Goal: Information Seeking & Learning: Learn about a topic

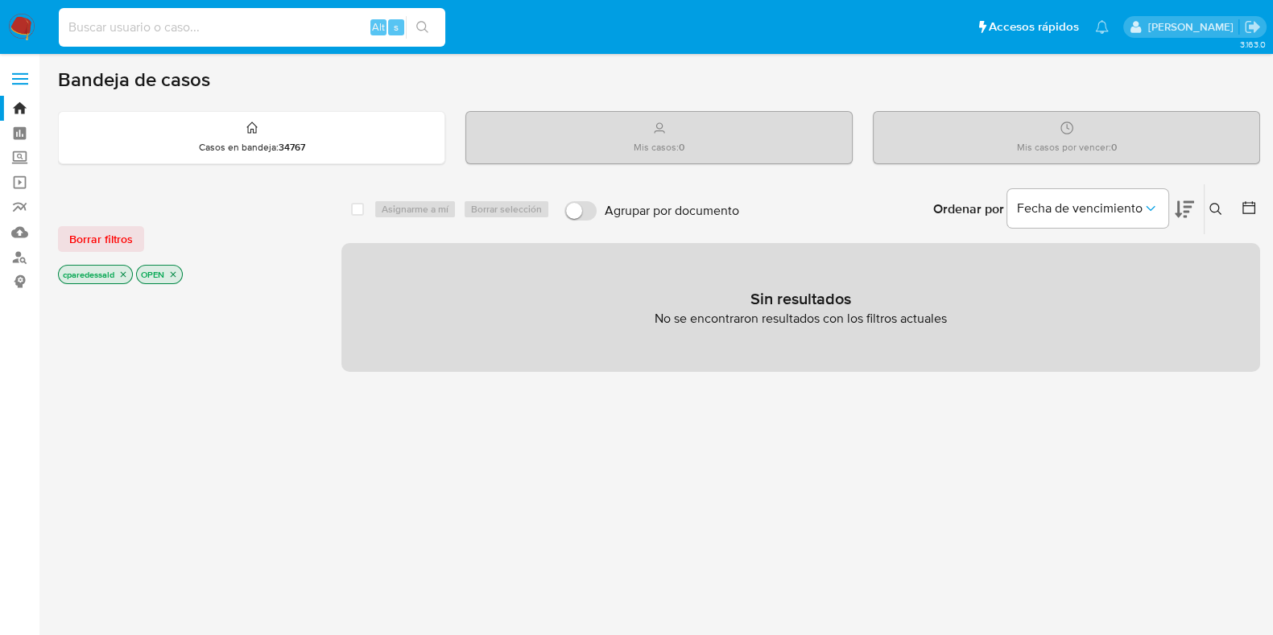
click at [189, 29] on input at bounding box center [252, 27] width 386 height 21
paste input "46a6f4b5e7cc851e1773a2bb3e9b54d4"
type input "46a6f4b5e7cc851e1773a2bb3e9b54d4"
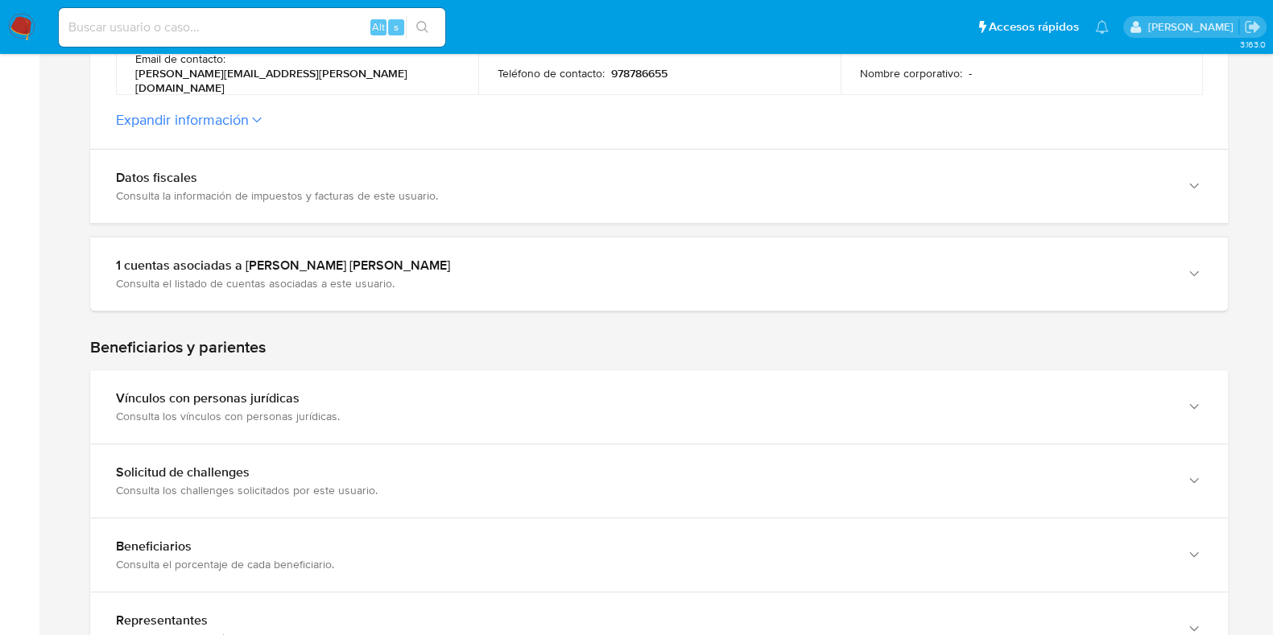
scroll to position [804, 0]
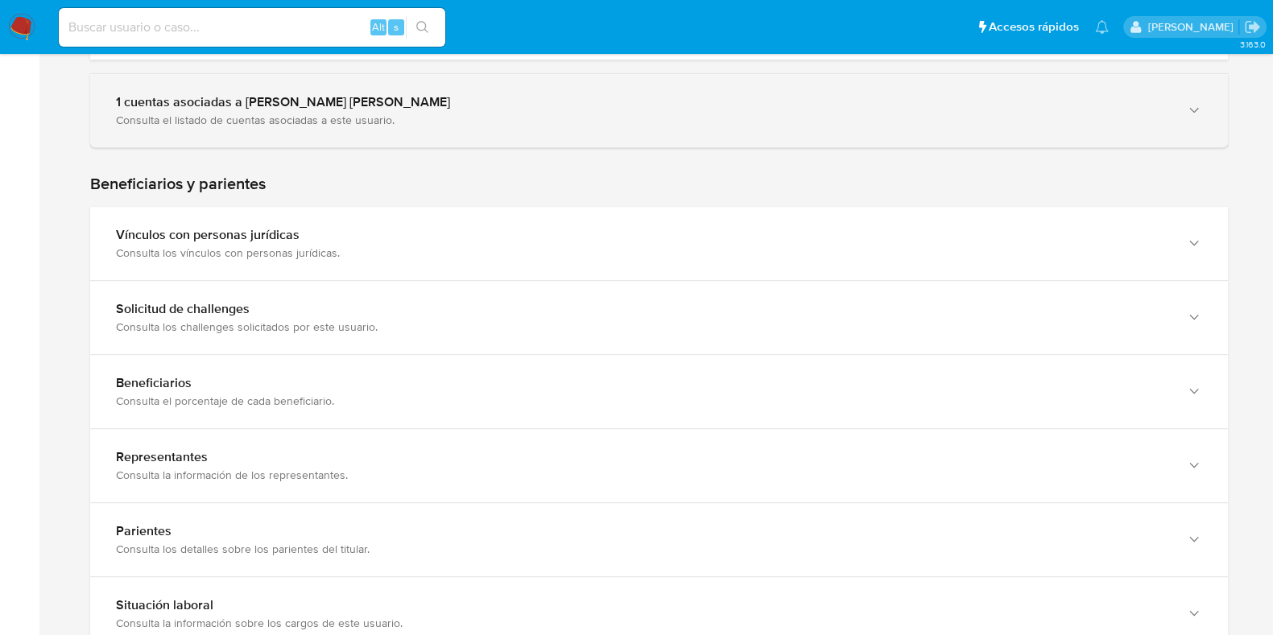
click at [619, 116] on div "Consulta el listado de cuentas asociadas a este usuario." at bounding box center [643, 120] width 1054 height 14
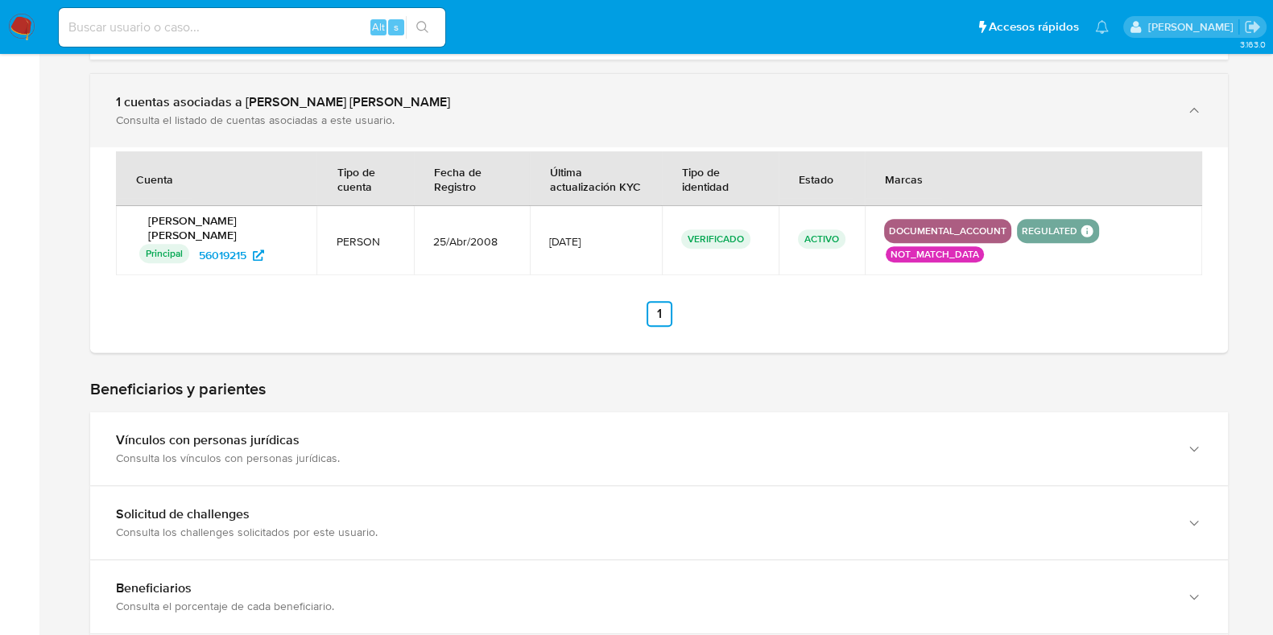
click at [617, 117] on div "Consulta el listado de cuentas asociadas a este usuario." at bounding box center [643, 120] width 1054 height 14
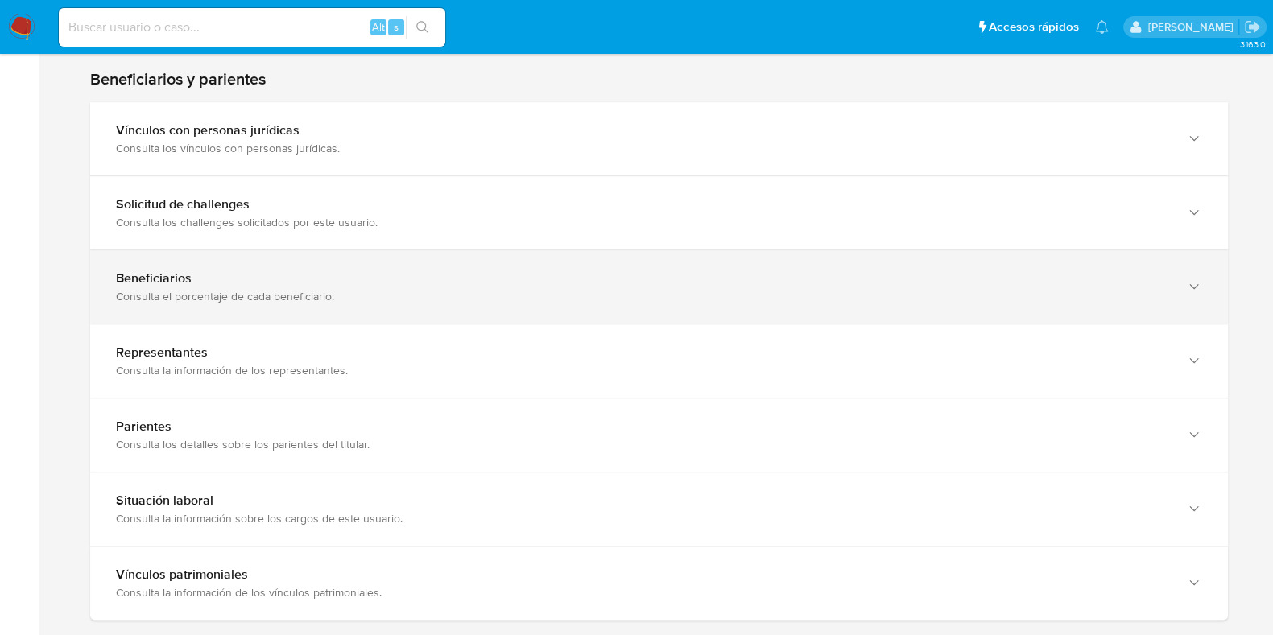
scroll to position [1006, 0]
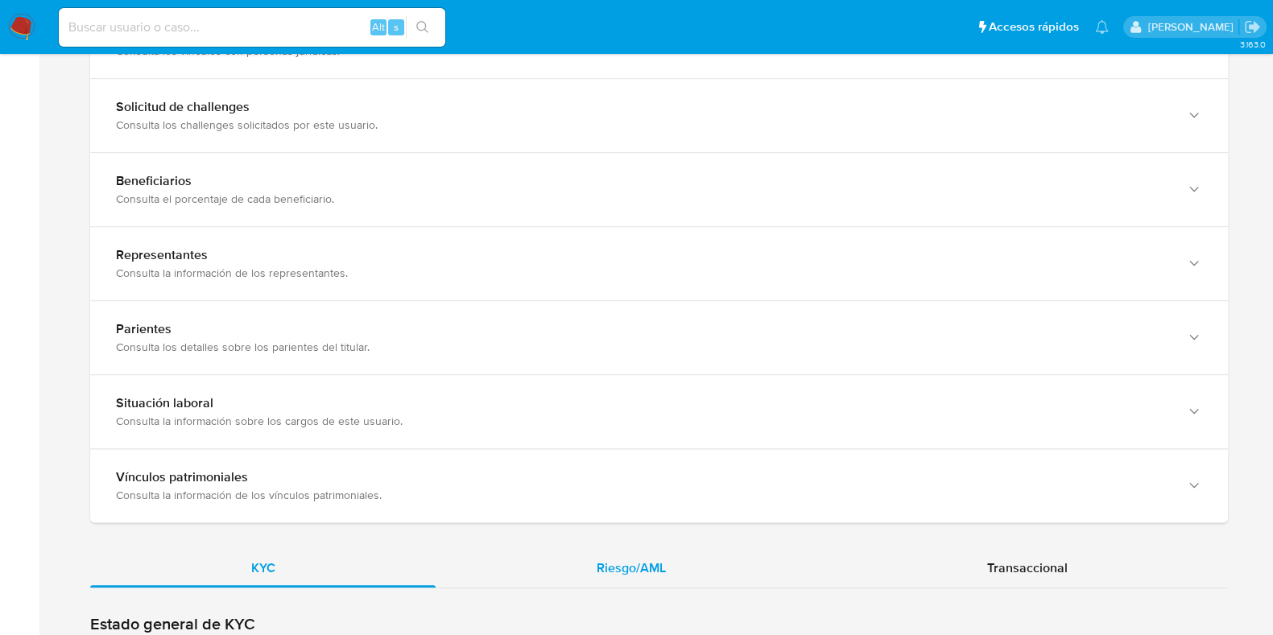
click at [596, 572] on div "Riesgo/AML" at bounding box center [631, 568] width 390 height 39
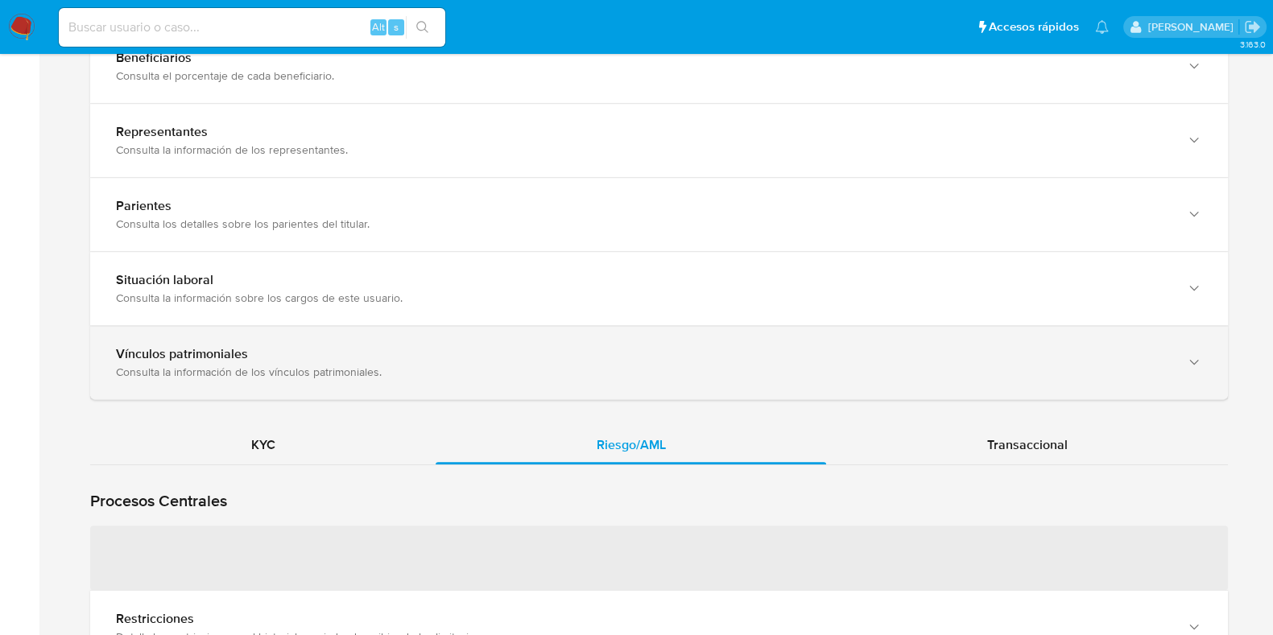
scroll to position [1307, 0]
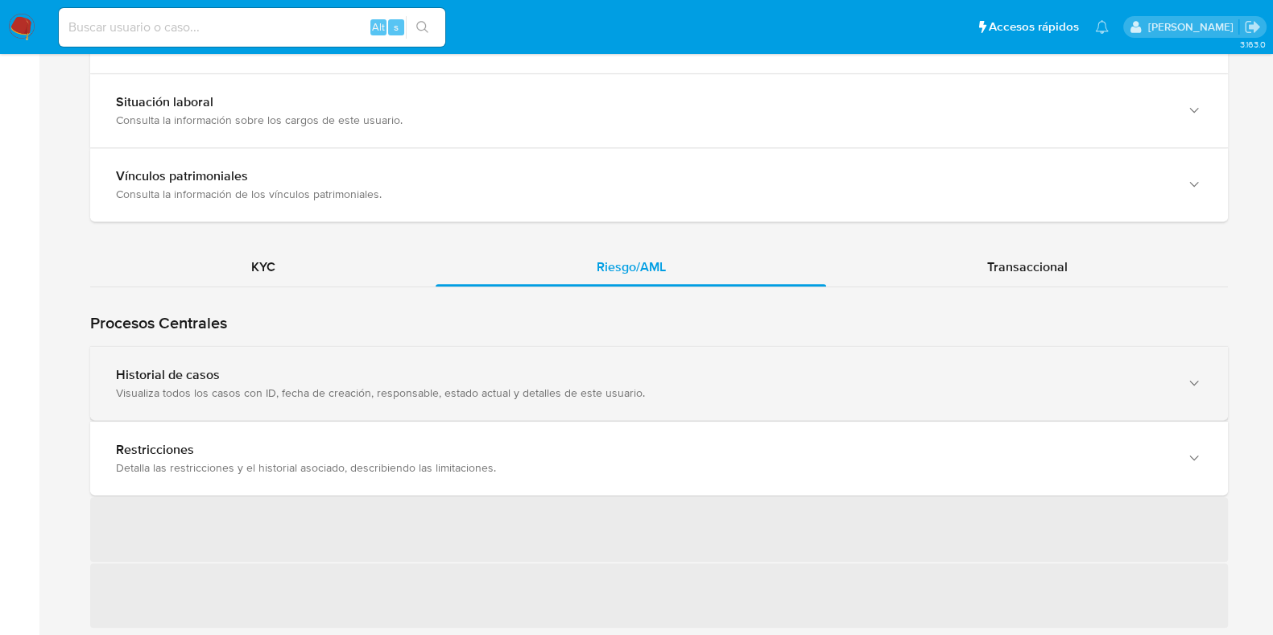
click at [557, 368] on div "Historial de casos" at bounding box center [643, 375] width 1054 height 16
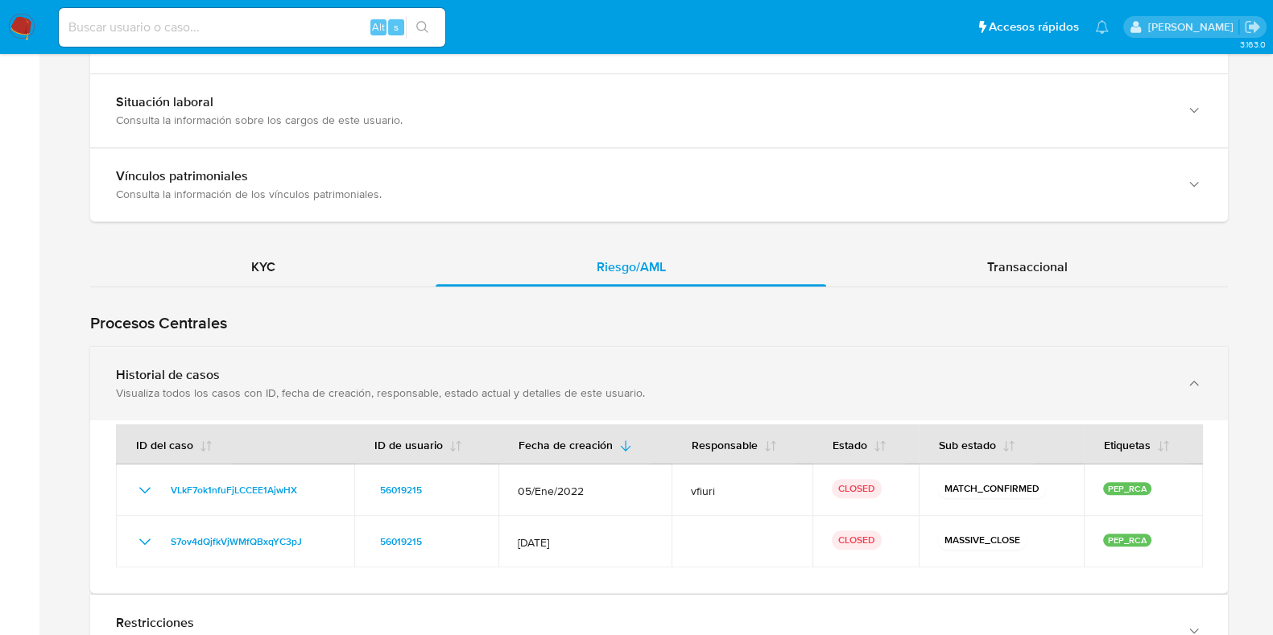
click at [806, 376] on div "Historial de casos Visualiza todos los casos con ID, fecha de creación, respons…" at bounding box center [643, 383] width 1054 height 33
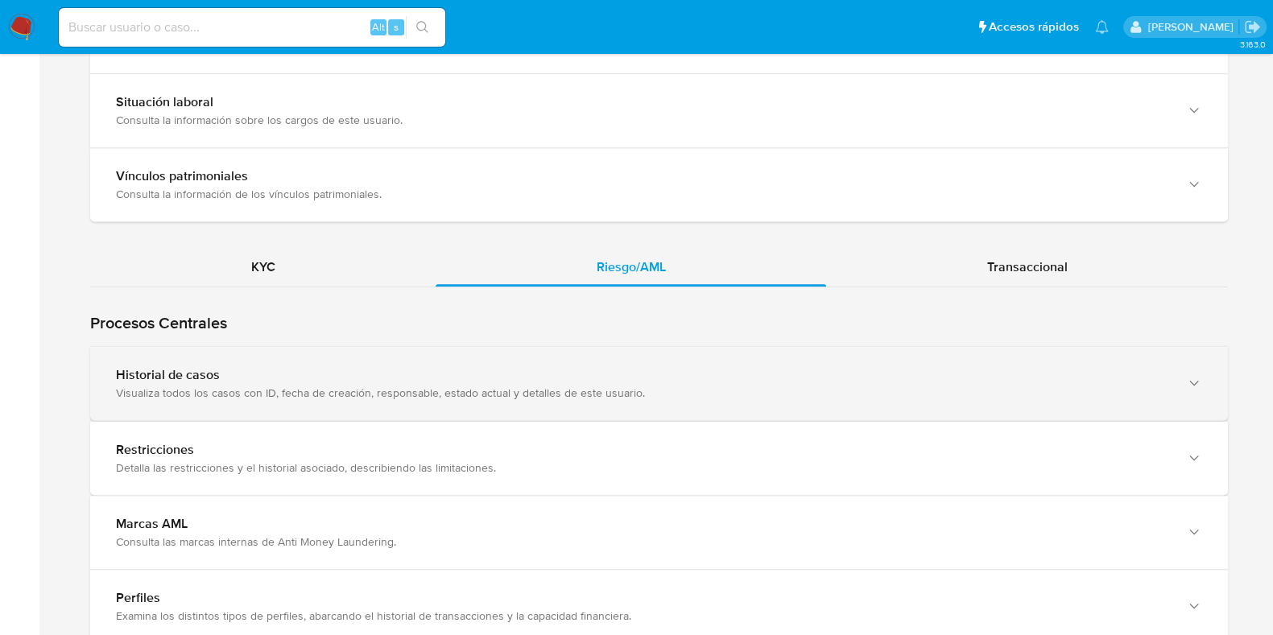
click at [806, 376] on div "Historial de casos Visualiza todos los casos con ID, fecha de creación, respons…" at bounding box center [643, 383] width 1054 height 33
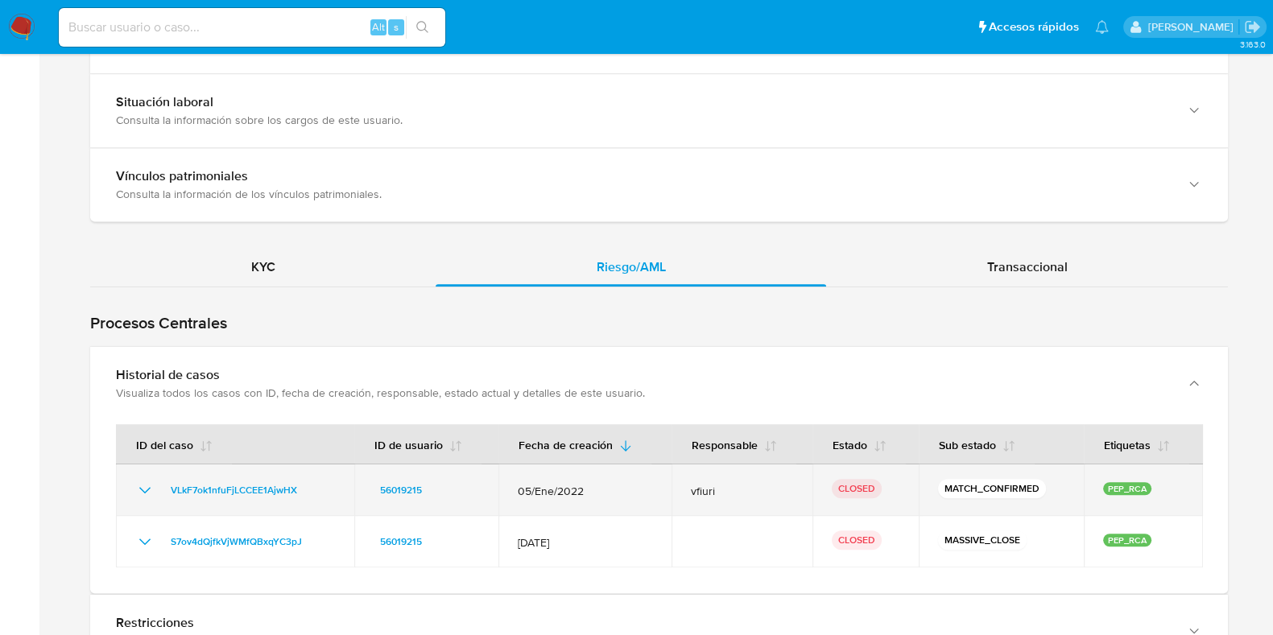
click at [139, 481] on icon "Mostrar/Ocultar" at bounding box center [144, 490] width 19 height 19
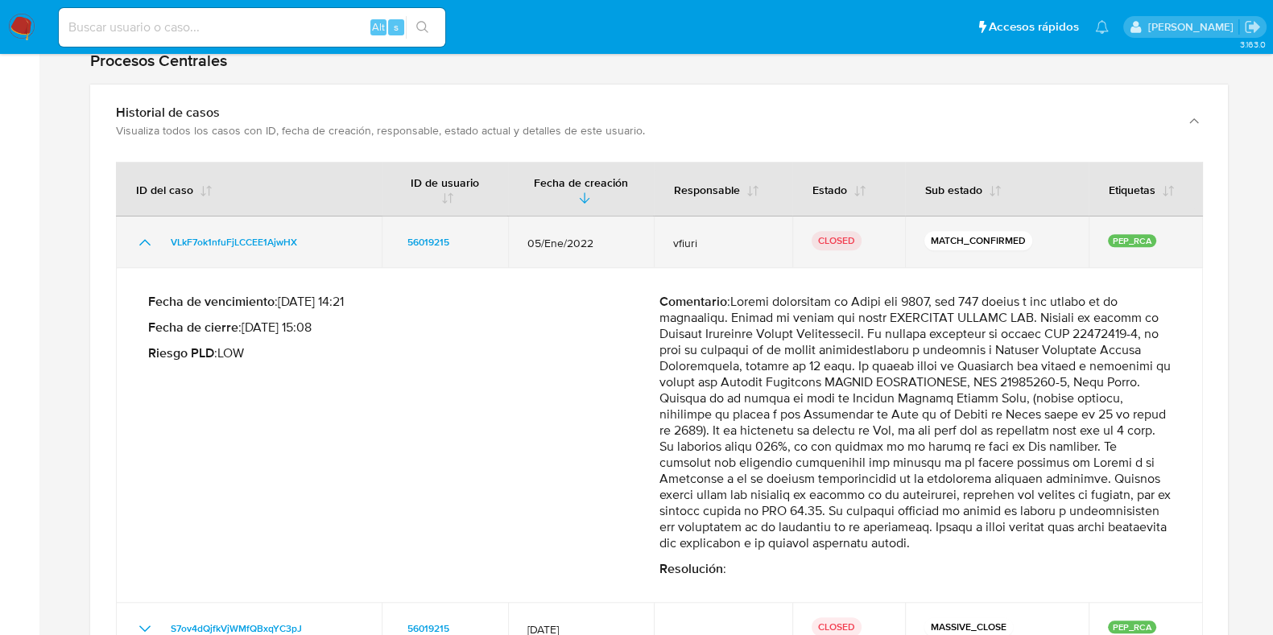
scroll to position [1609, 0]
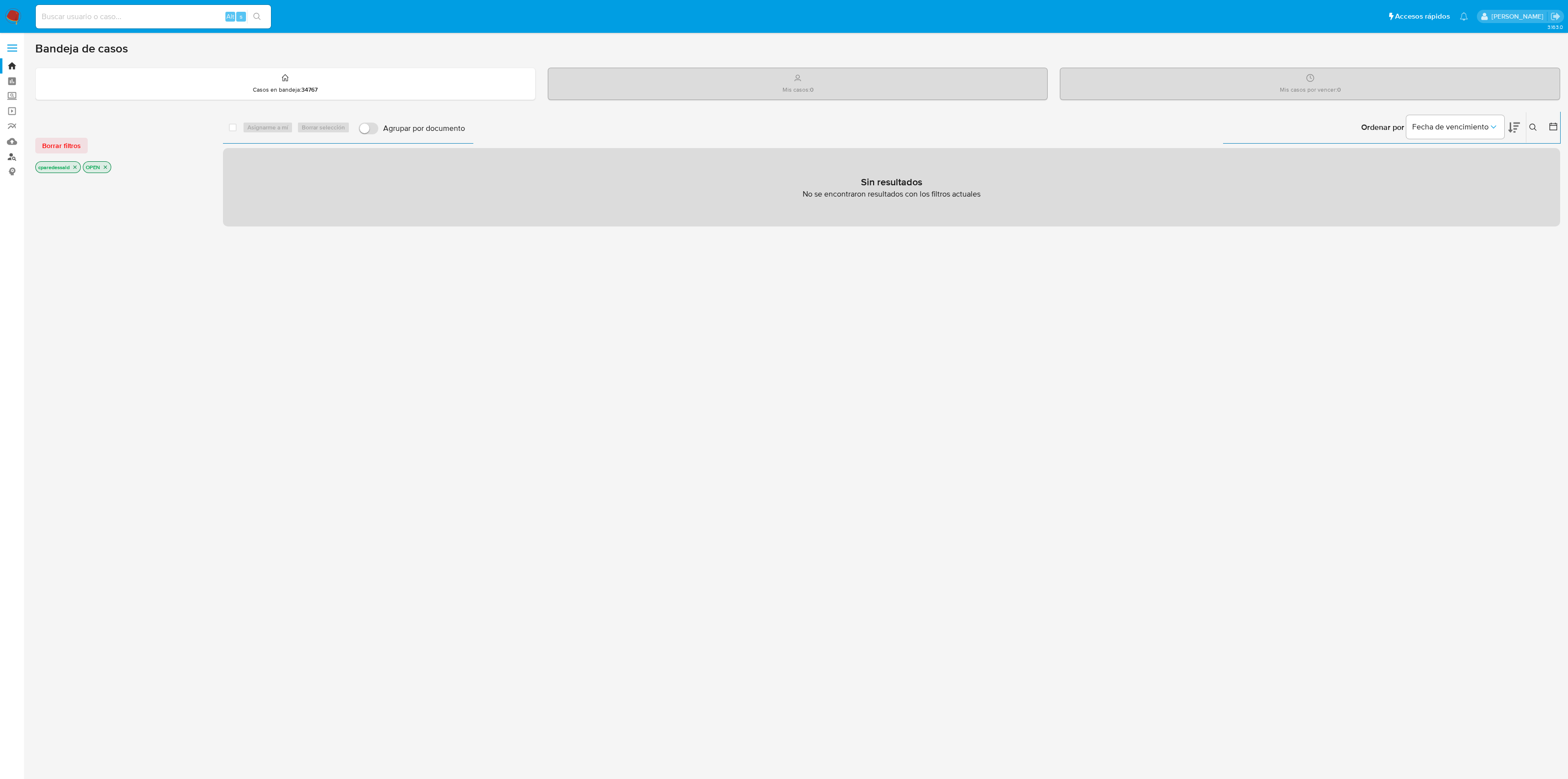
click at [15, 150] on link "Buscador de personas" at bounding box center [58, 157] width 117 height 15
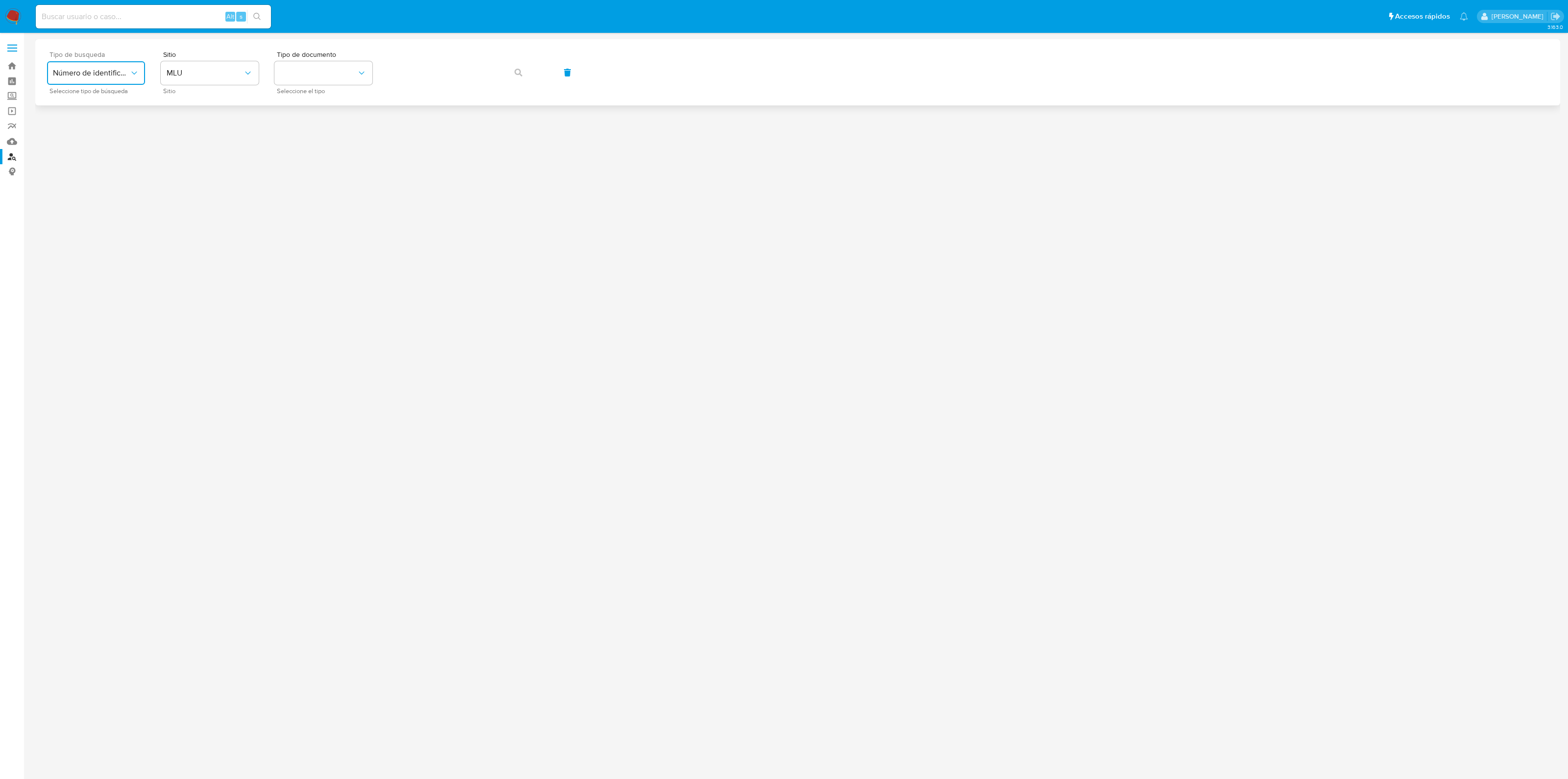
click at [128, 74] on span "Número de identificación" at bounding box center [91, 73] width 77 height 10
click at [113, 102] on span "Número de identificación" at bounding box center [93, 104] width 80 height 19
click at [227, 76] on button "site_id" at bounding box center [209, 73] width 98 height 24
drag, startPoint x: 215, startPoint y: 235, endPoint x: 230, endPoint y: 219, distance: 21.9
click at [218, 238] on div "MLC" at bounding box center [207, 241] width 80 height 24
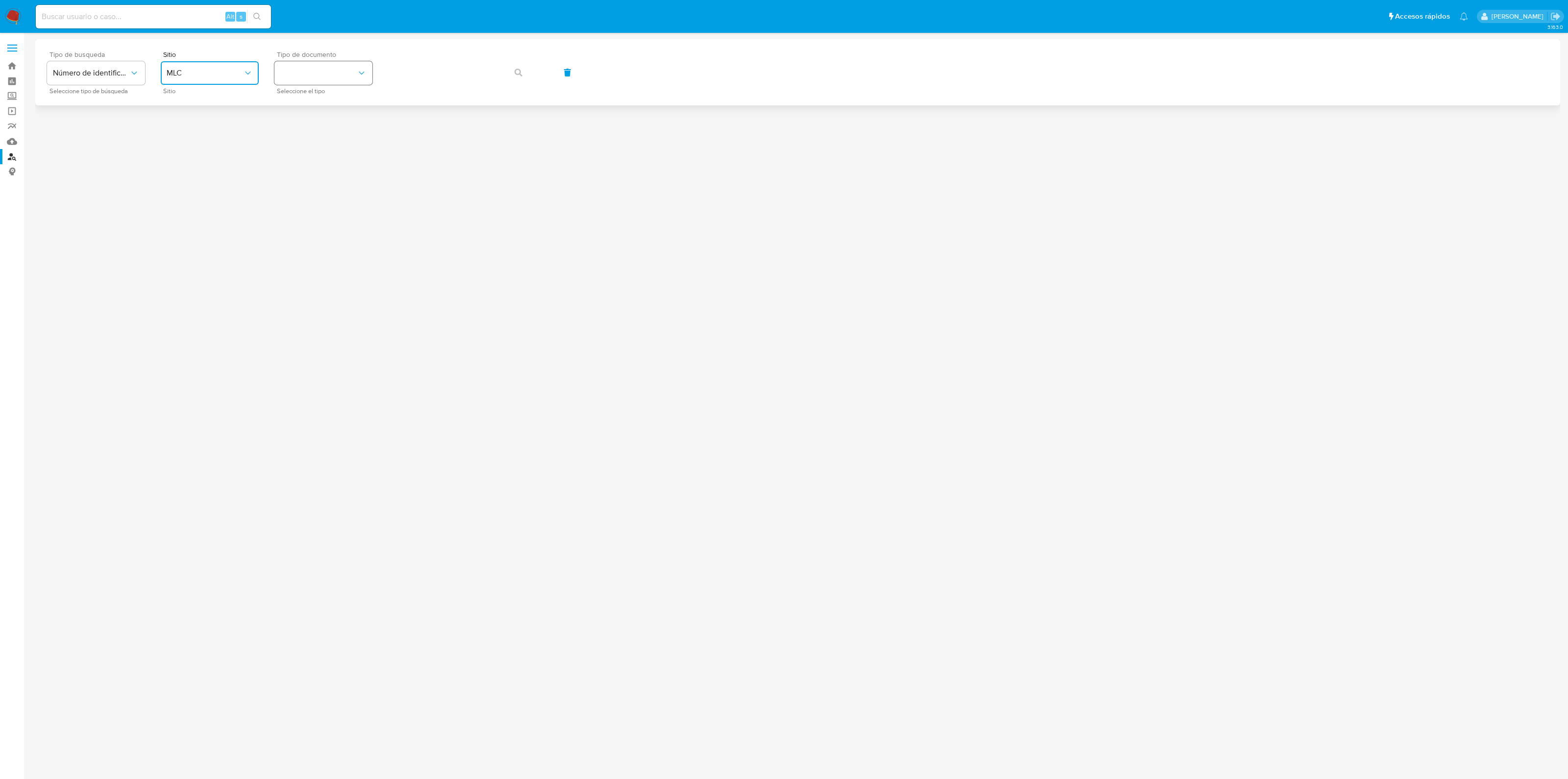
click at [347, 79] on button "identificationType" at bounding box center [323, 73] width 98 height 24
click at [333, 115] on div "RUT RUT" at bounding box center [320, 104] width 80 height 33
click at [519, 69] on icon "button" at bounding box center [518, 72] width 8 height 8
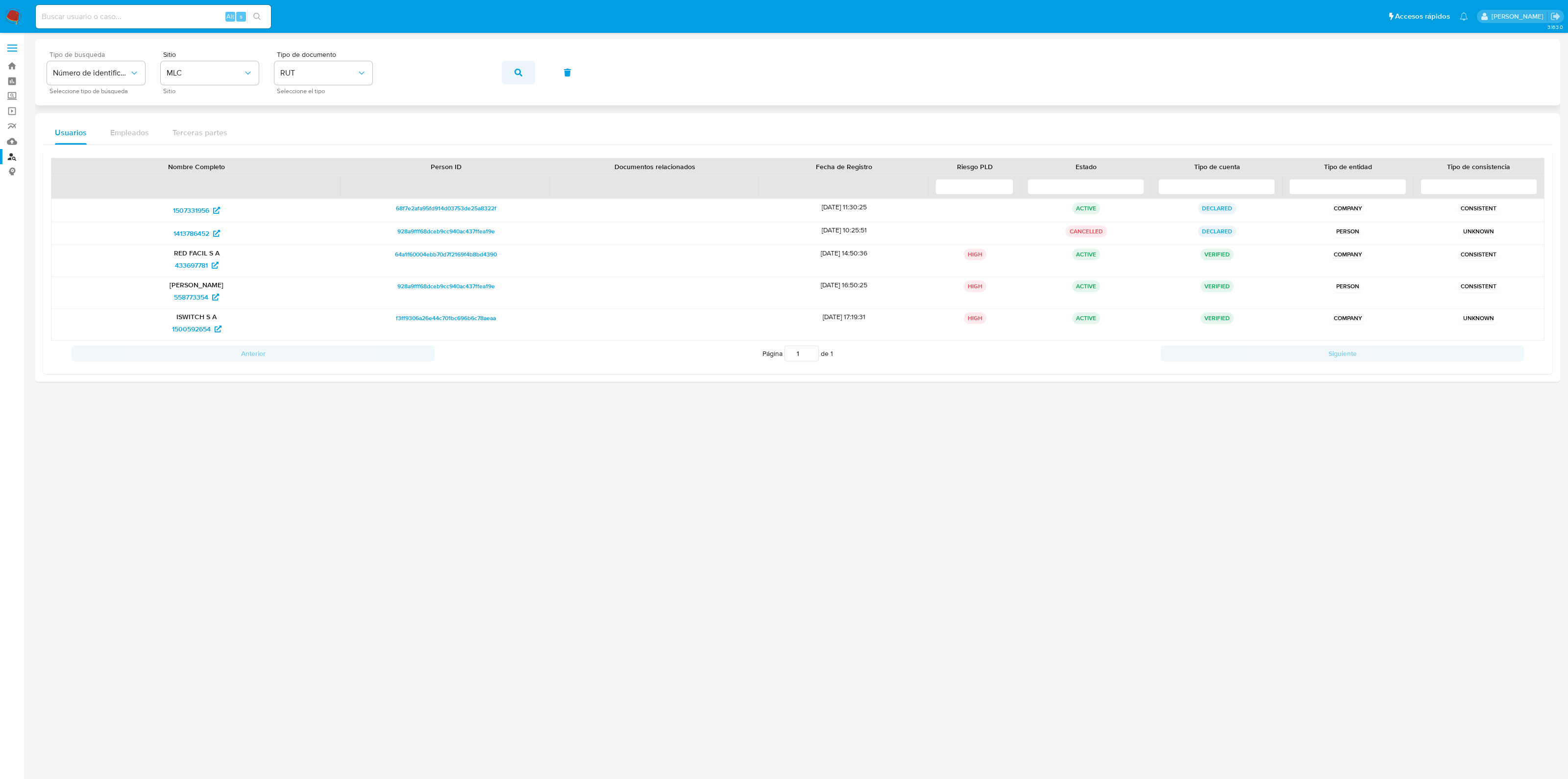
click at [511, 73] on button "button" at bounding box center [518, 72] width 33 height 24
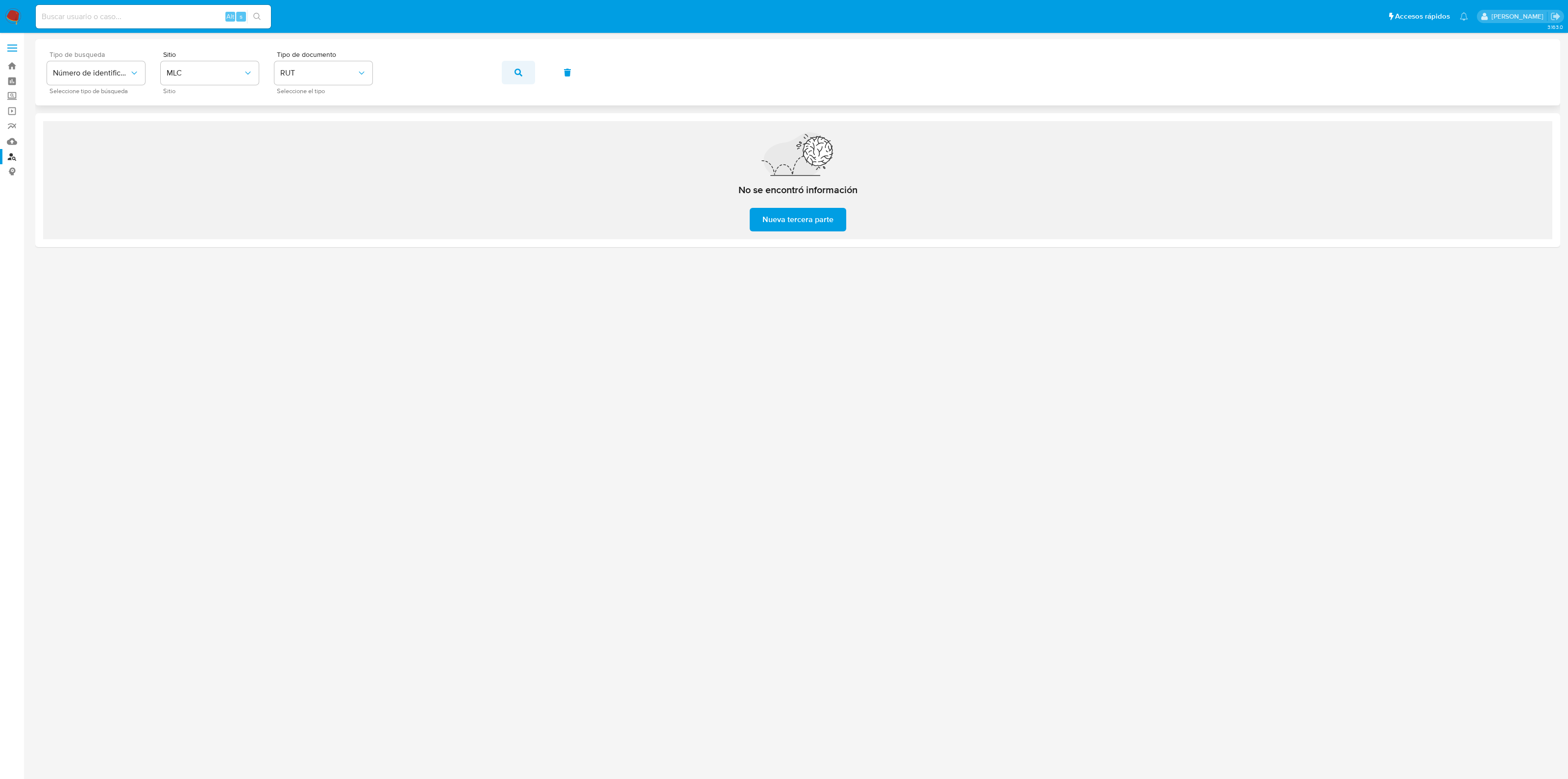
click at [519, 76] on icon "button" at bounding box center [518, 72] width 8 height 8
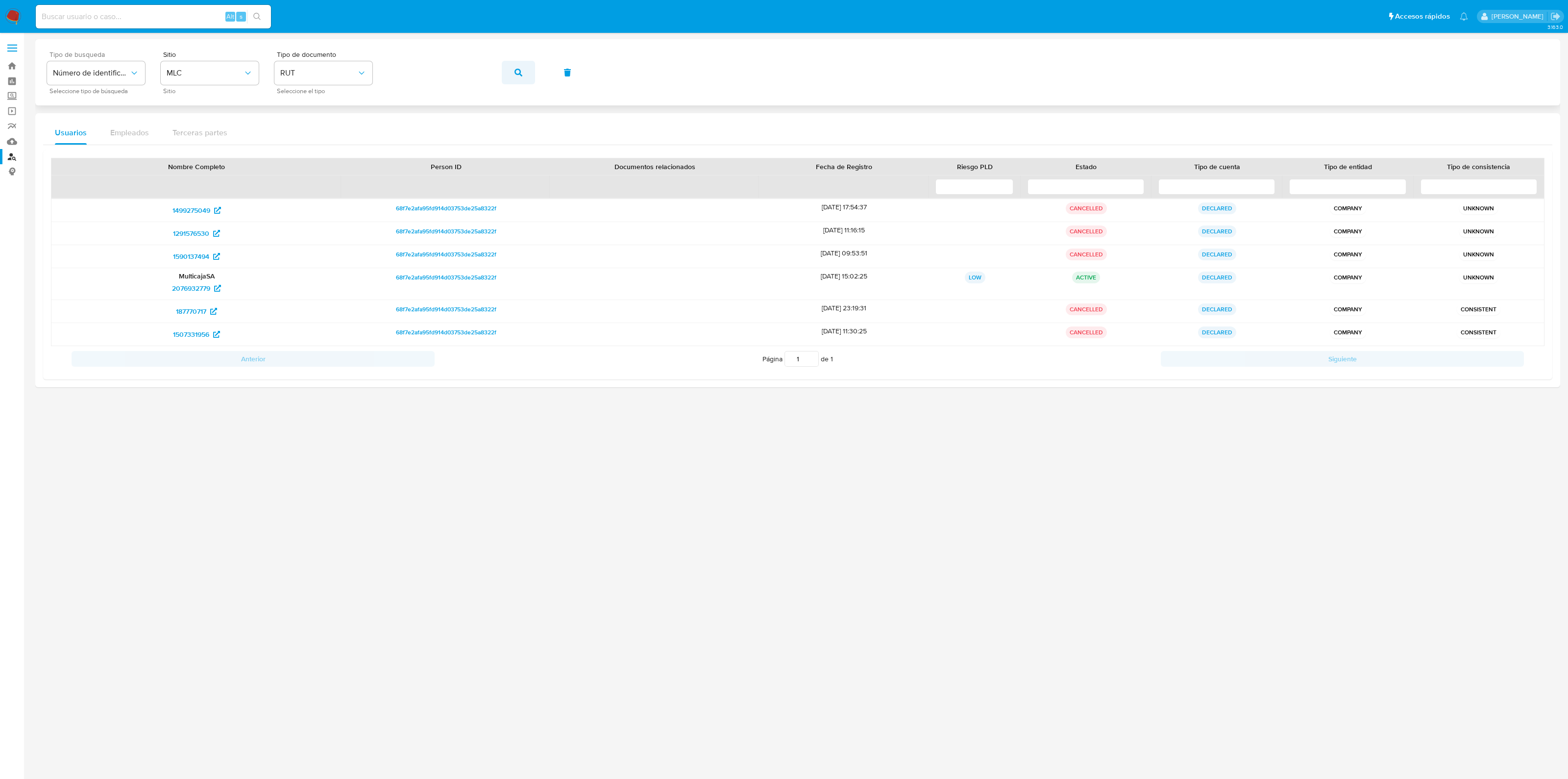
click at [526, 76] on button "button" at bounding box center [518, 72] width 33 height 24
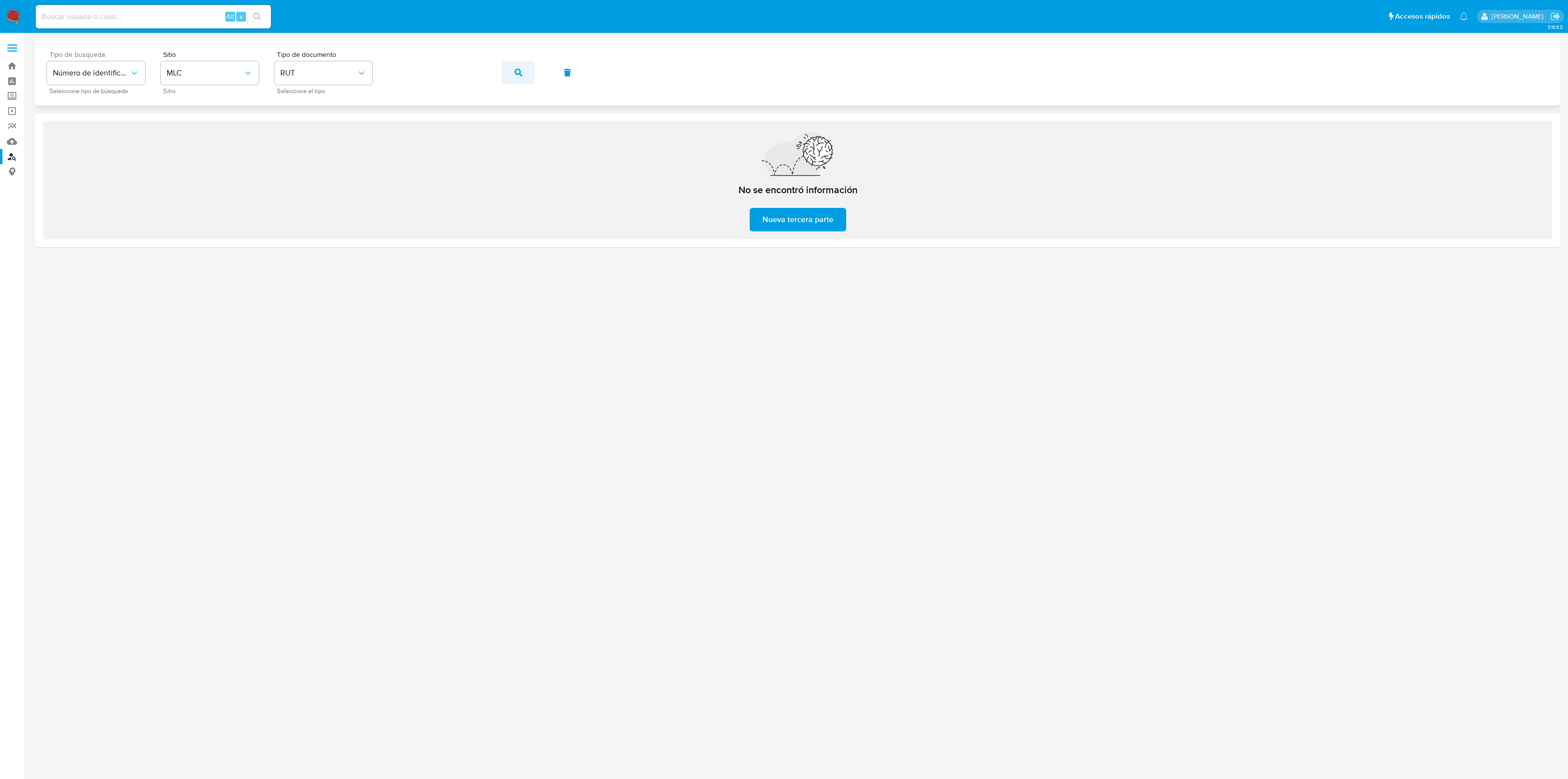
click at [534, 70] on button "button" at bounding box center [518, 72] width 33 height 24
click at [361, 72] on div "Tipo de busqueda Número de identificación Seleccione tipo de búsqueda Sitio MLC…" at bounding box center [797, 72] width 1502 height 43
click at [524, 69] on button "button" at bounding box center [518, 72] width 33 height 24
click at [518, 78] on span "button" at bounding box center [518, 72] width 8 height 21
click at [162, 15] on input at bounding box center [153, 16] width 235 height 13
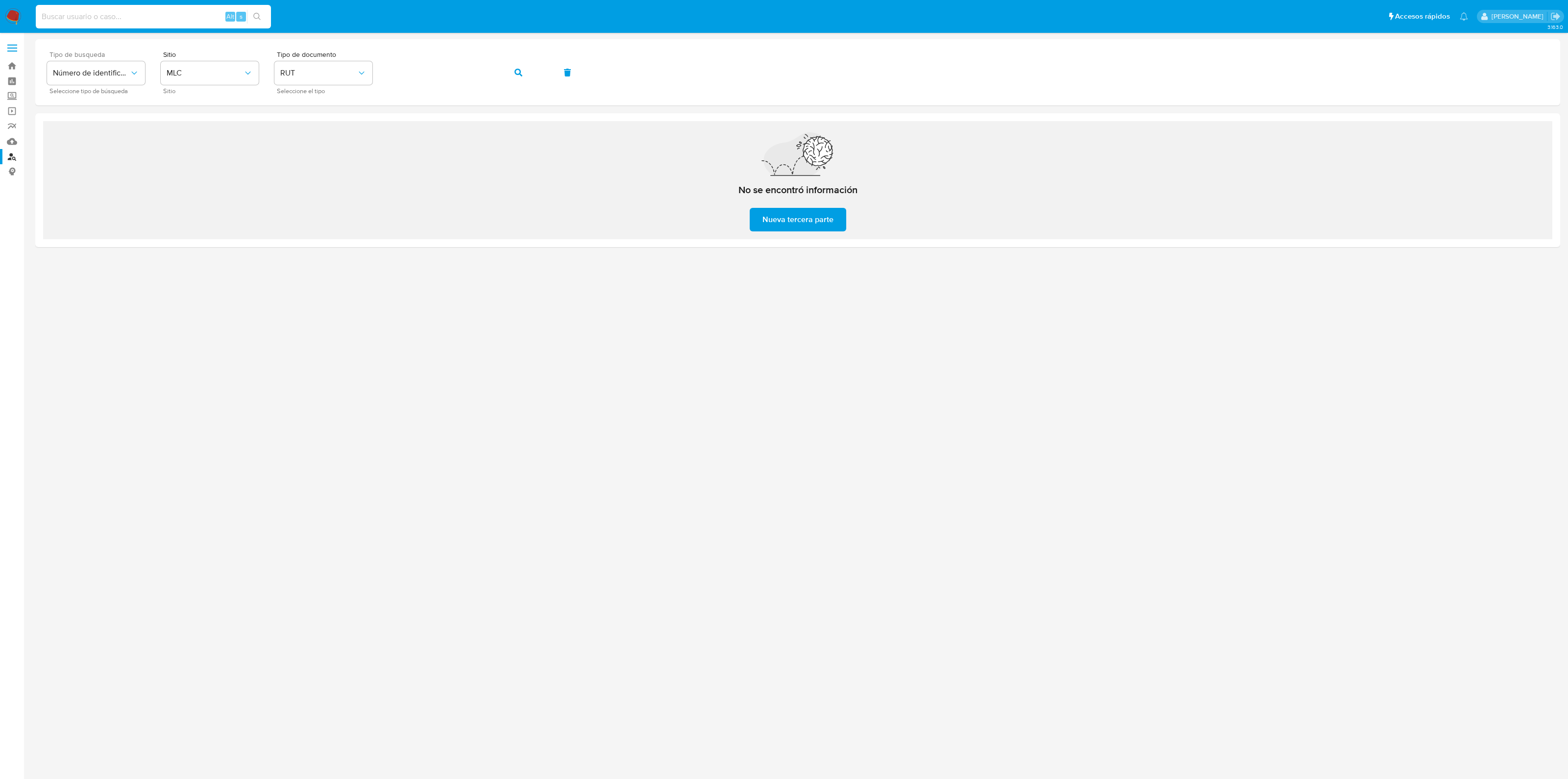
paste input "1507331956"
type input "1507331956"
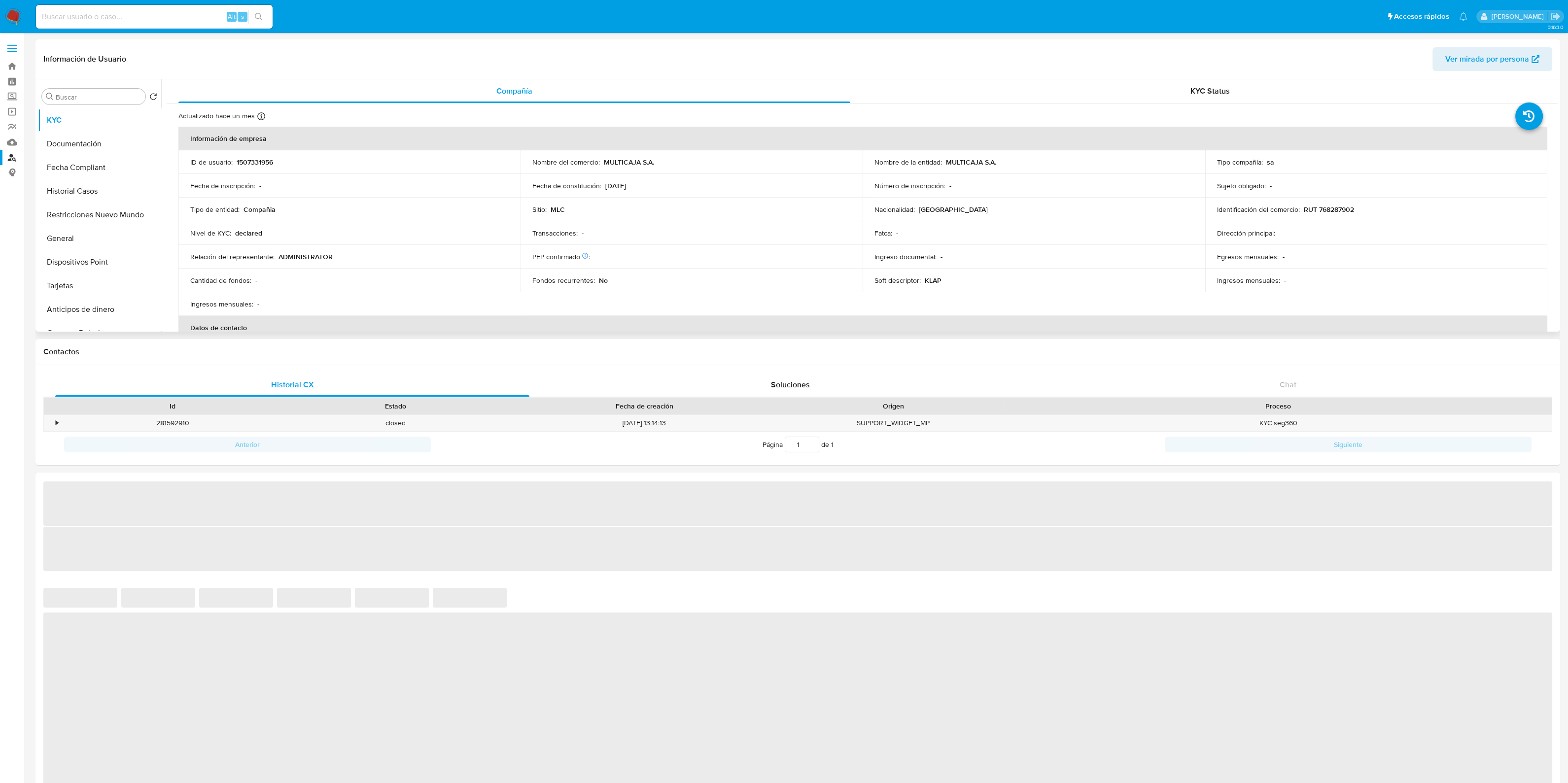
select select "10"
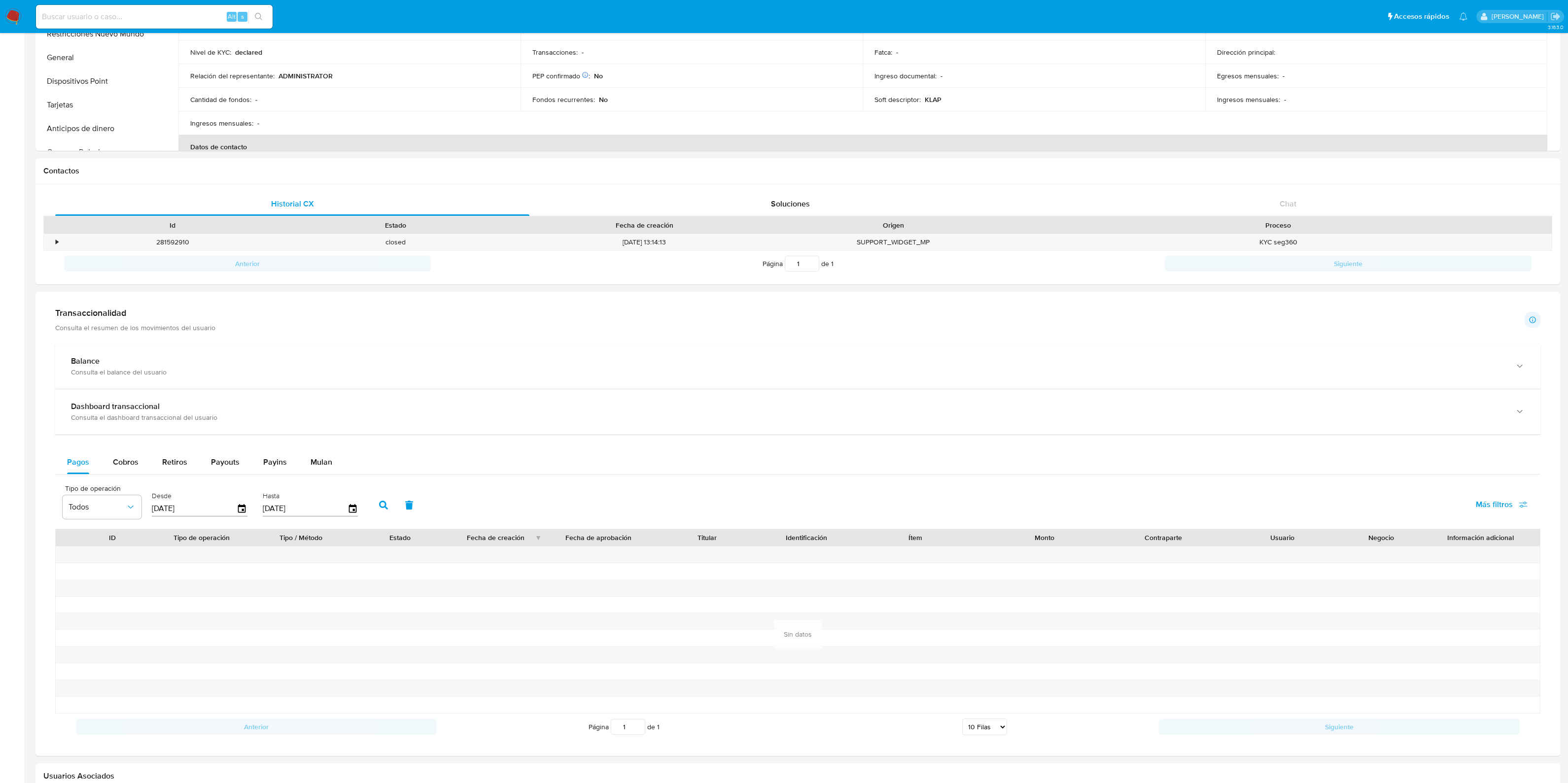
scroll to position [308, 0]
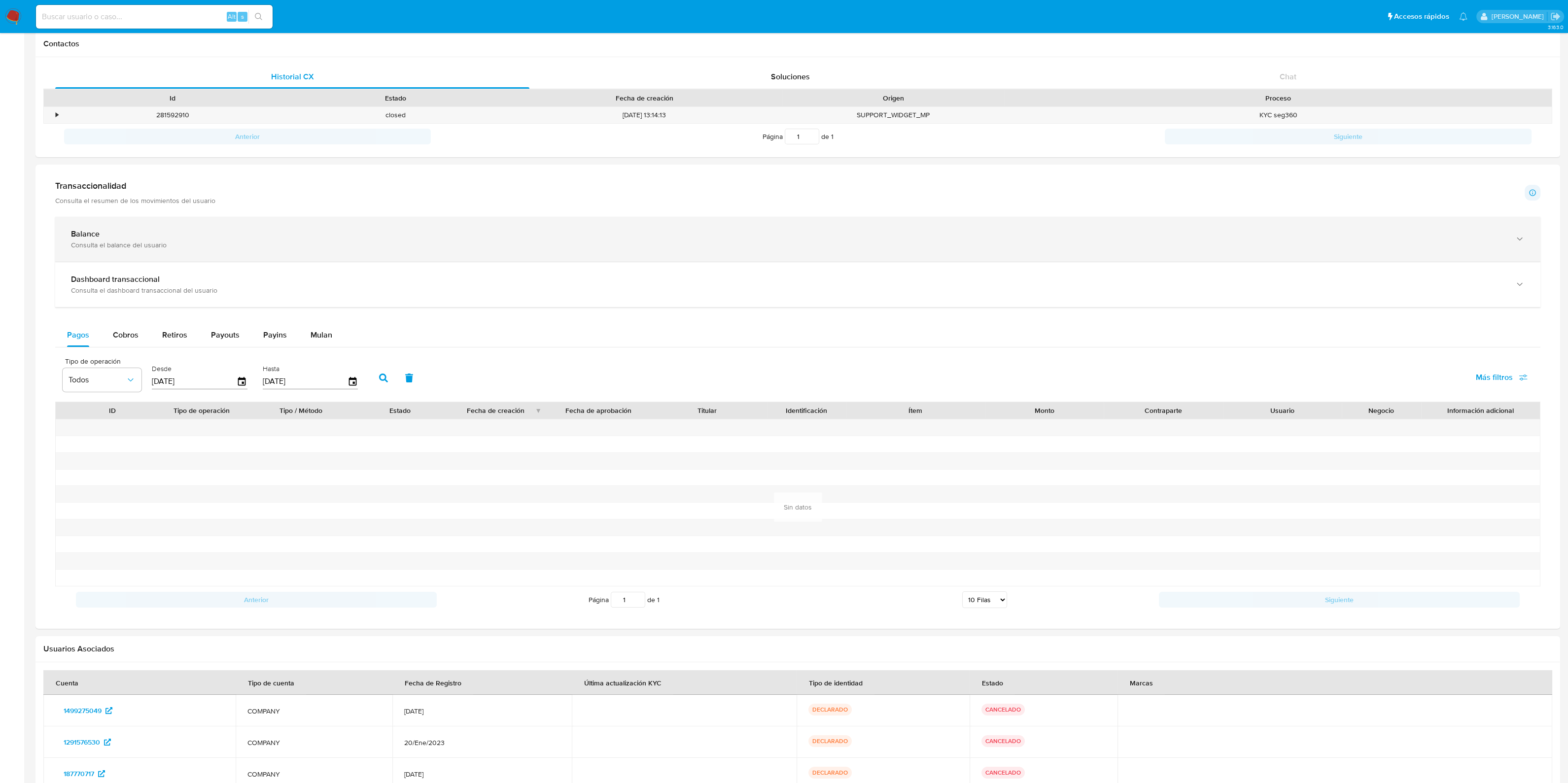
click at [313, 238] on div "Balance Consulta el balance del usuario" at bounding box center [788, 239] width 1434 height 20
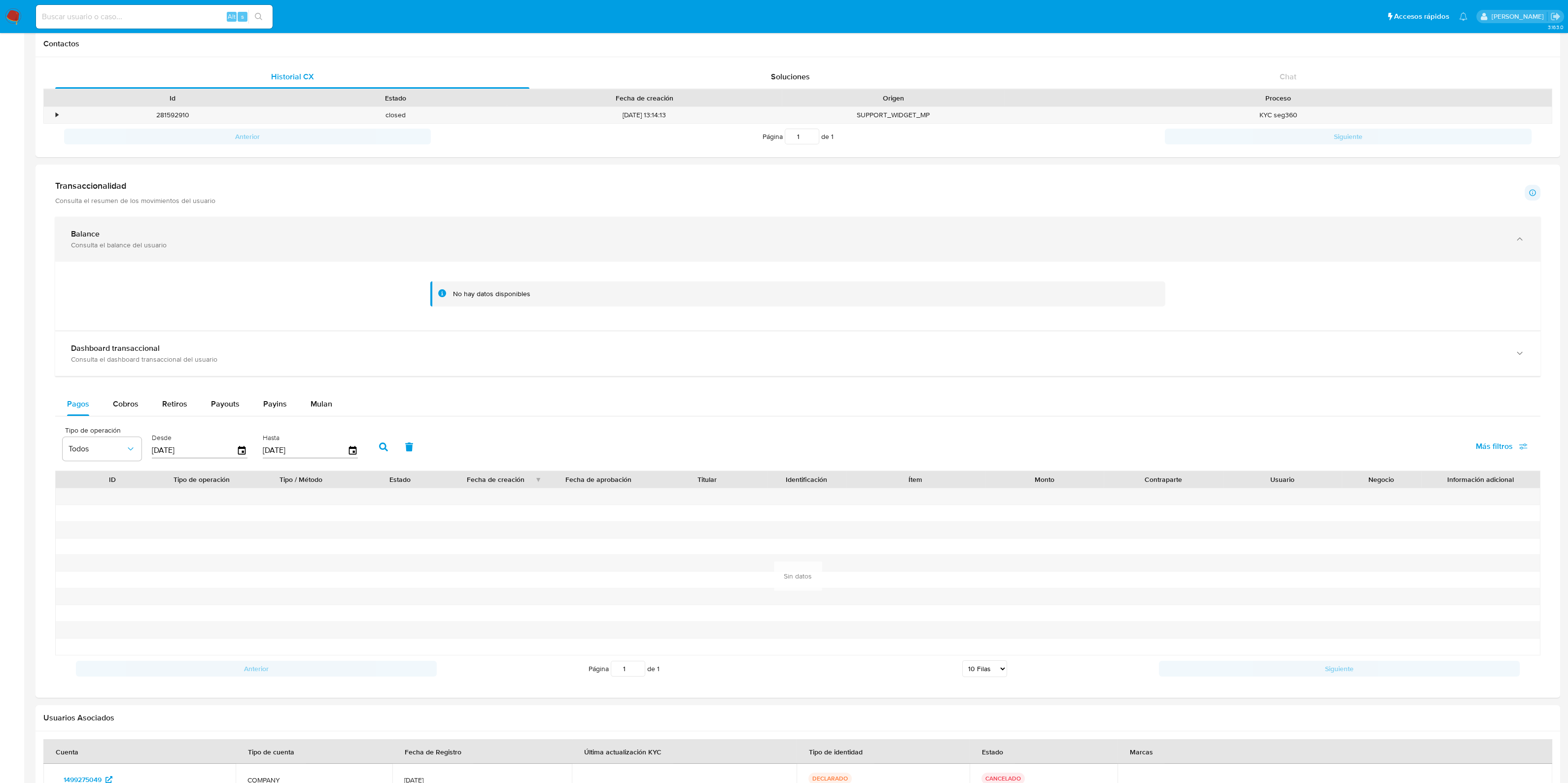
click at [313, 238] on div "Balance Consulta el balance del usuario" at bounding box center [788, 239] width 1434 height 20
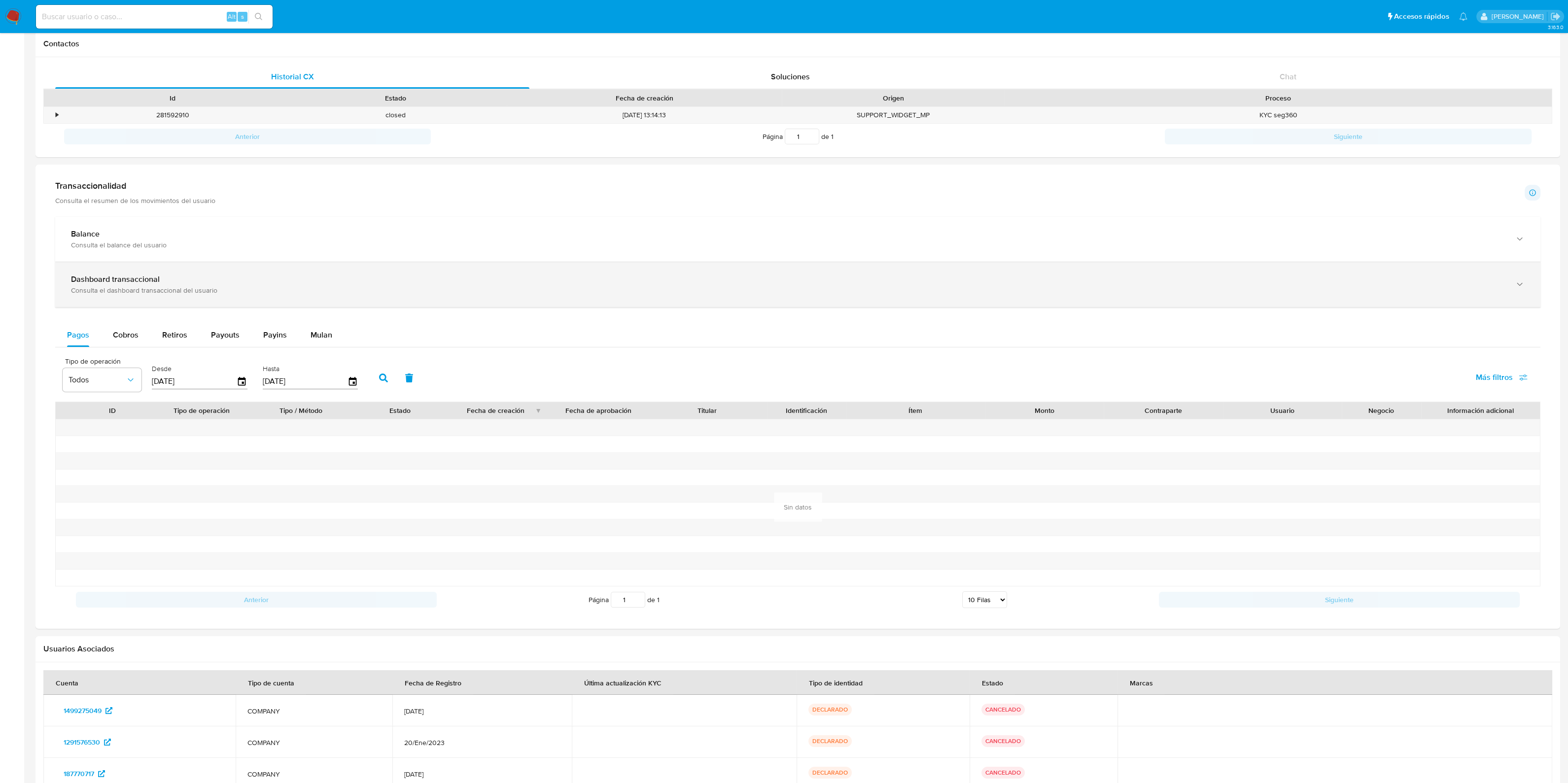
click at [301, 287] on div "Consulta el dashboard transaccional del usuario" at bounding box center [788, 290] width 1434 height 9
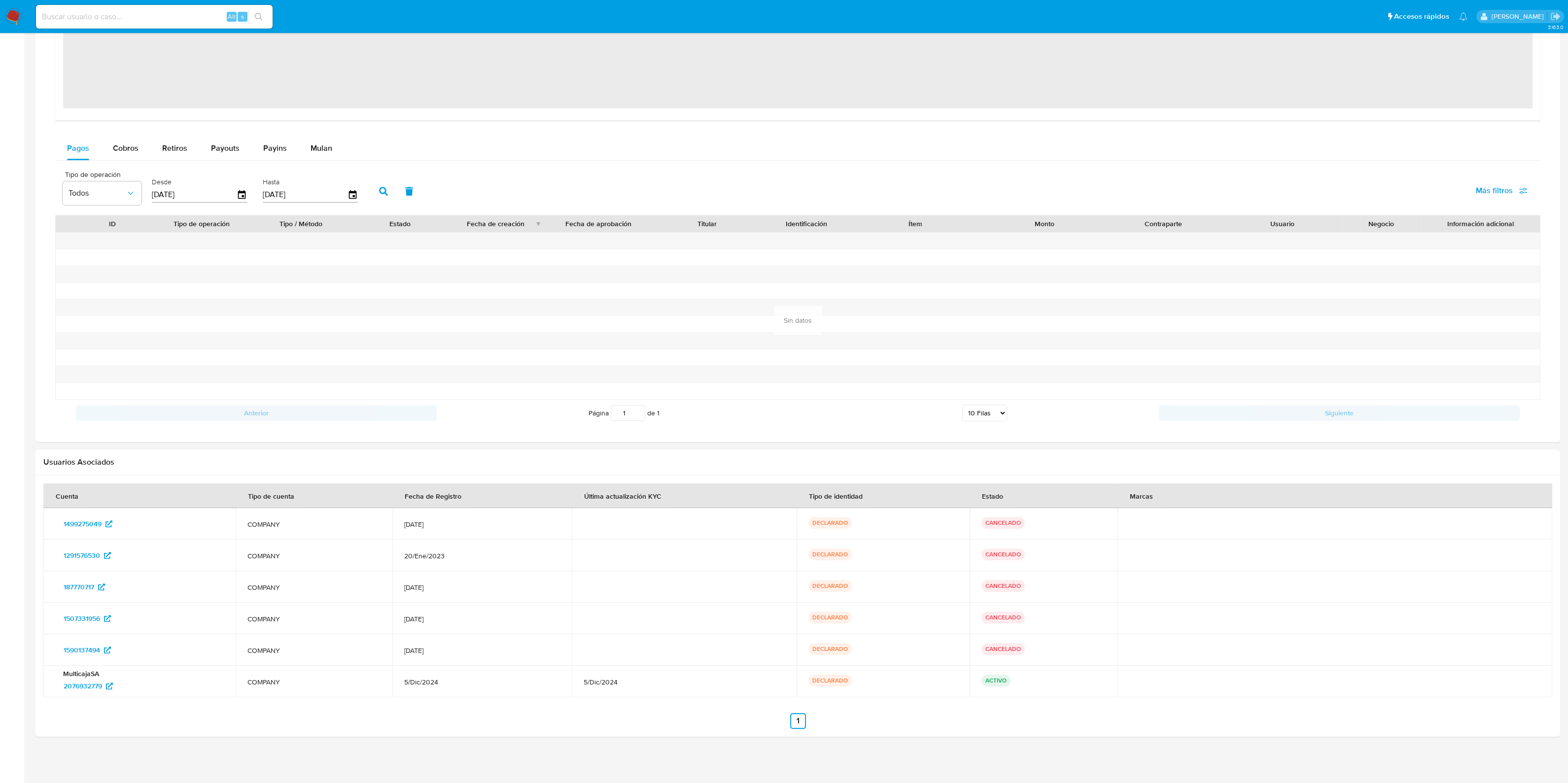
scroll to position [958, 0]
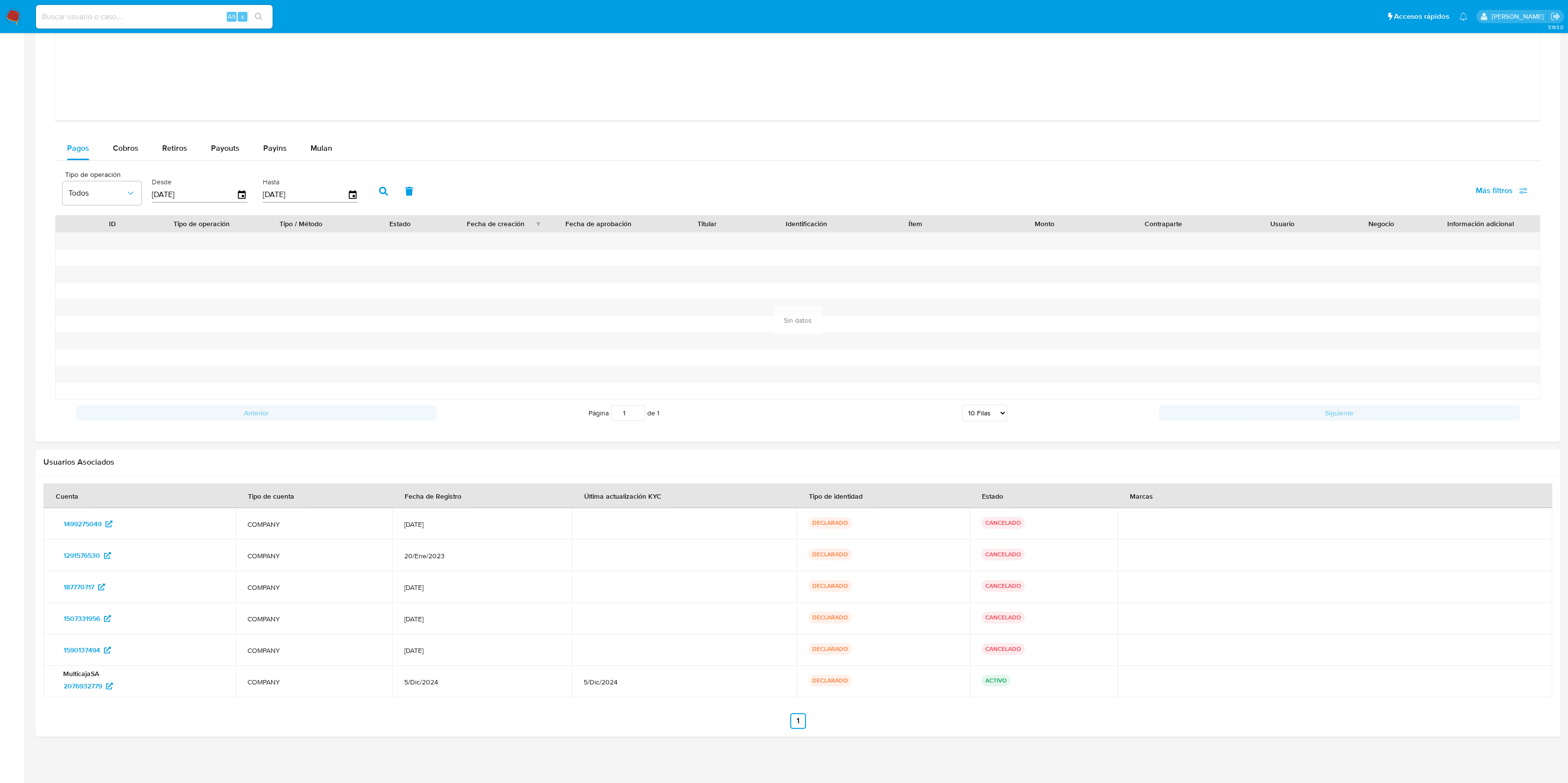
drag, startPoint x: 407, startPoint y: 678, endPoint x: 535, endPoint y: 685, distance: 128.2
click at [449, 681] on span "5/Dic/2024" at bounding box center [482, 682] width 156 height 9
drag, startPoint x: 590, startPoint y: 677, endPoint x: 648, endPoint y: 678, distance: 58.0
click at [648, 678] on span "5/Dic/2024" at bounding box center [684, 682] width 201 height 9
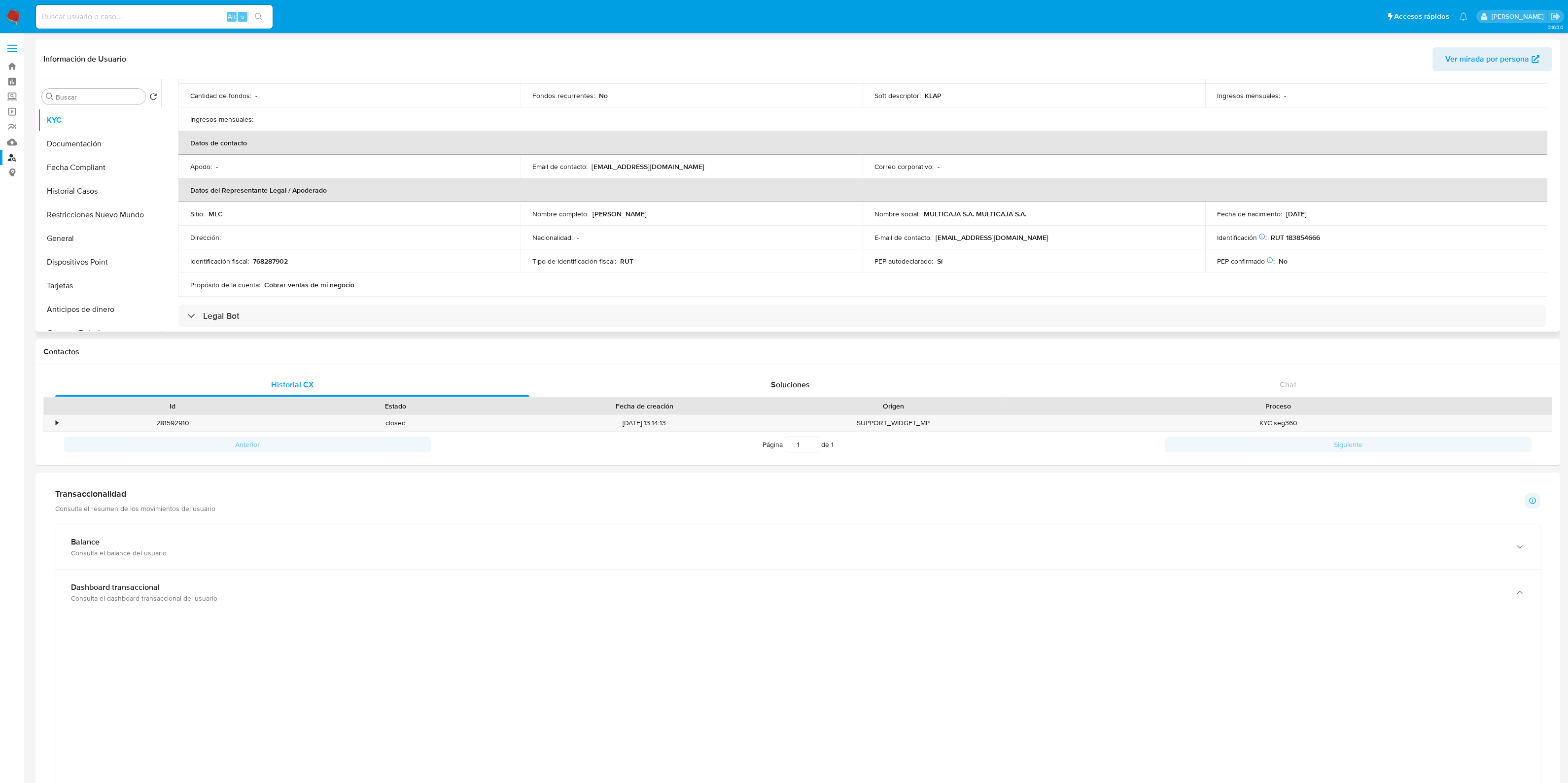
scroll to position [308, 0]
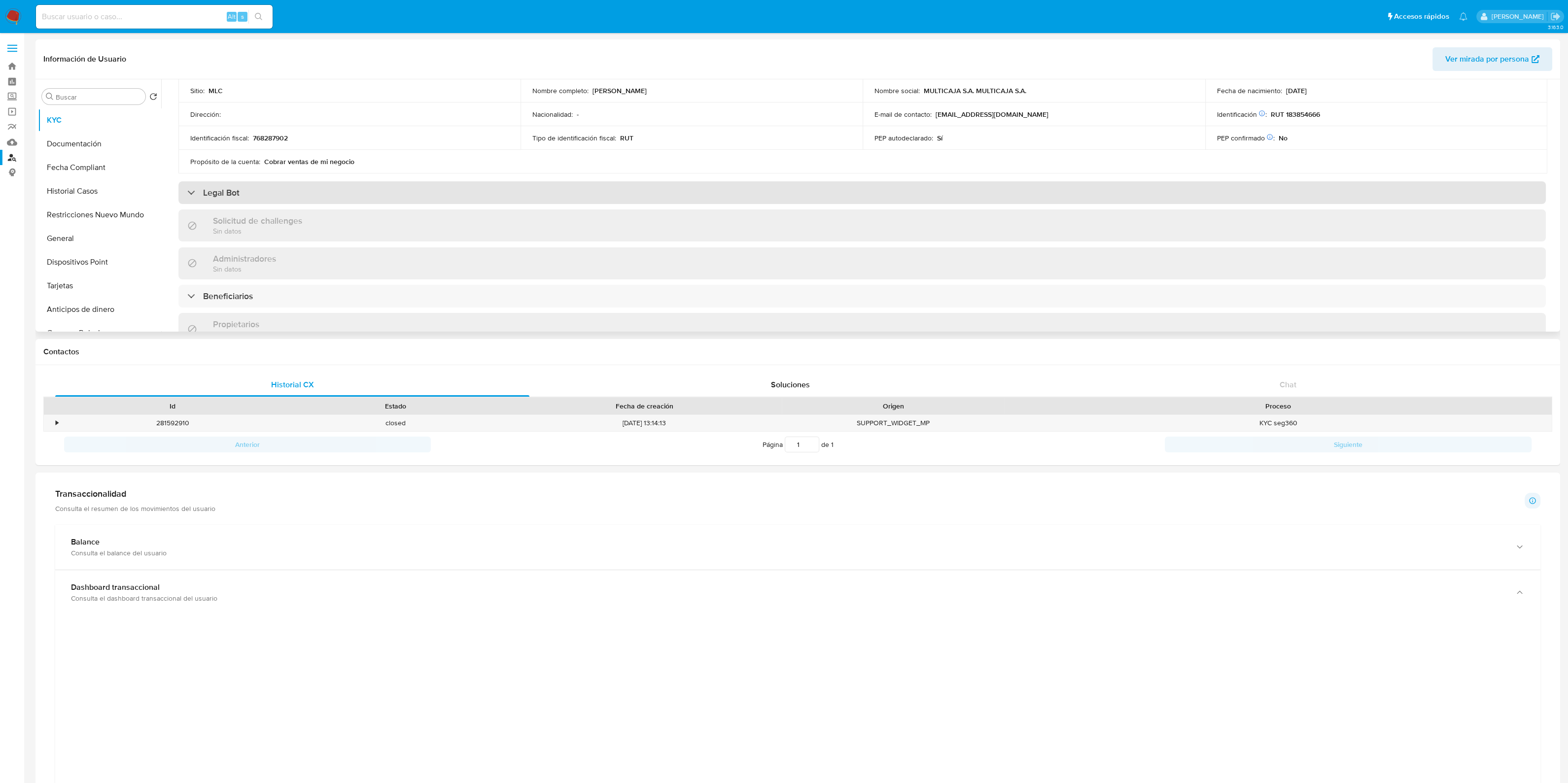
click at [474, 194] on div "Legal Bot" at bounding box center [861, 192] width 1367 height 23
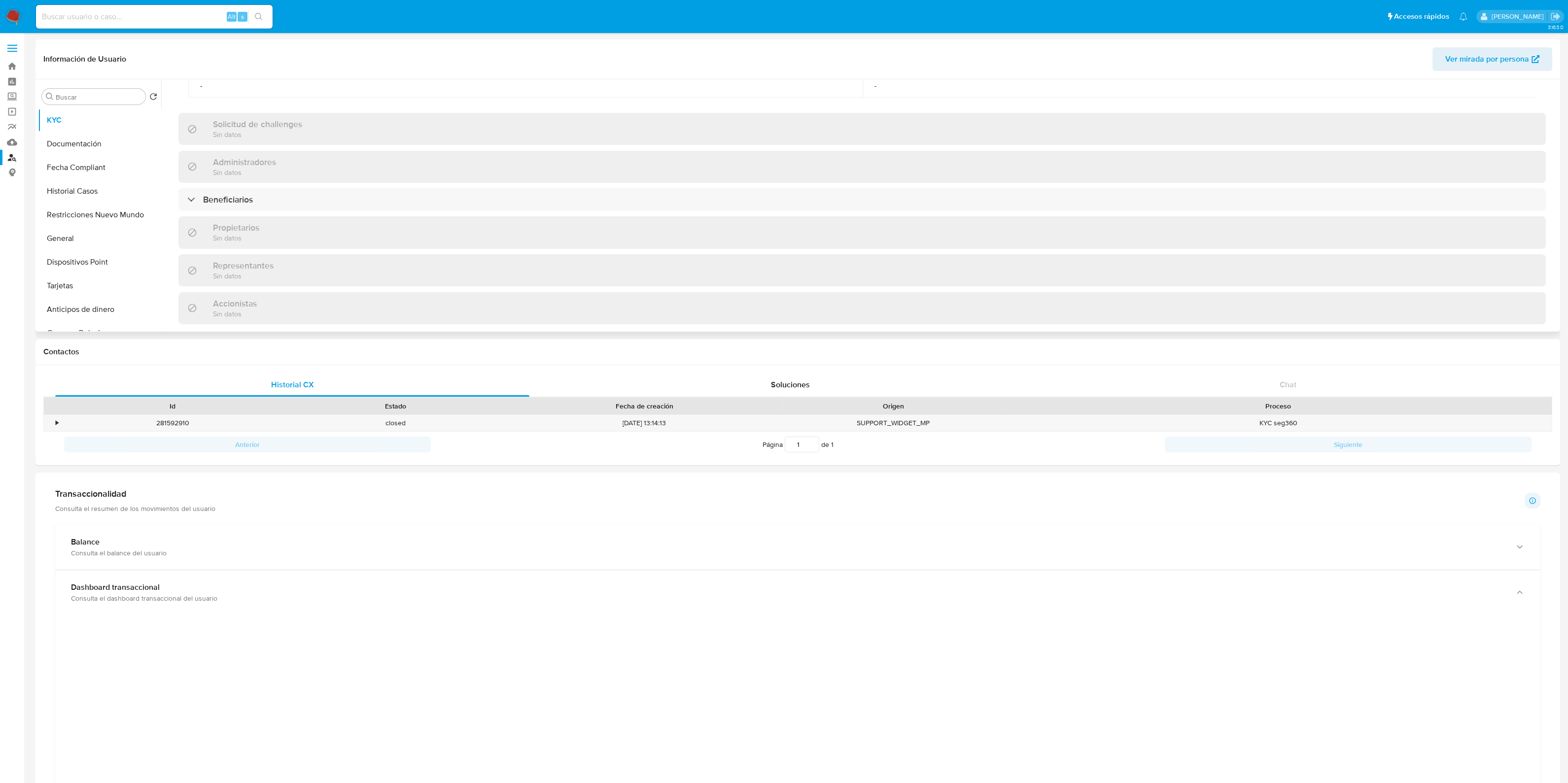
scroll to position [555, 0]
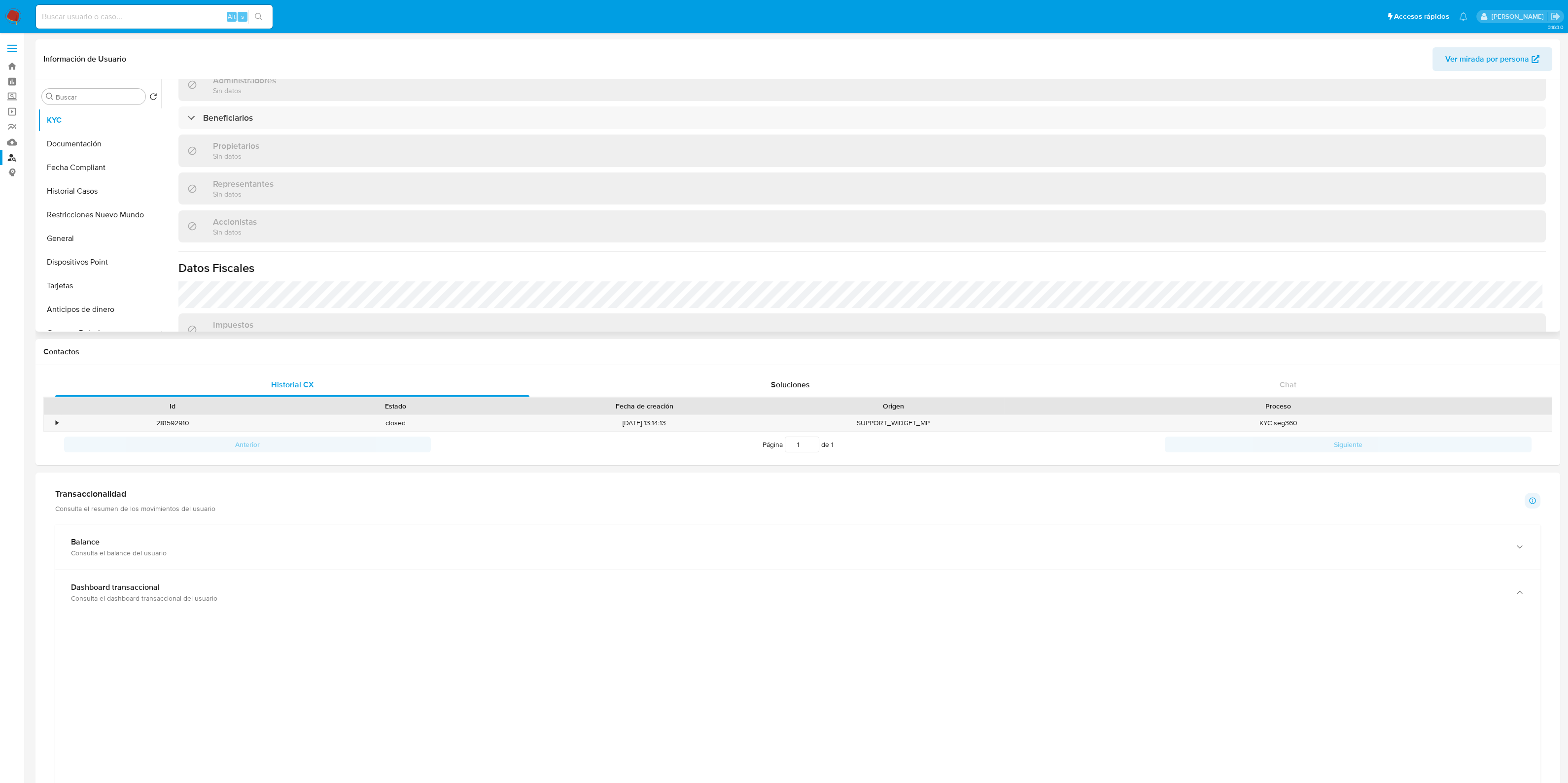
click at [429, 139] on div "Información de empresa ID de usuario : 1507331956 Nombre del comercio : MULTICA…" at bounding box center [861, 23] width 1367 height 903
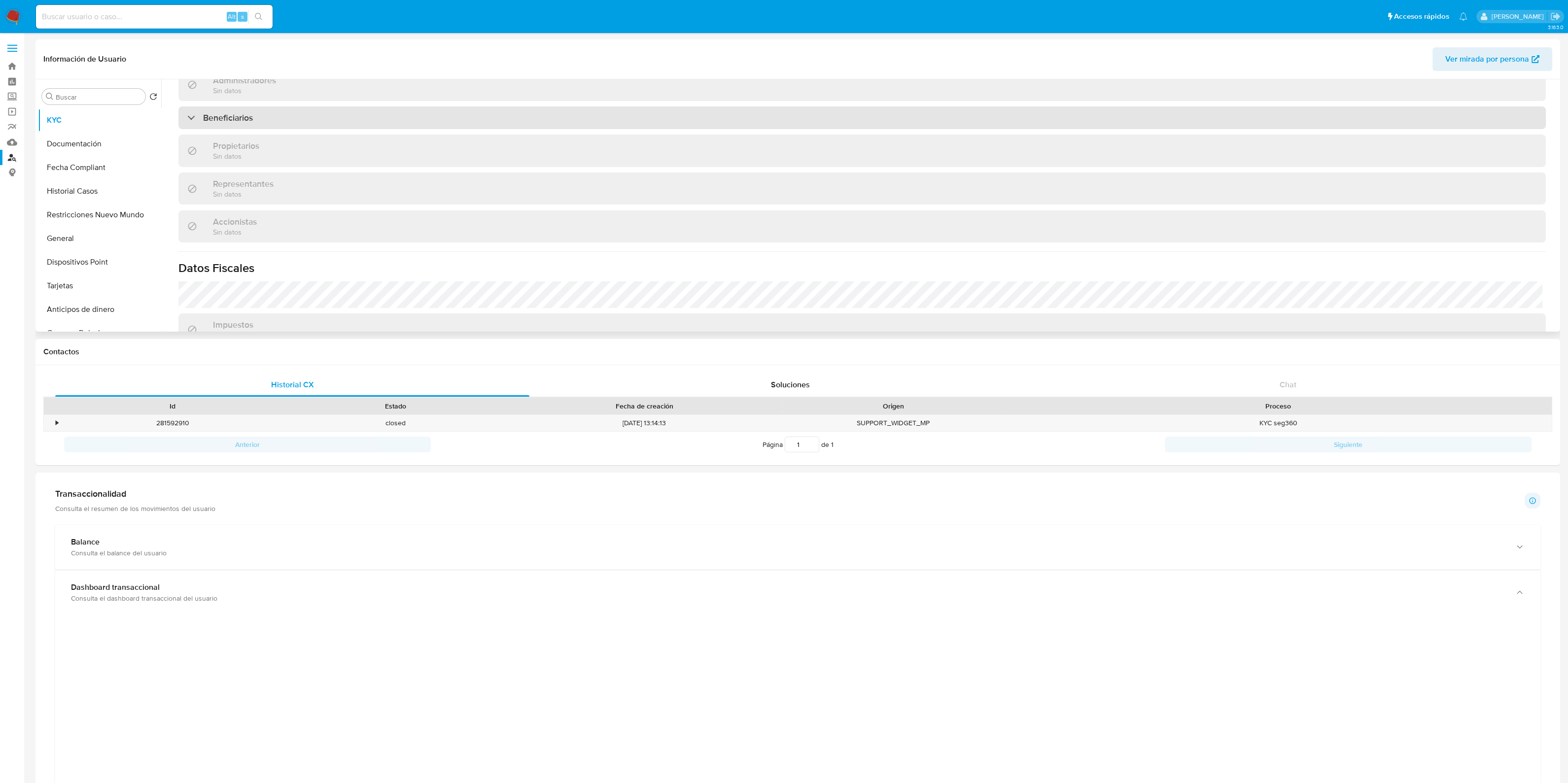
click at [422, 129] on div "Beneficiarios" at bounding box center [861, 118] width 1367 height 23
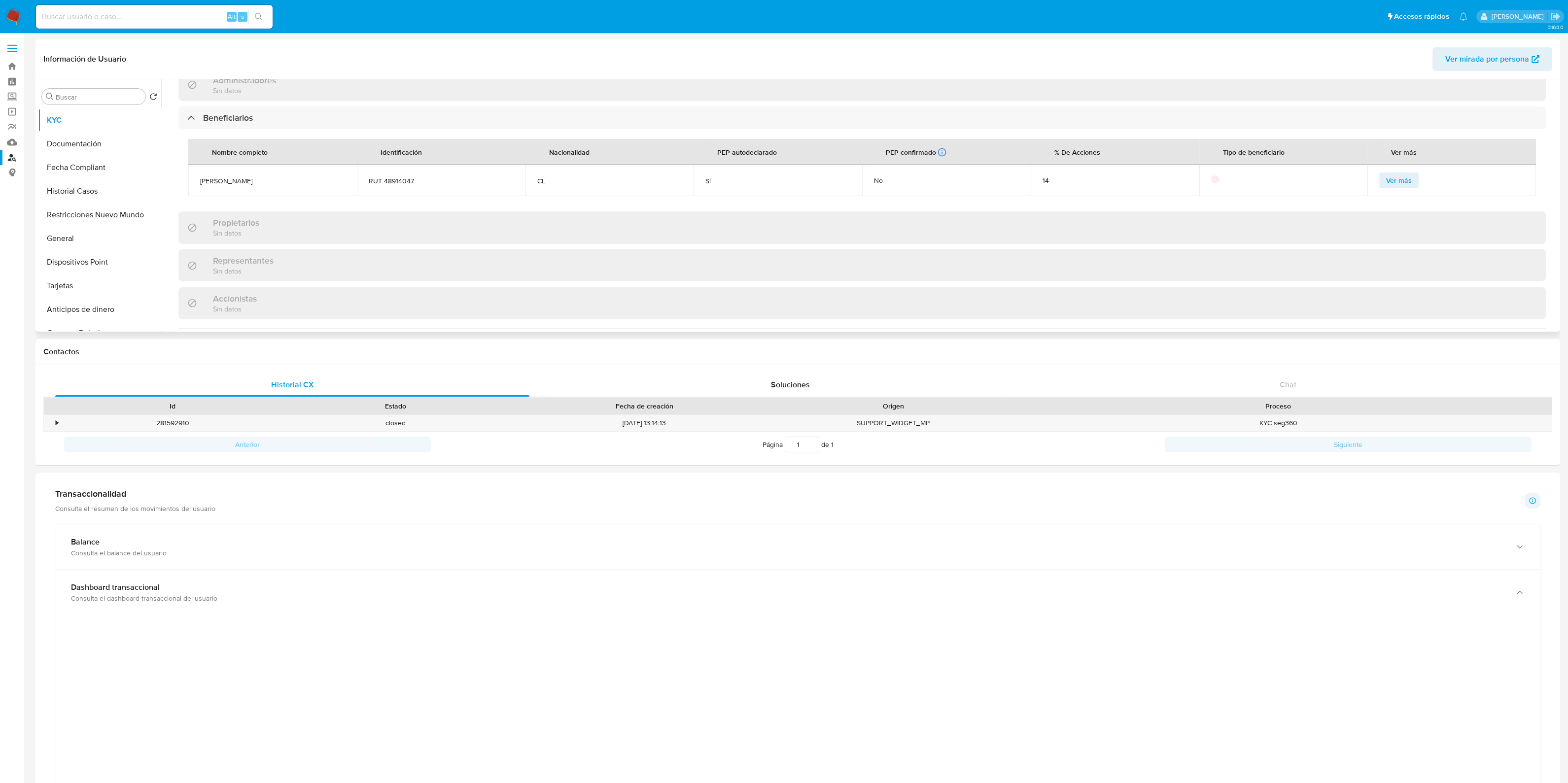
click at [405, 185] on span "RUT 48914047" at bounding box center [441, 181] width 145 height 9
click at [1401, 187] on span "Ver más" at bounding box center [1399, 180] width 26 height 14
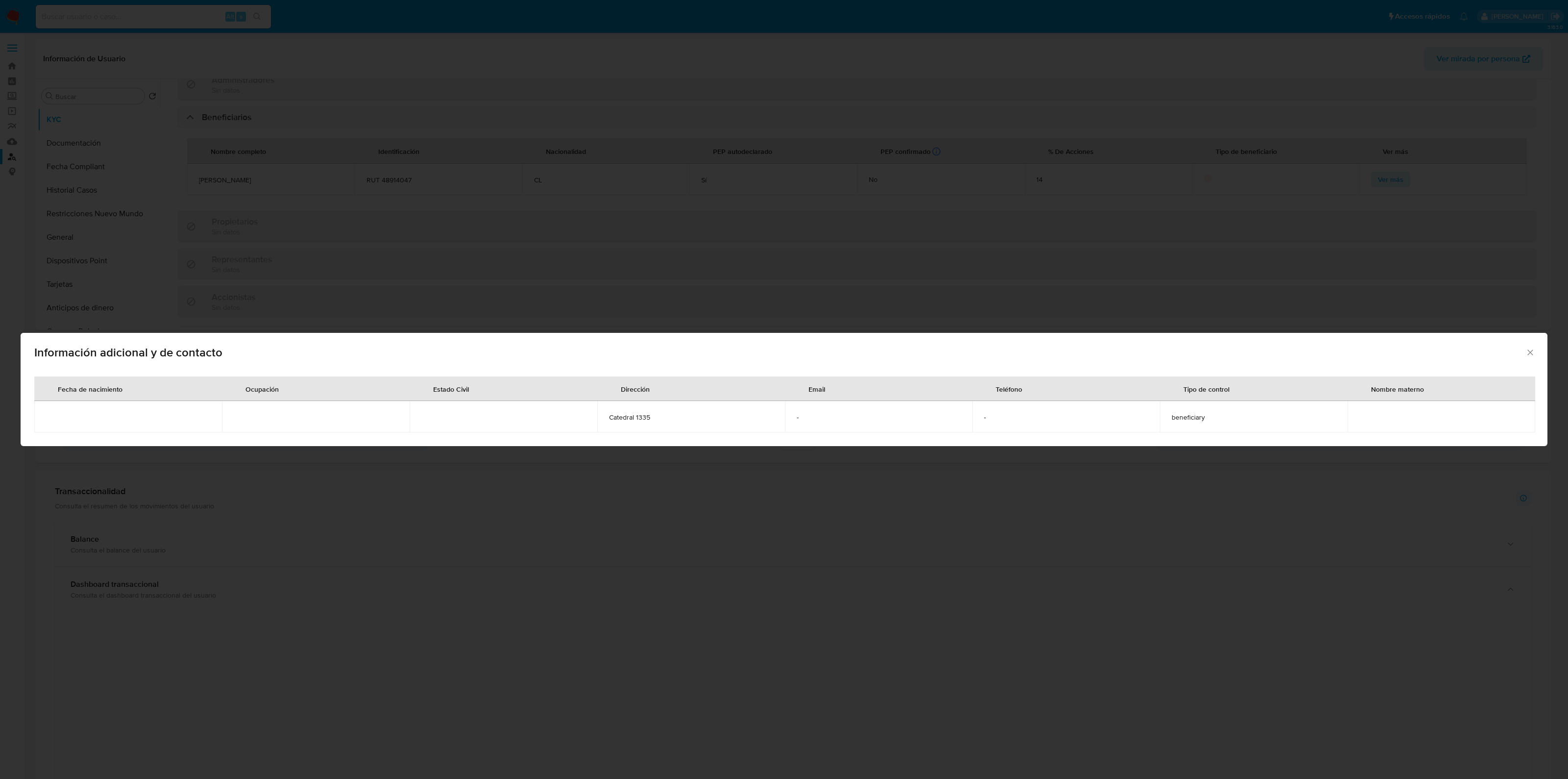
click at [1526, 354] on icon "Cerrar" at bounding box center [1530, 353] width 10 height 10
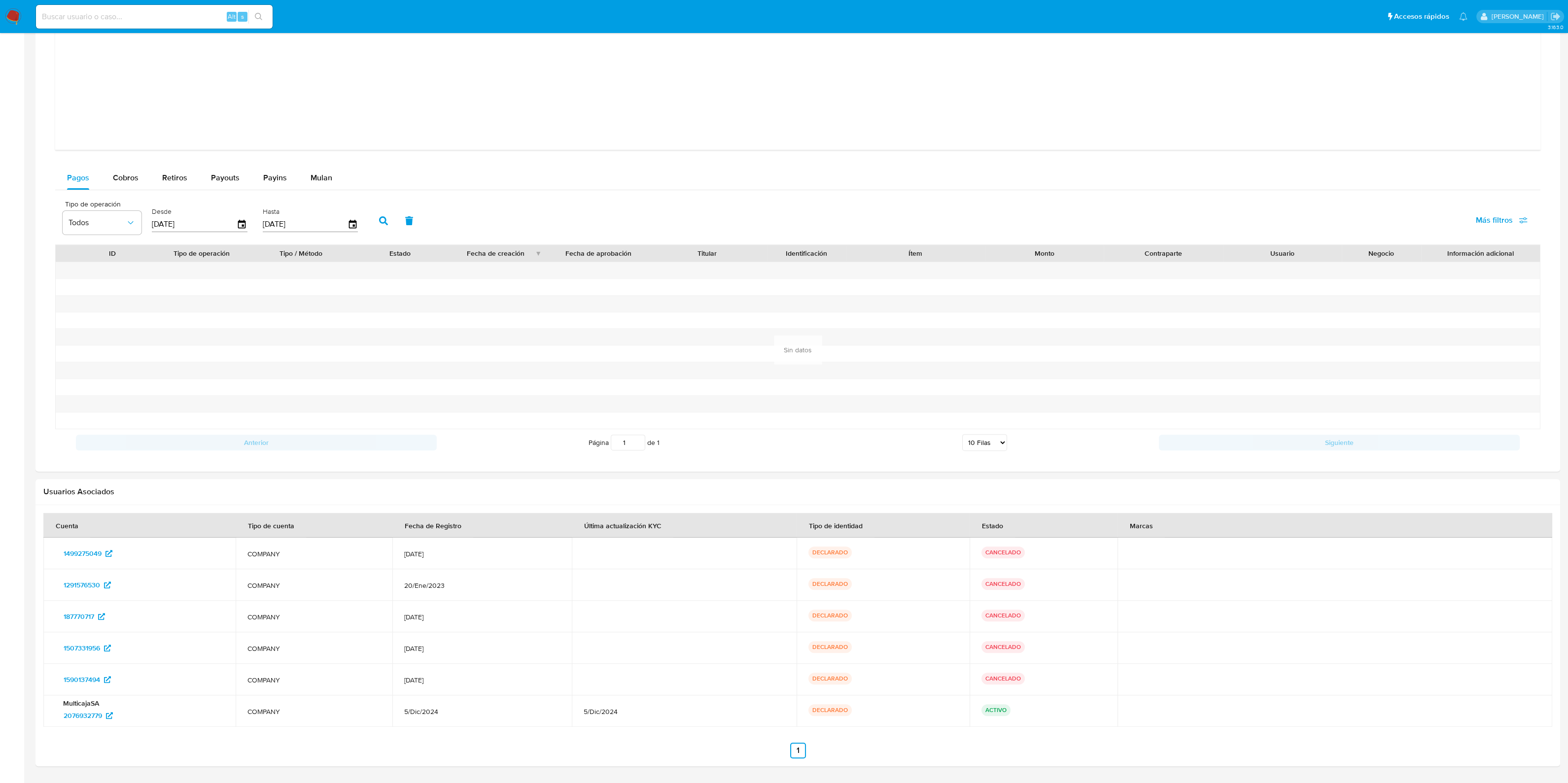
scroll to position [958, 0]
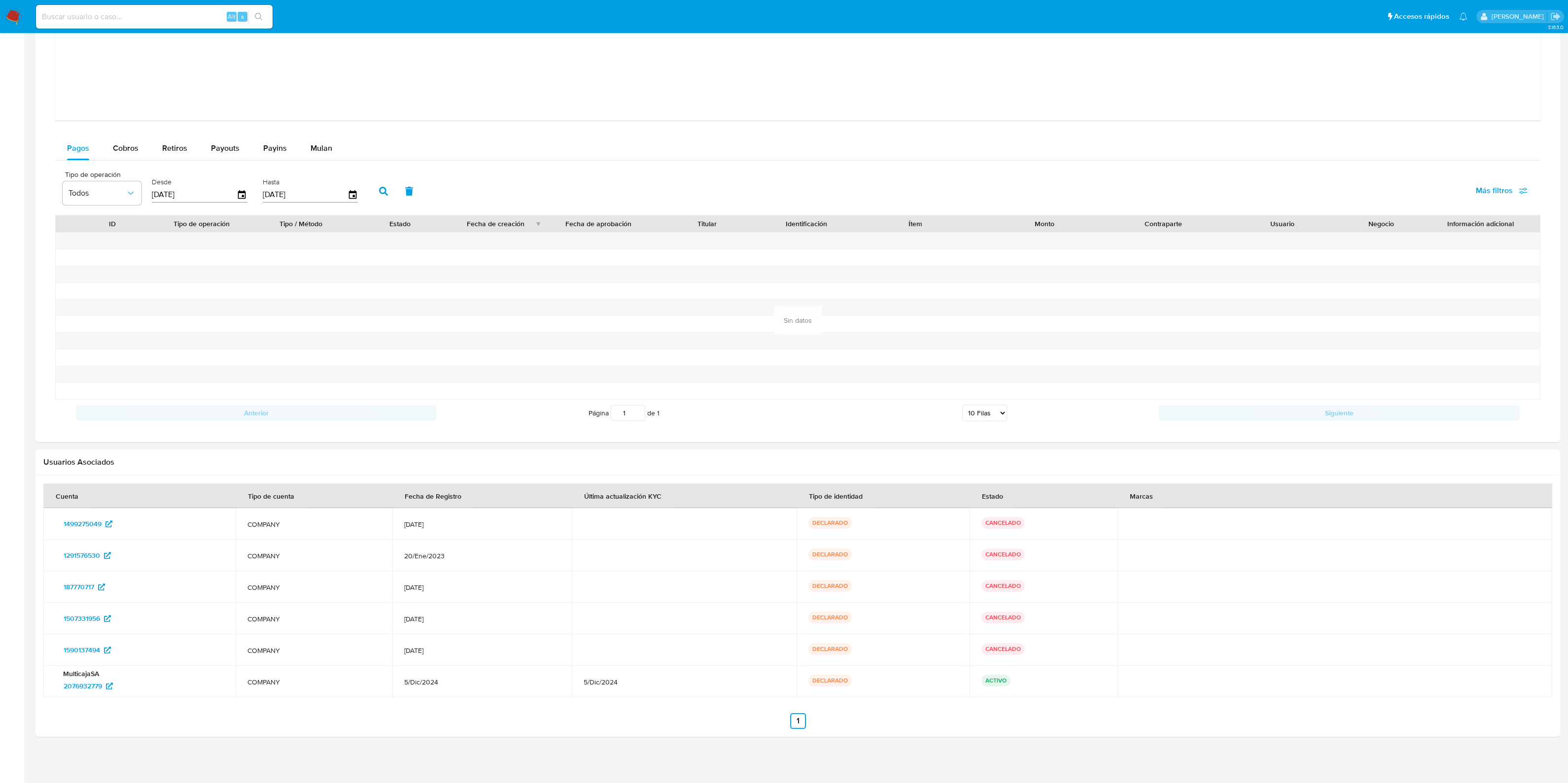
drag, startPoint x: 160, startPoint y: 680, endPoint x: 50, endPoint y: 691, distance: 110.5
click at [50, 691] on td "MulticajaSA 2076932779" at bounding box center [140, 682] width 192 height 32
click at [92, 681] on span "2076932779" at bounding box center [83, 686] width 39 height 16
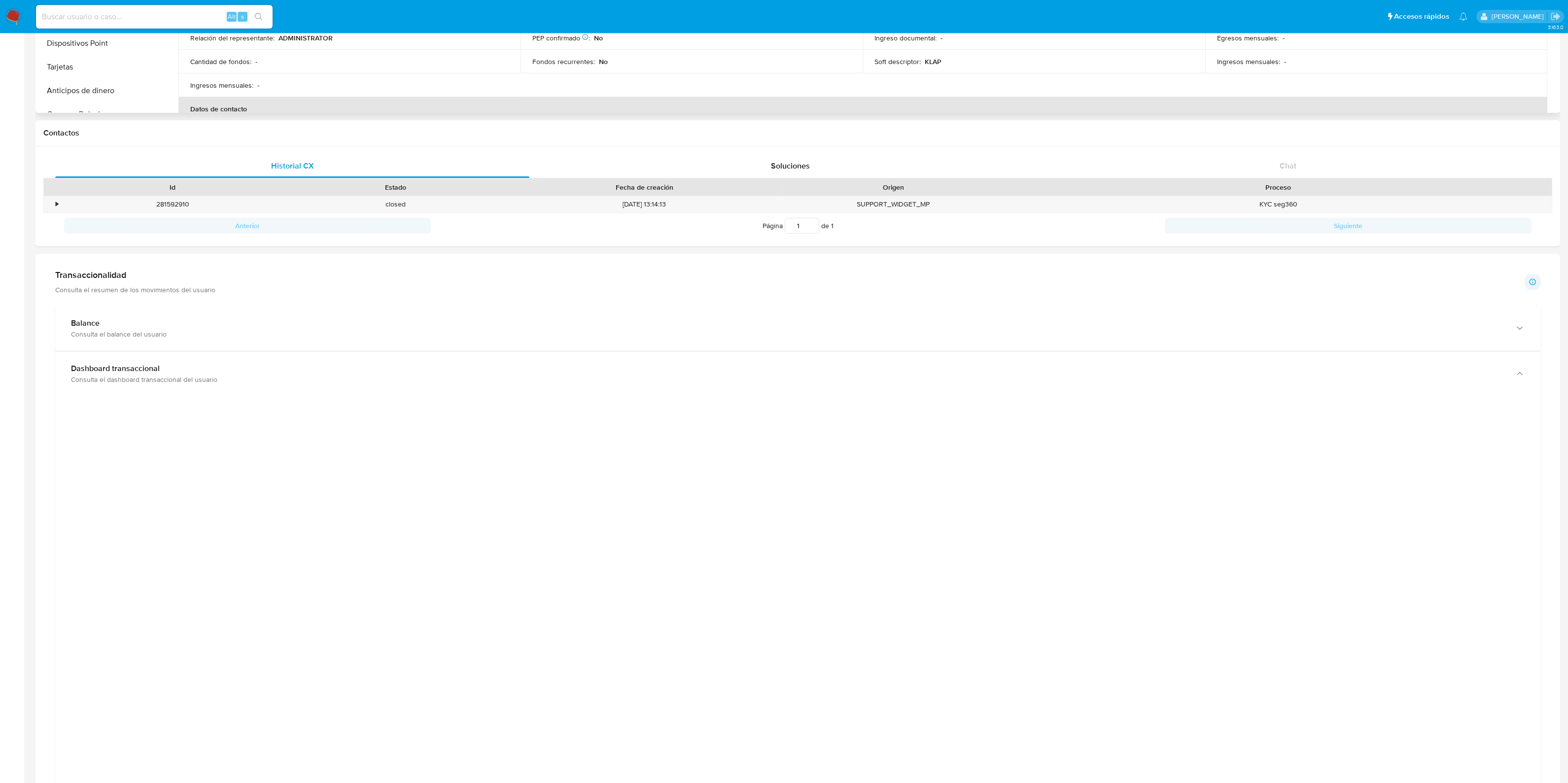
scroll to position [0, 0]
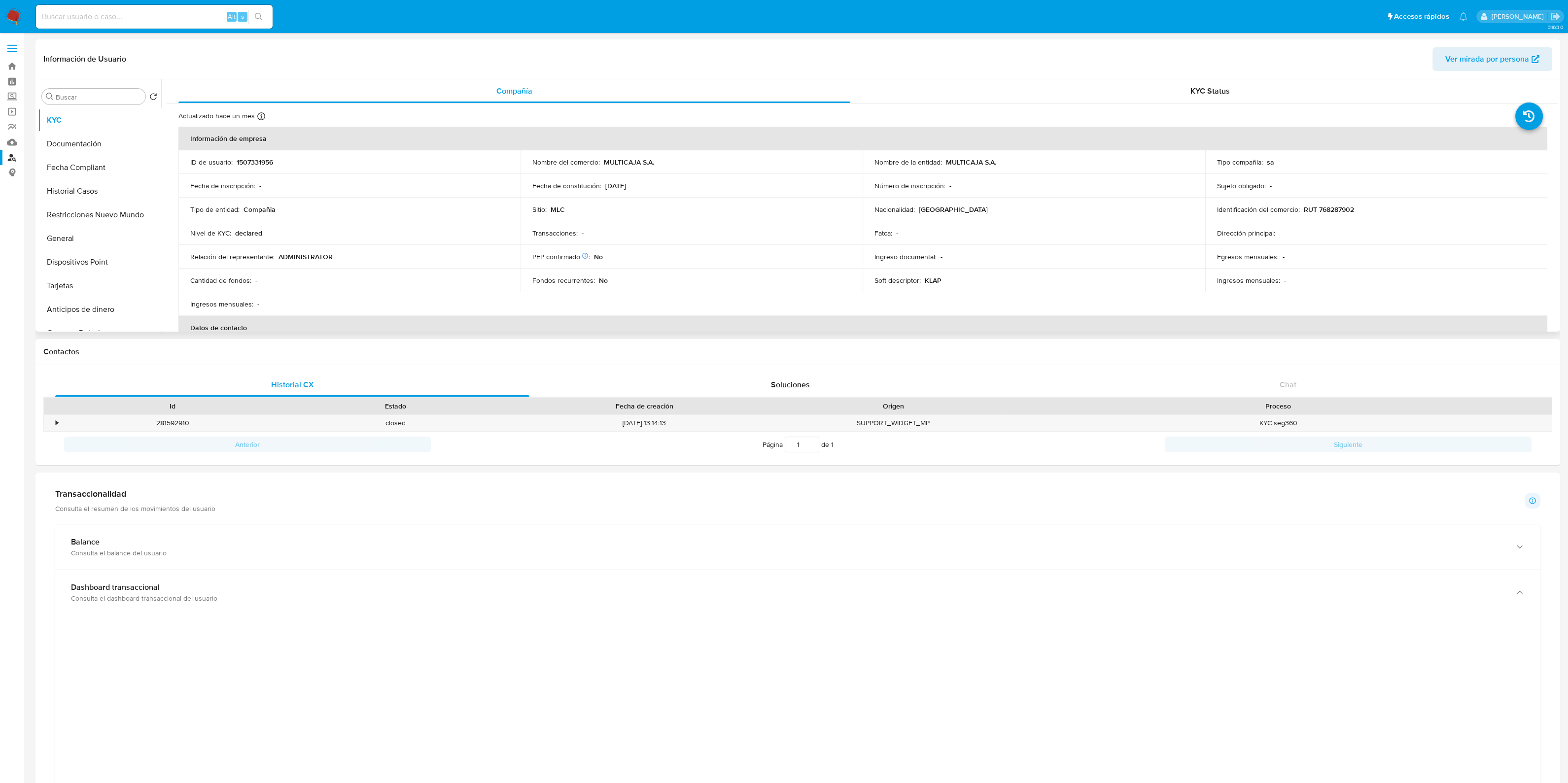
click at [1452, 59] on span "Ver mirada por persona" at bounding box center [1487, 59] width 84 height 24
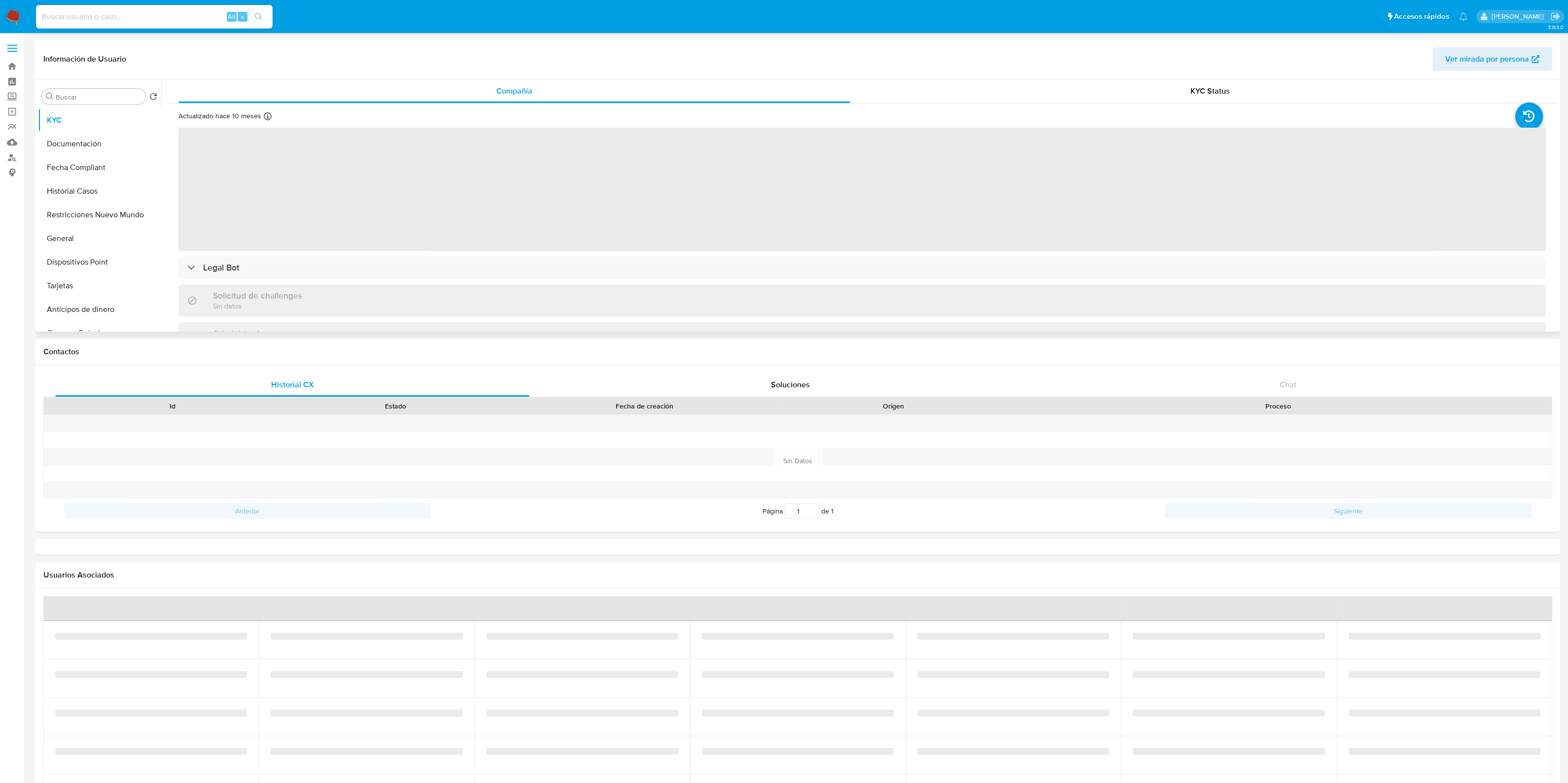
select select "10"
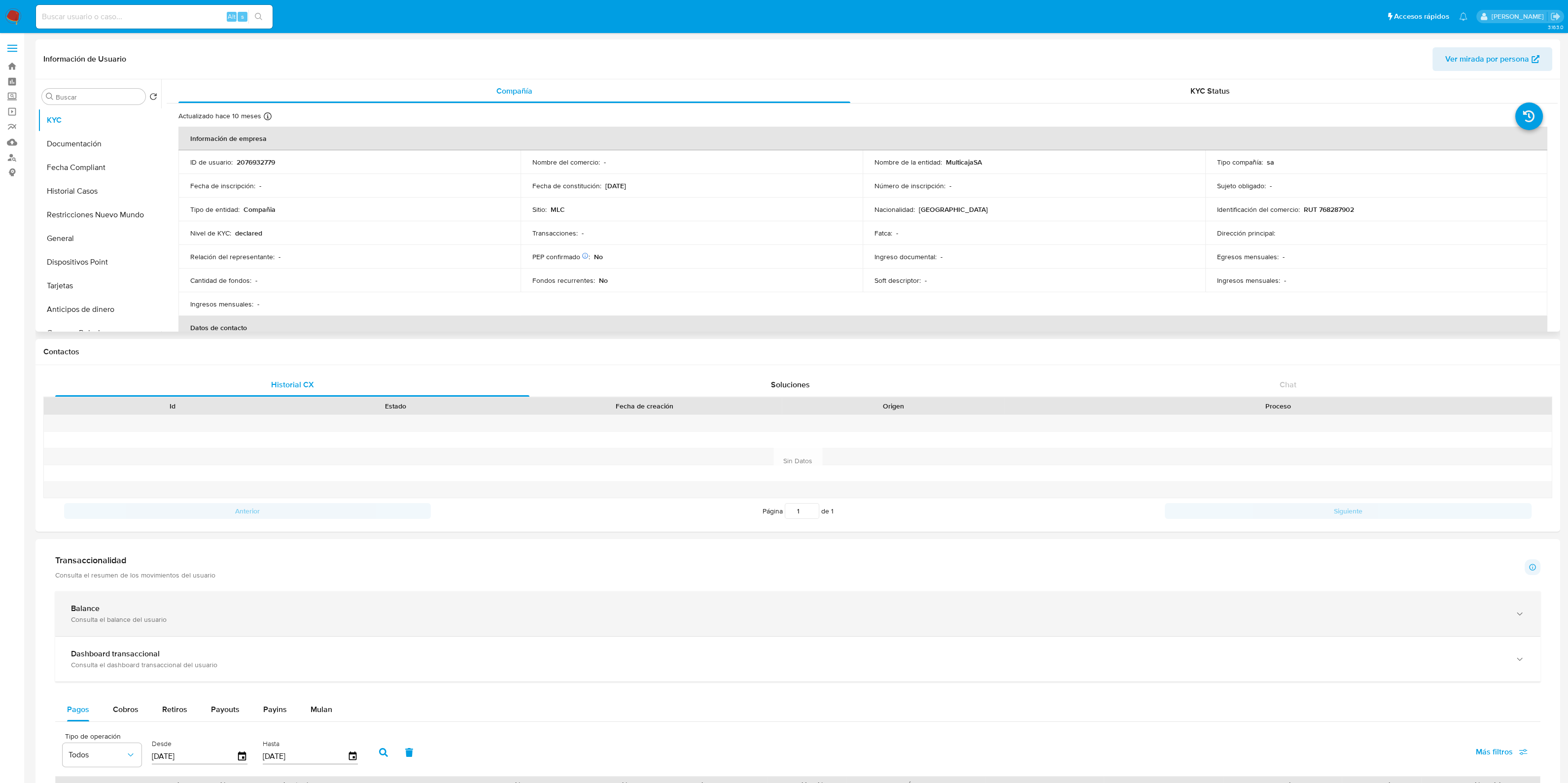
click at [296, 608] on div "Balance" at bounding box center [788, 609] width 1434 height 10
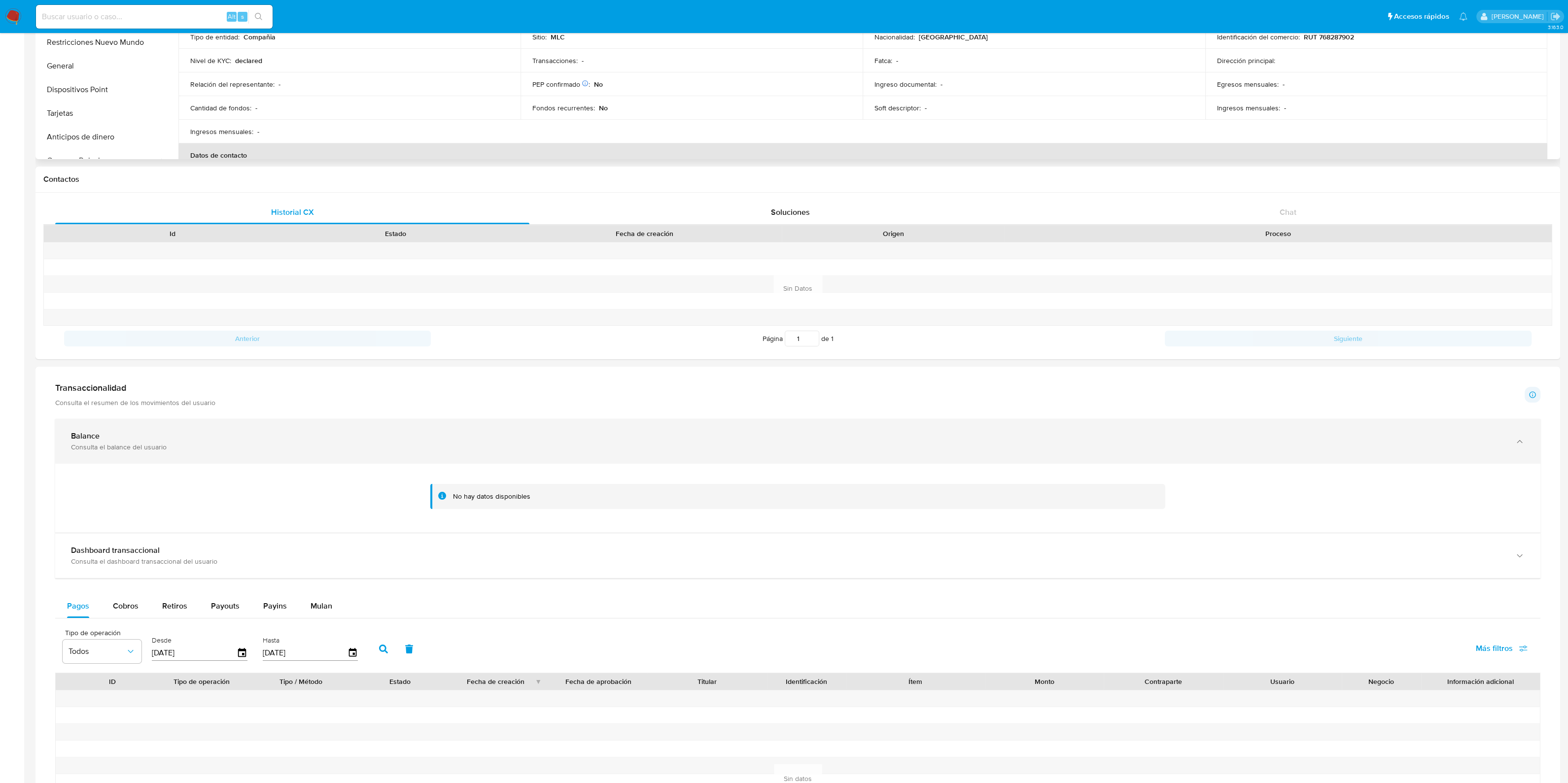
scroll to position [185, 0]
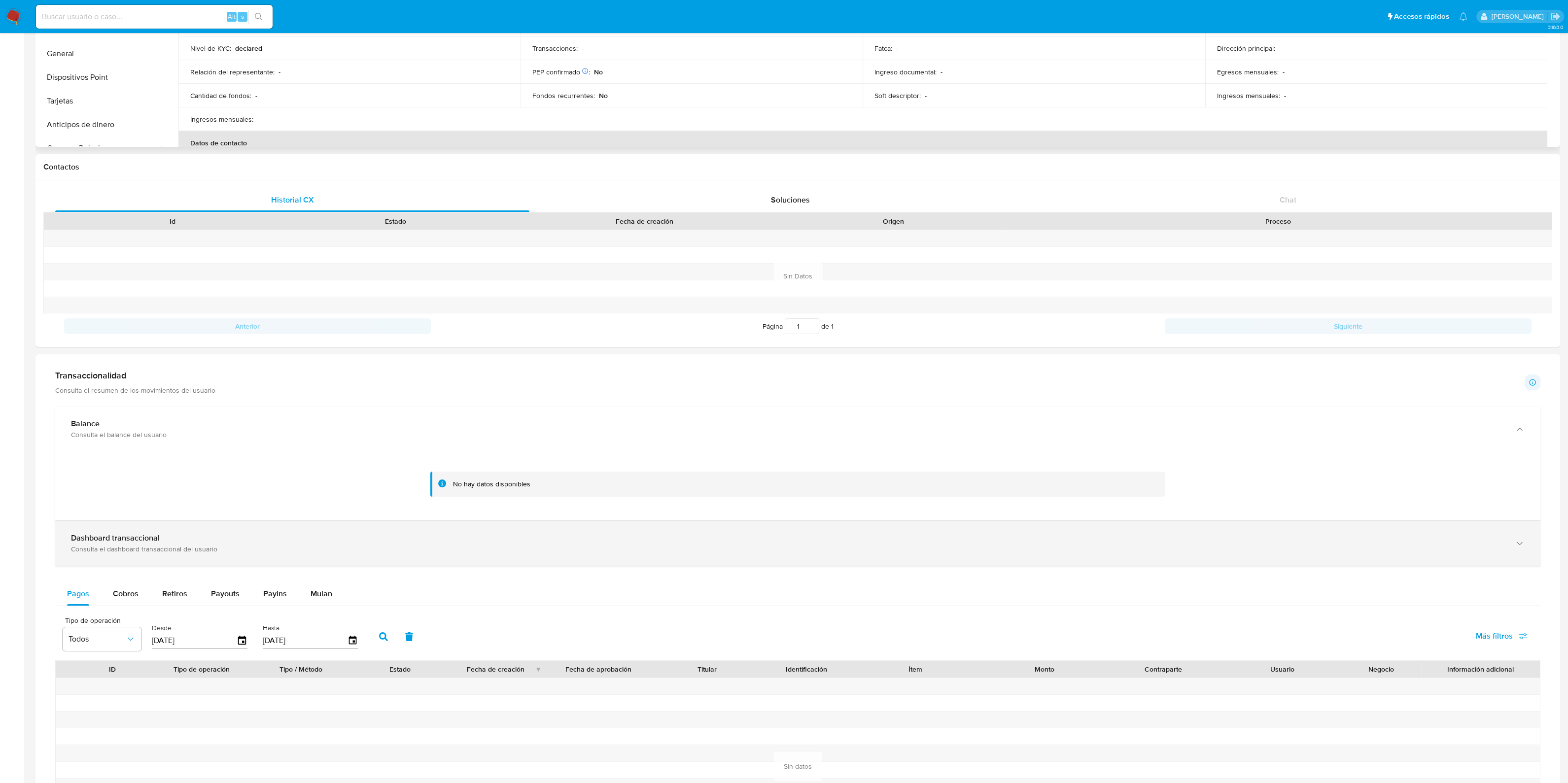
click at [358, 545] on div "Consulta el dashboard transaccional del usuario" at bounding box center [788, 549] width 1434 height 9
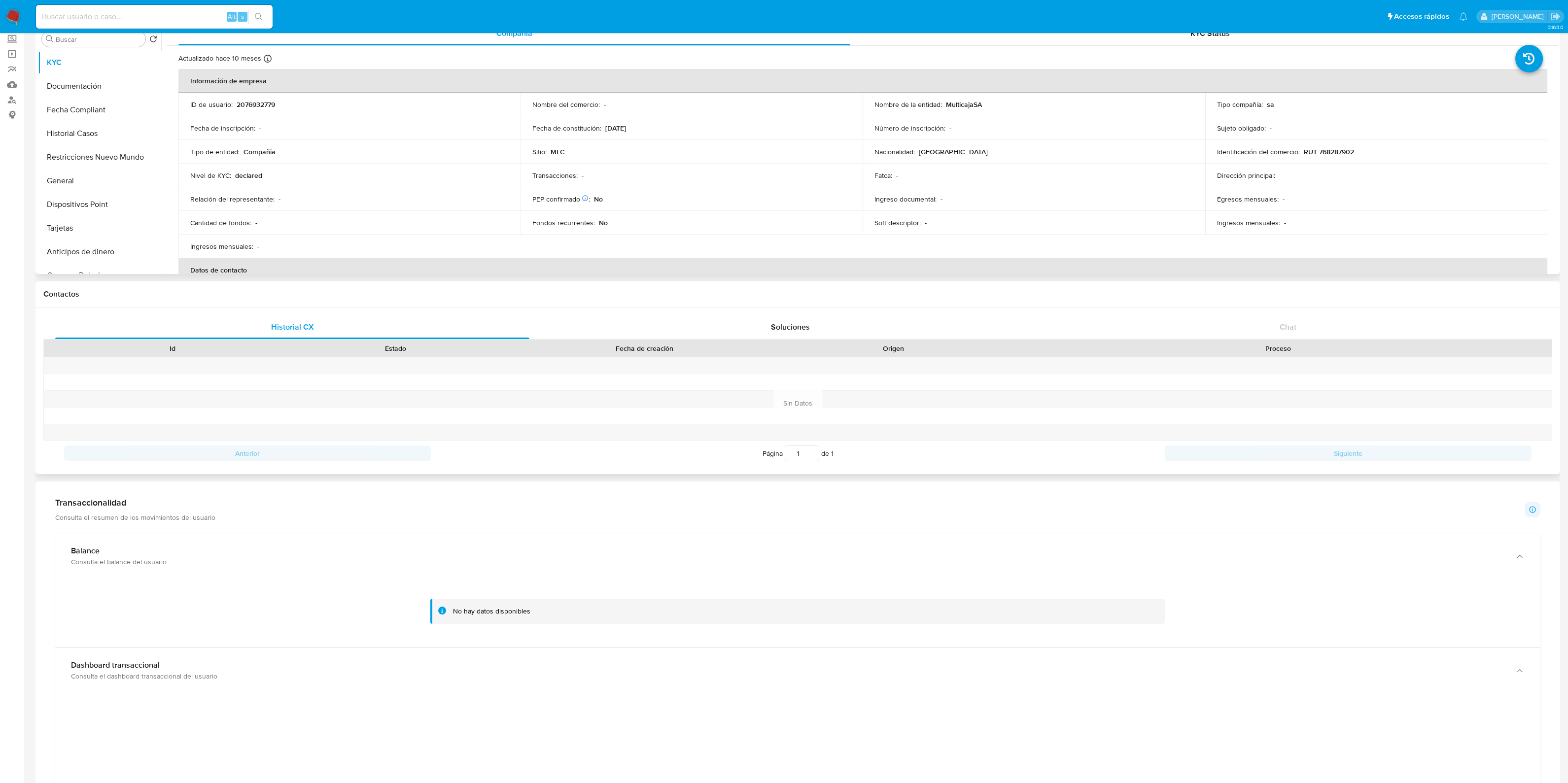
scroll to position [0, 0]
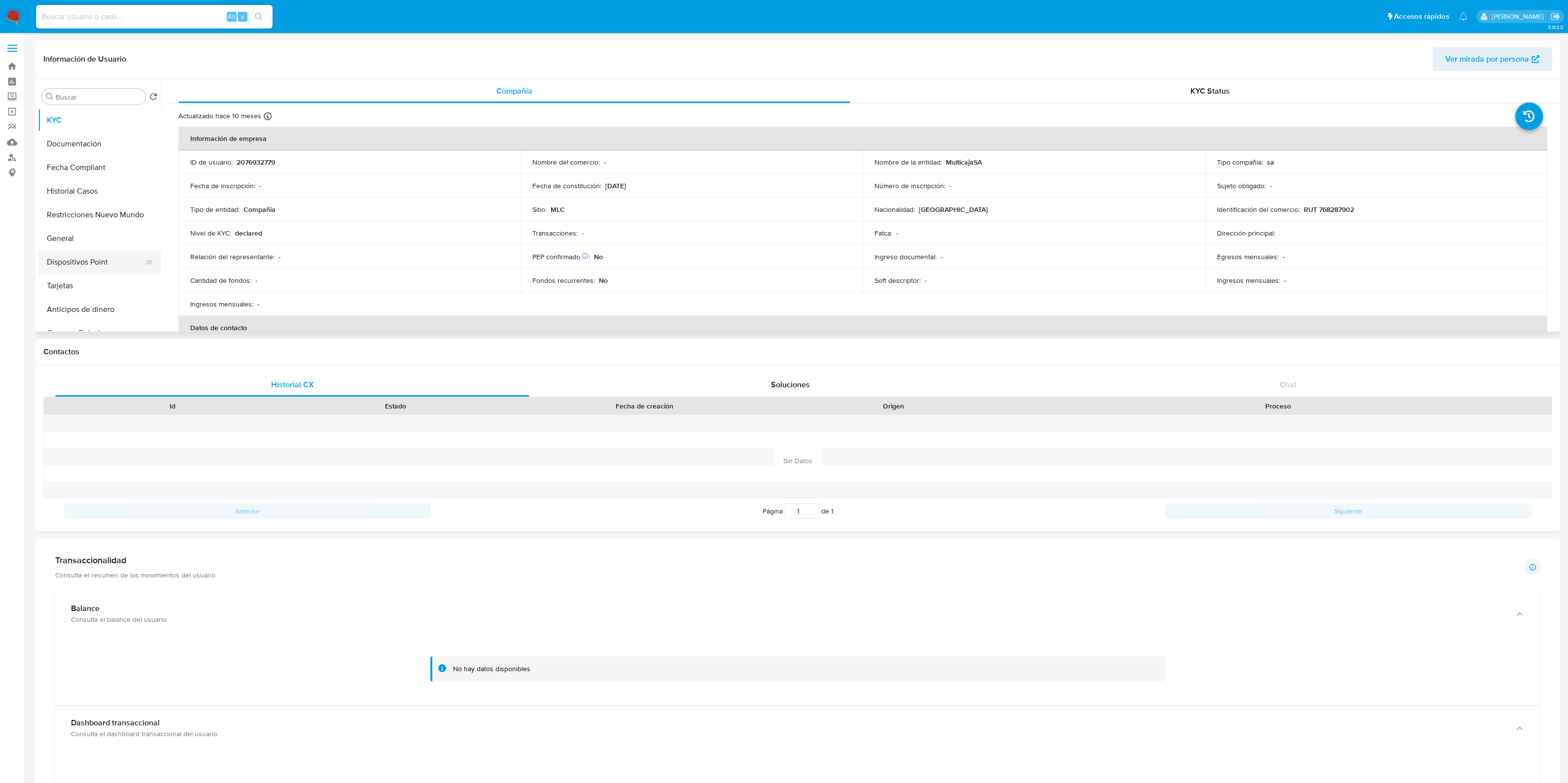
click at [79, 261] on button "Dispositivos Point" at bounding box center [96, 262] width 115 height 24
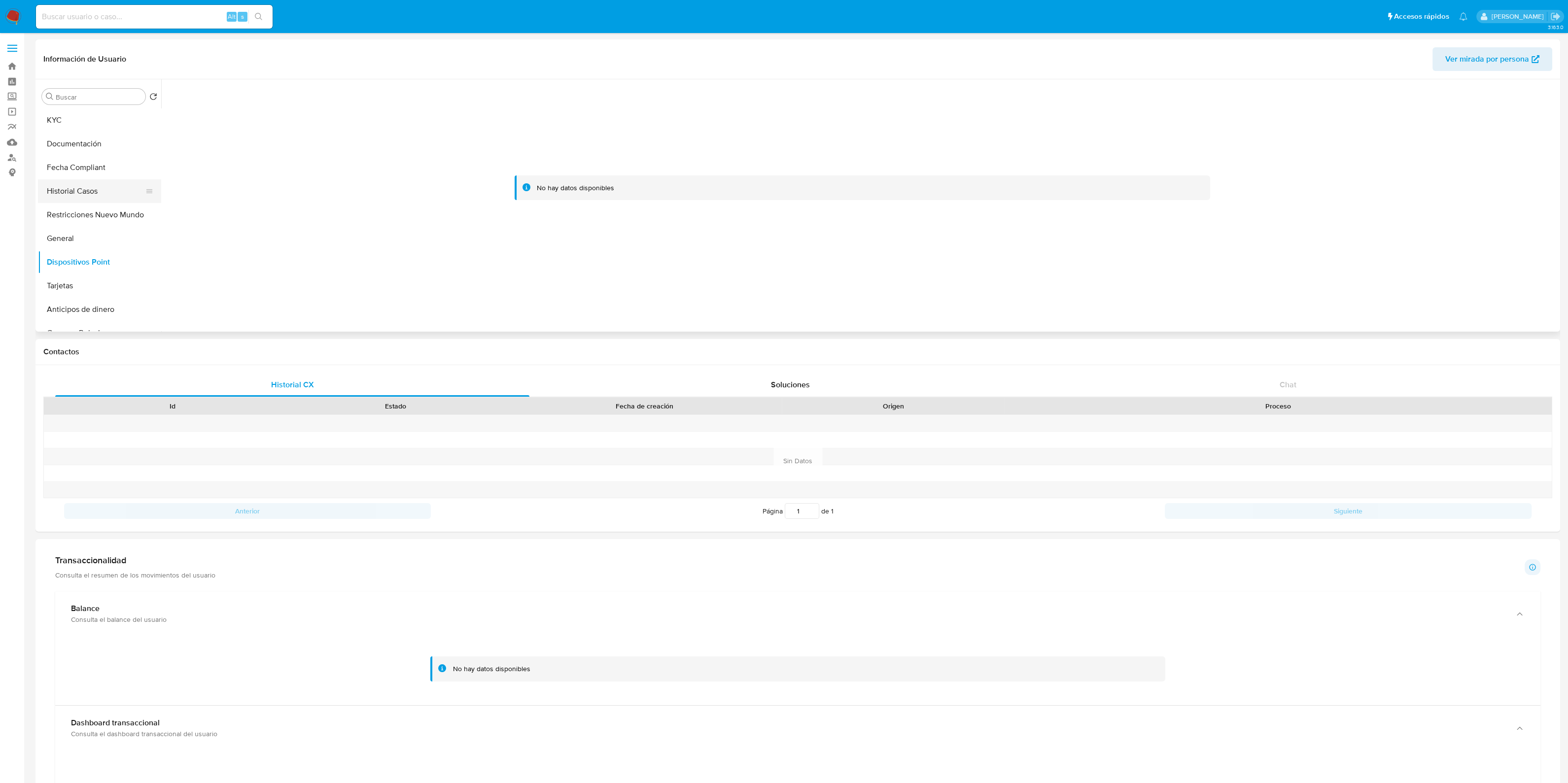
click at [87, 195] on button "Historial Casos" at bounding box center [96, 191] width 115 height 24
click at [112, 220] on button "Restricciones Nuevo Mundo" at bounding box center [96, 215] width 115 height 24
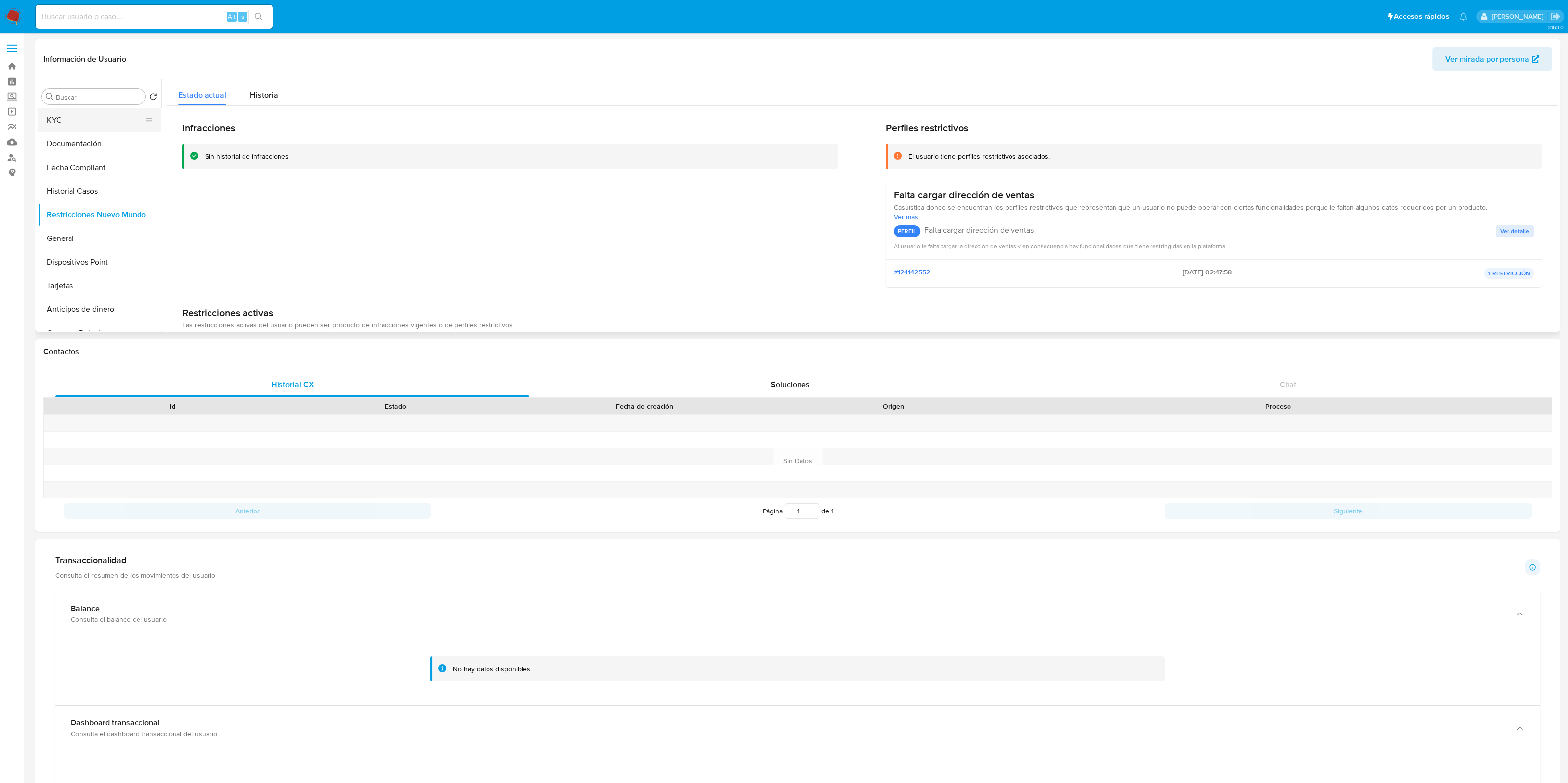
click at [86, 126] on button "KYC" at bounding box center [96, 120] width 115 height 24
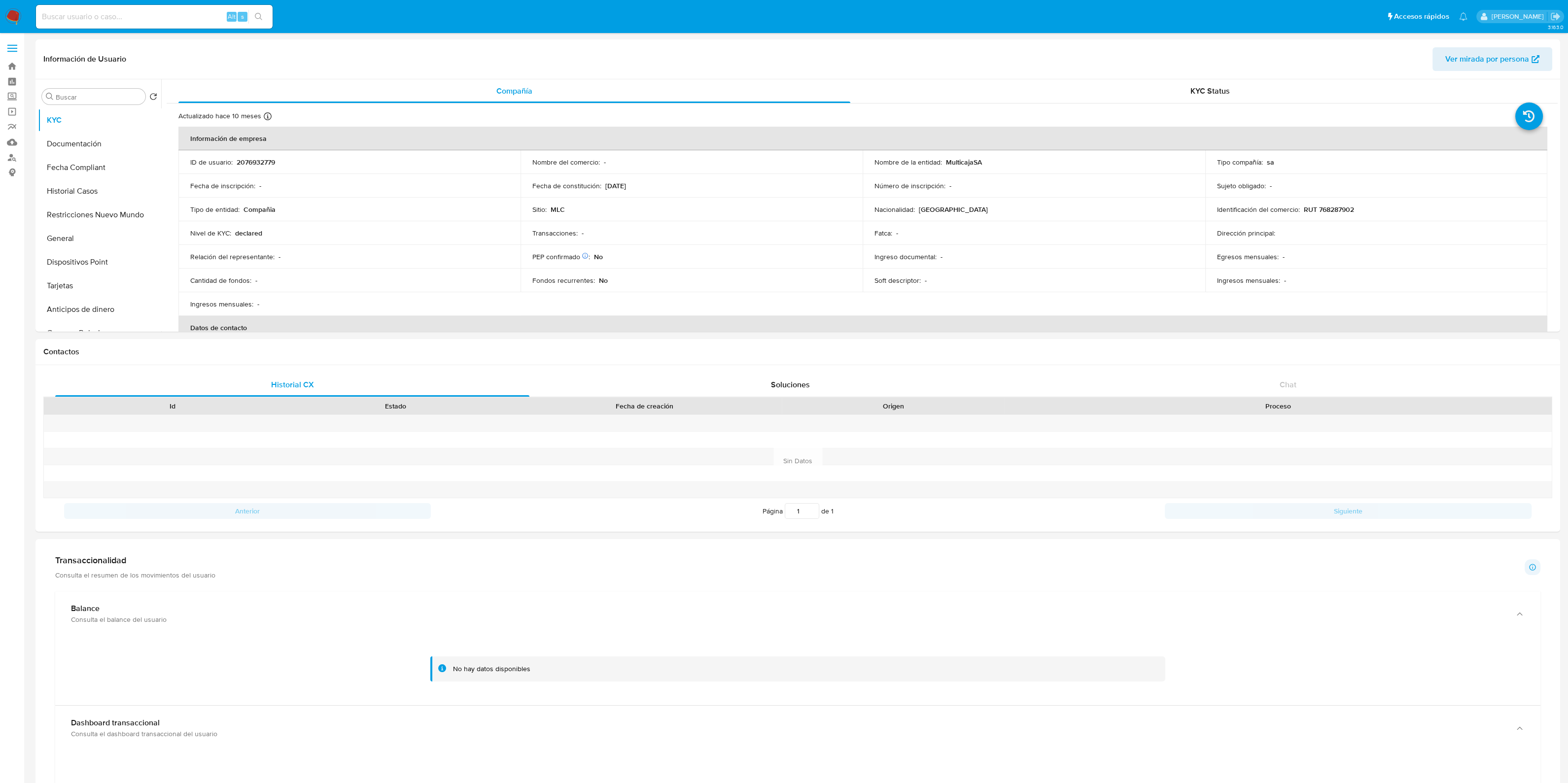
click at [257, 165] on p "2076932779" at bounding box center [255, 162] width 39 height 9
copy p "2076932779"
click at [145, 20] on input at bounding box center [154, 17] width 236 height 13
paste input "1413786452"
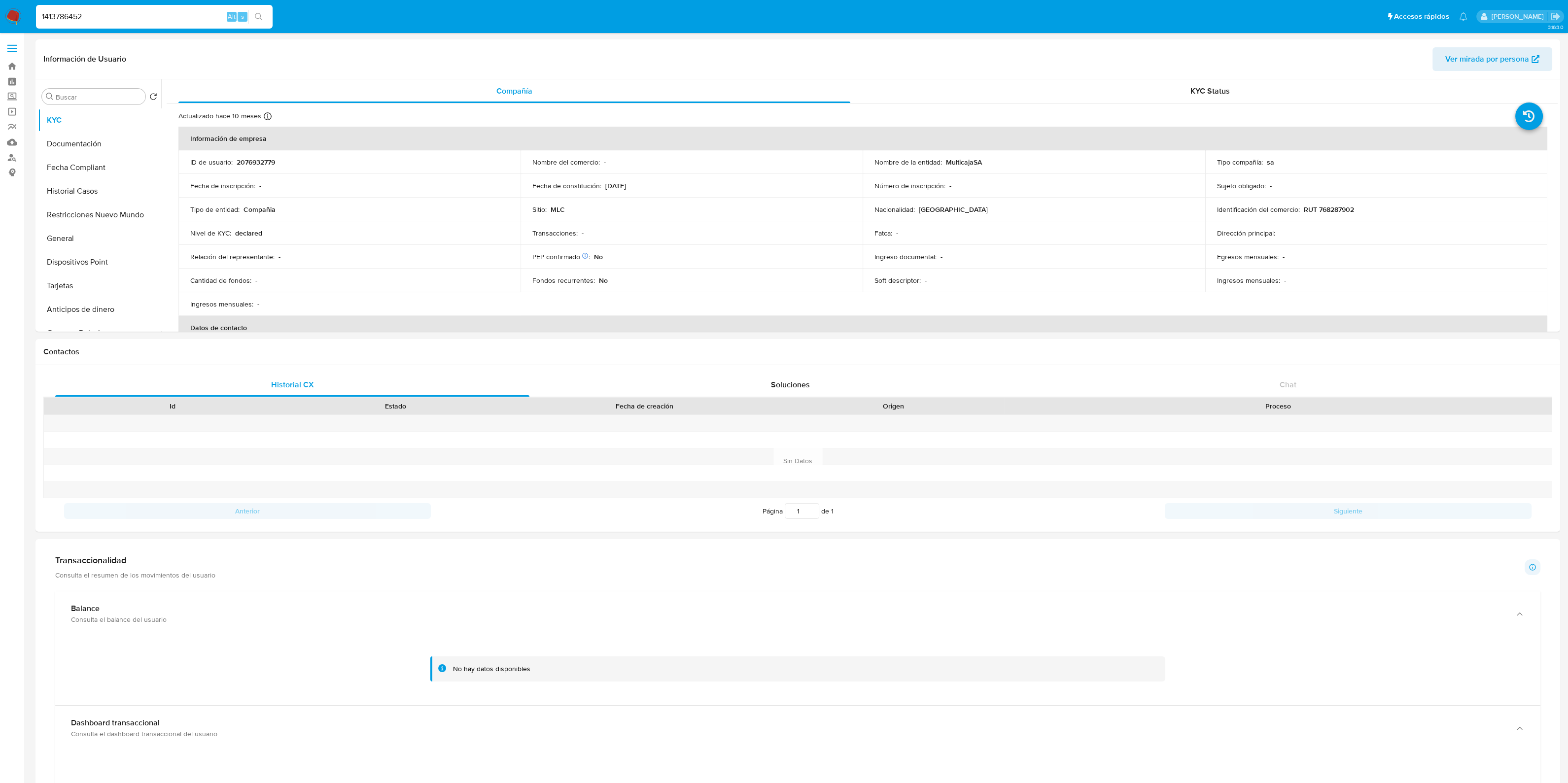
type input "1413786452"
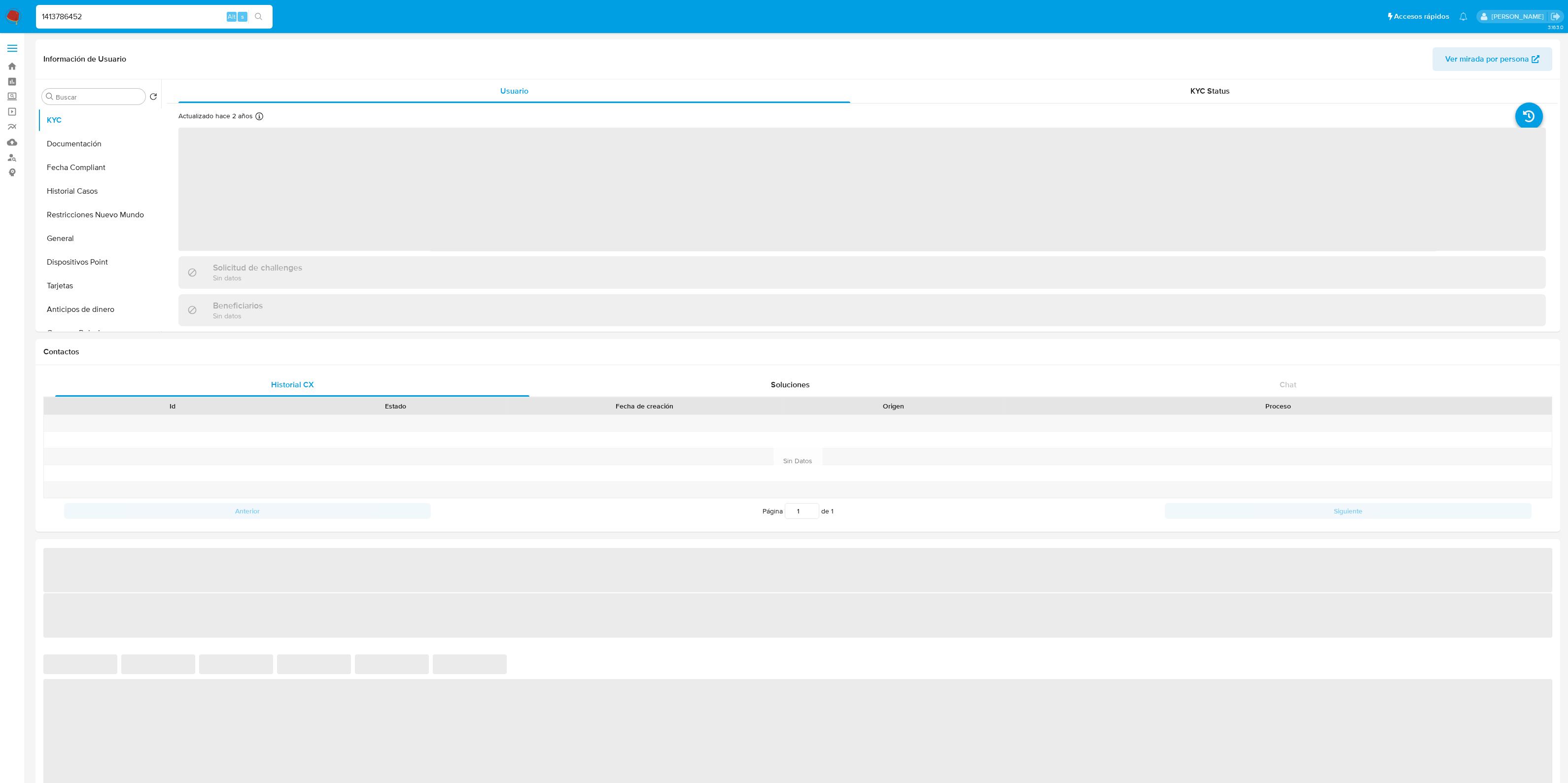
select select "10"
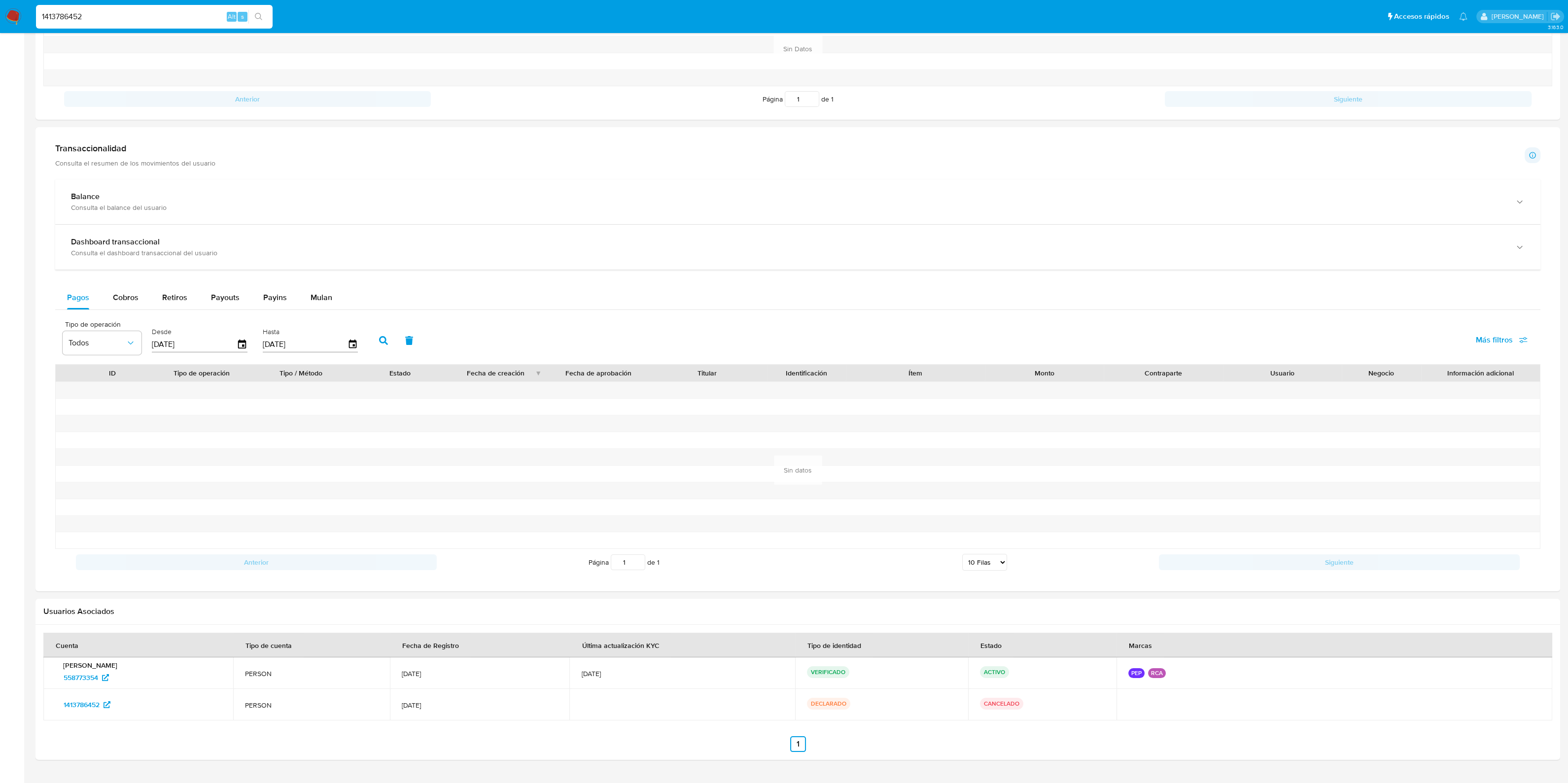
scroll to position [435, 0]
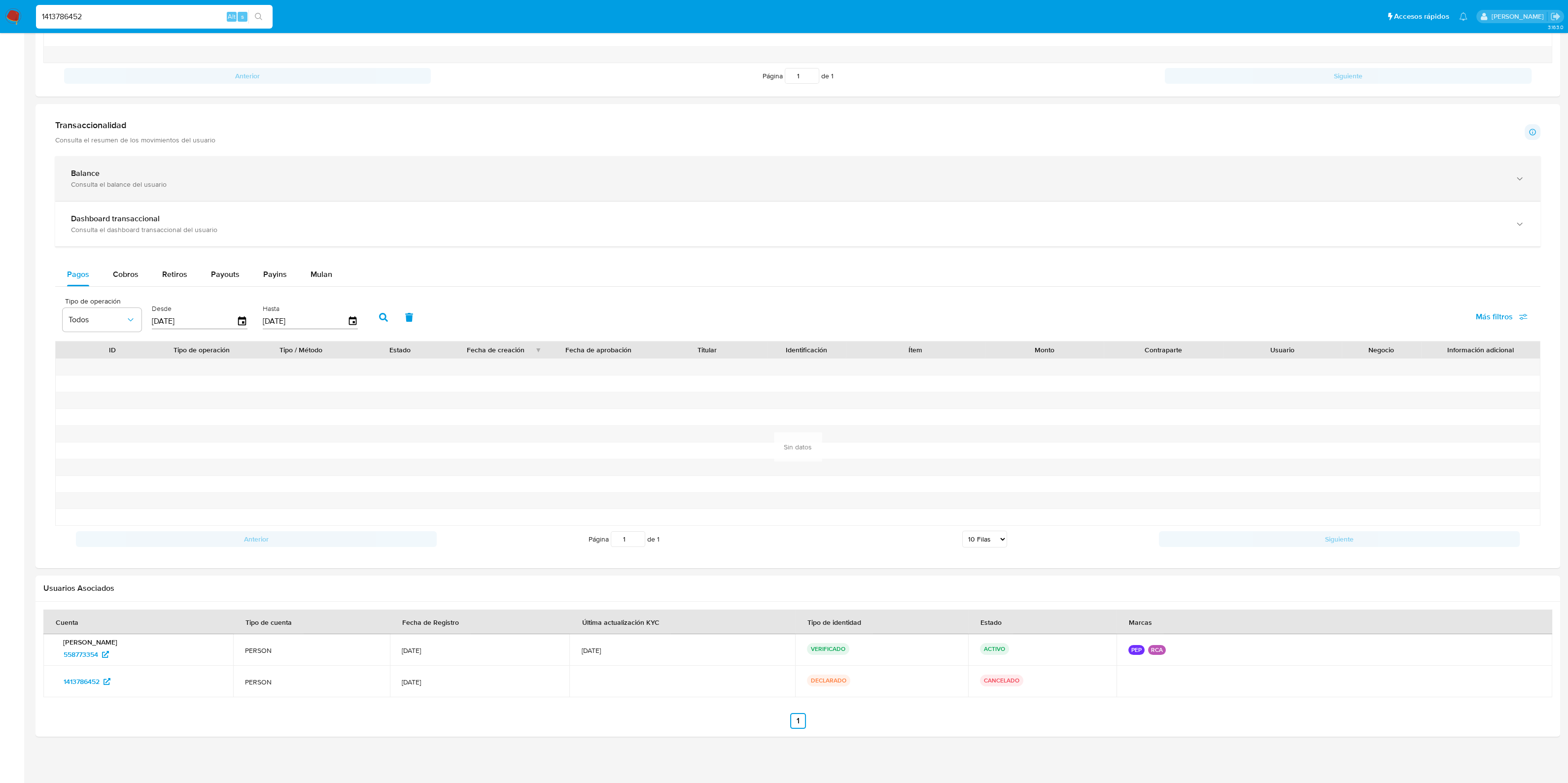
click at [405, 163] on div "Balance Consulta el balance del usuario" at bounding box center [797, 178] width 1485 height 45
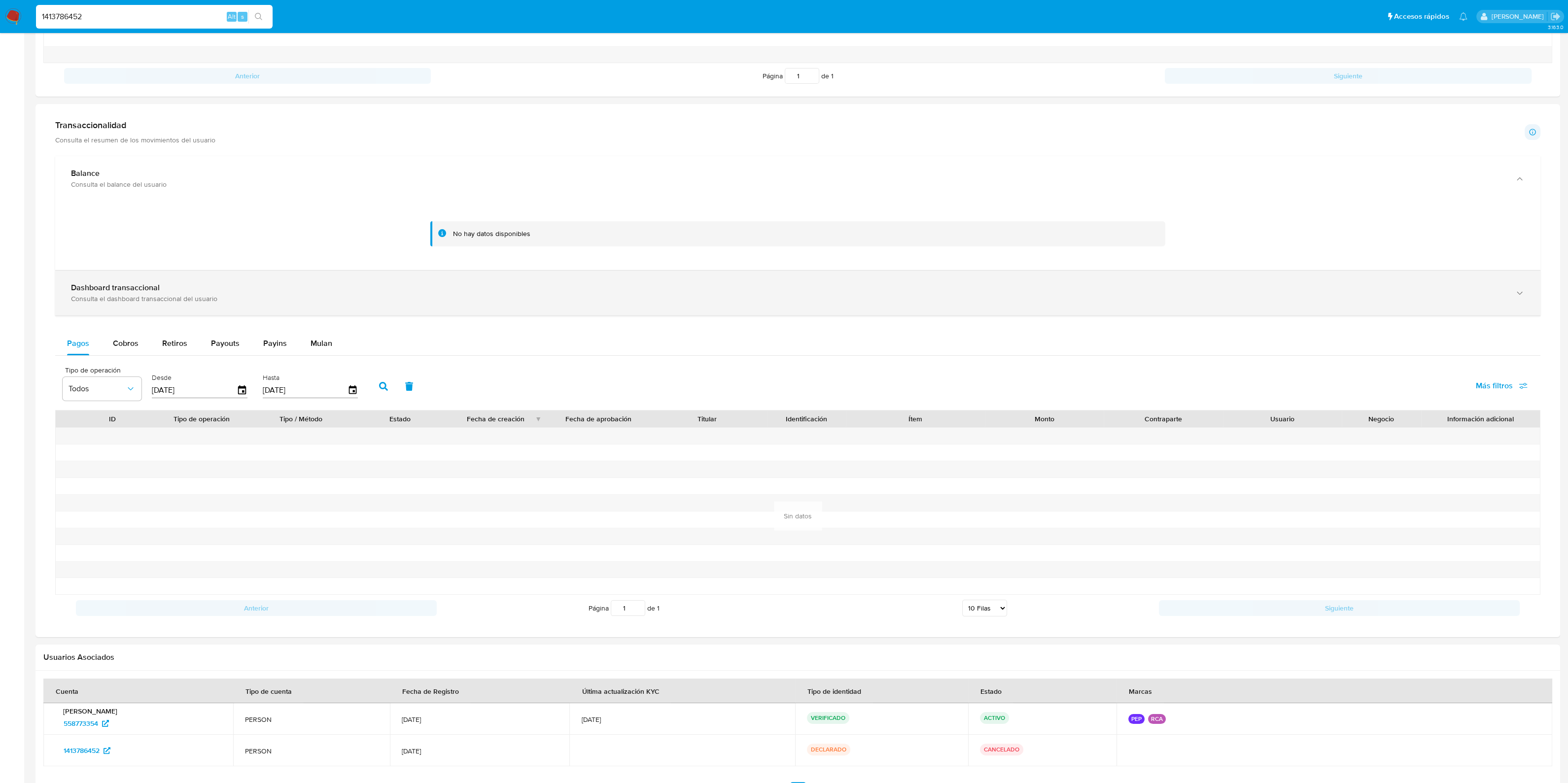
click at [364, 296] on div "Consulta el dashboard transaccional del usuario" at bounding box center [788, 299] width 1434 height 9
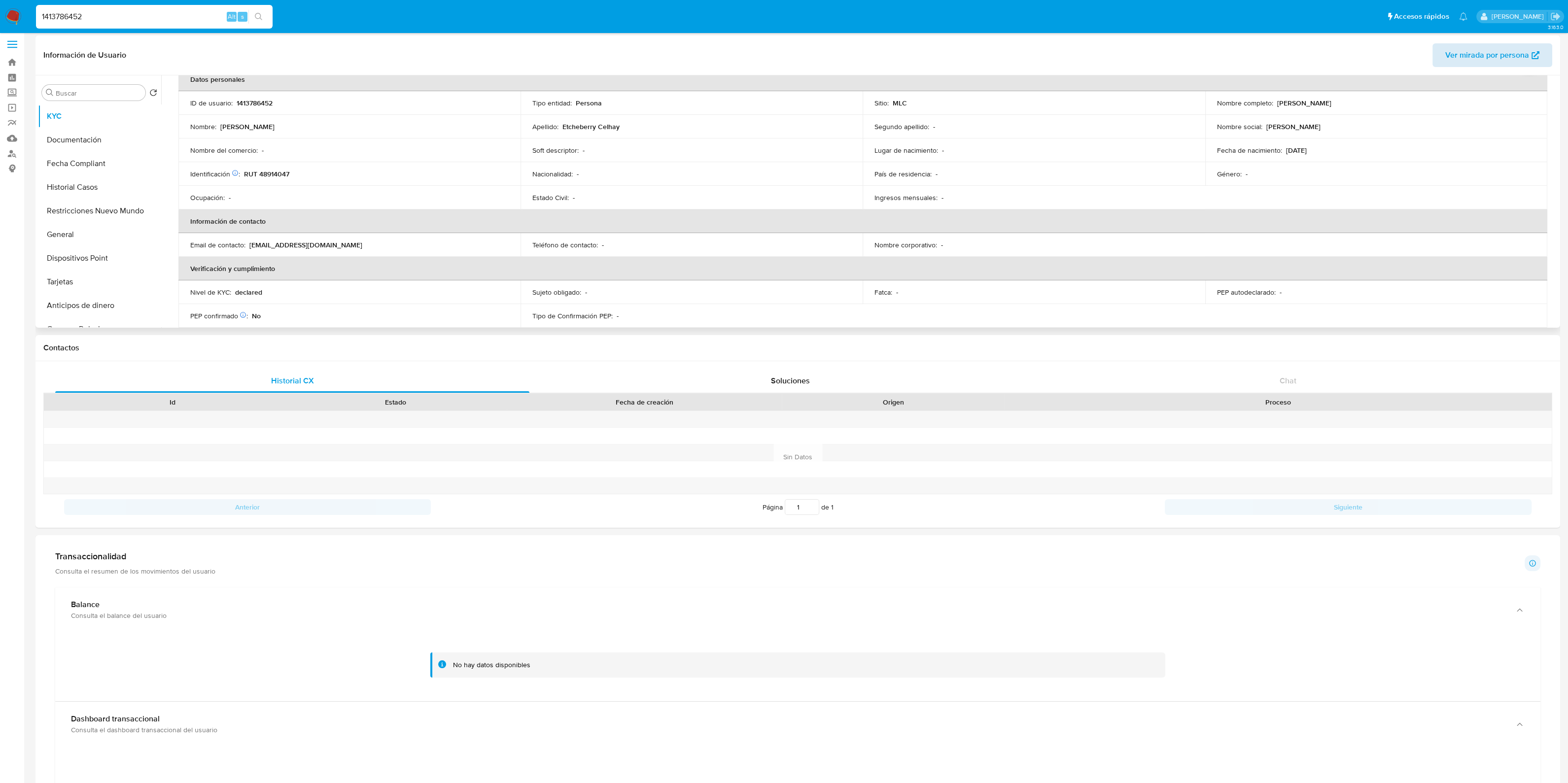
scroll to position [0, 0]
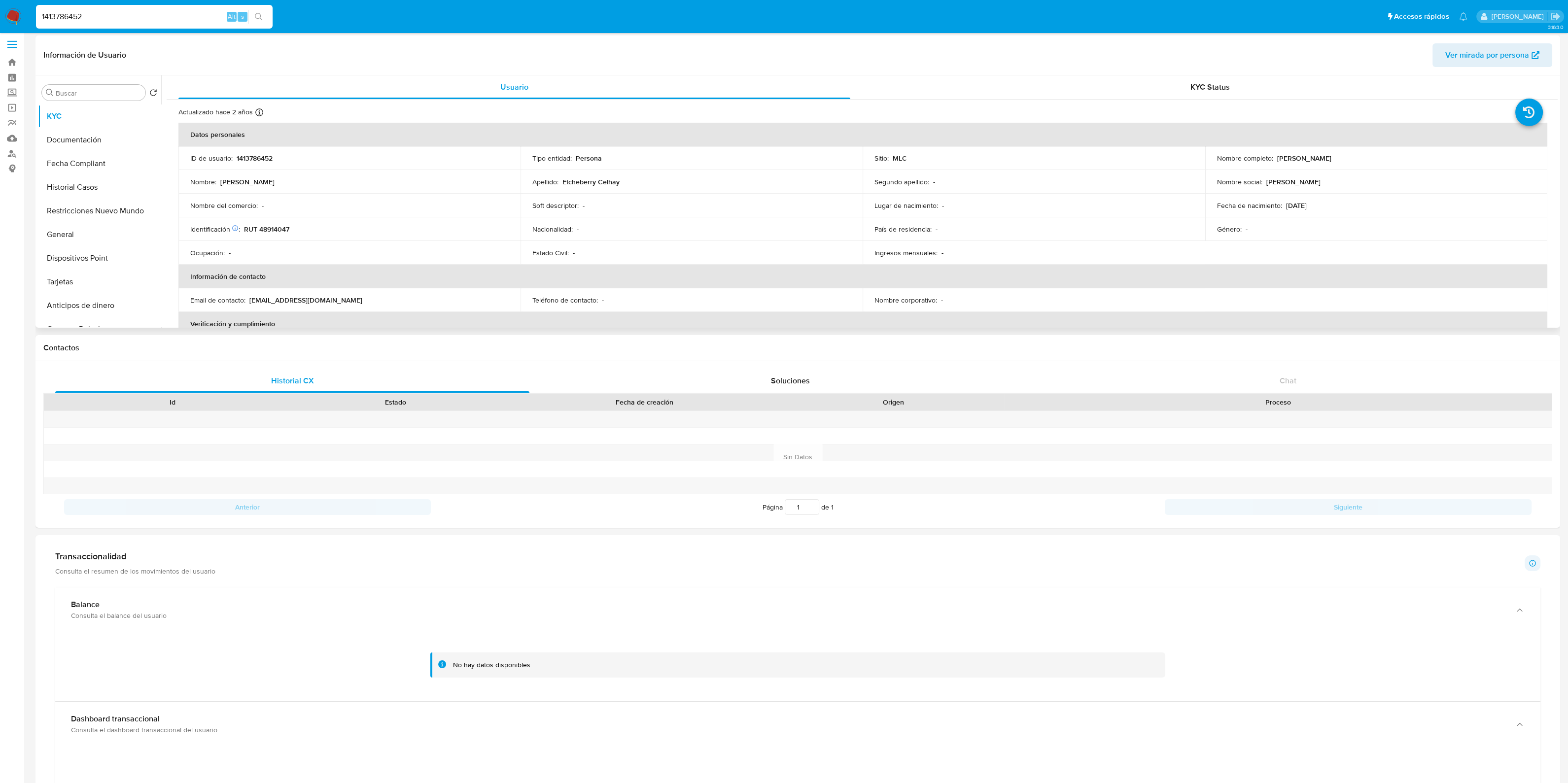
click at [1447, 52] on span "Ver mirada por persona" at bounding box center [1487, 55] width 84 height 24
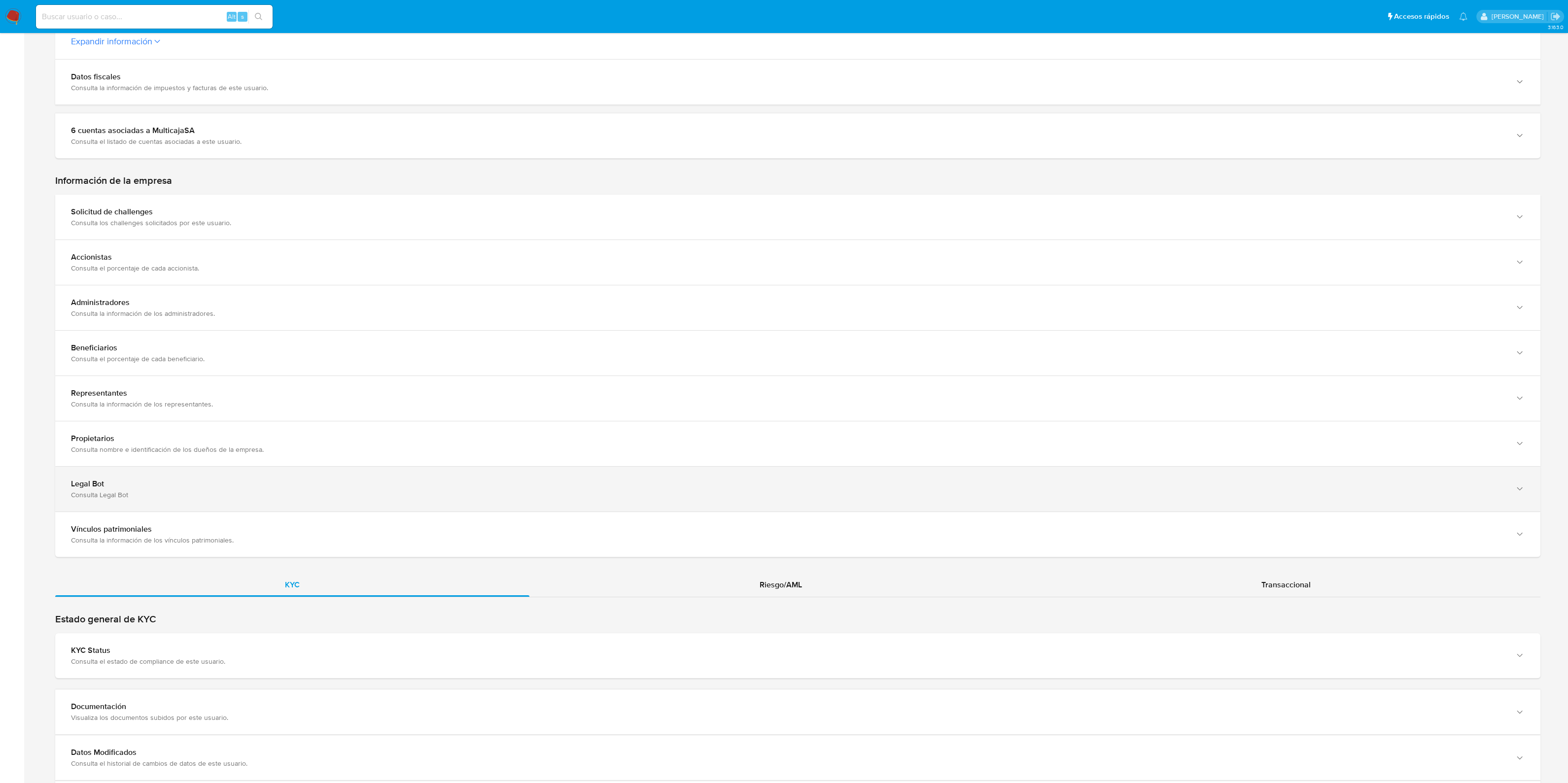
scroll to position [678, 0]
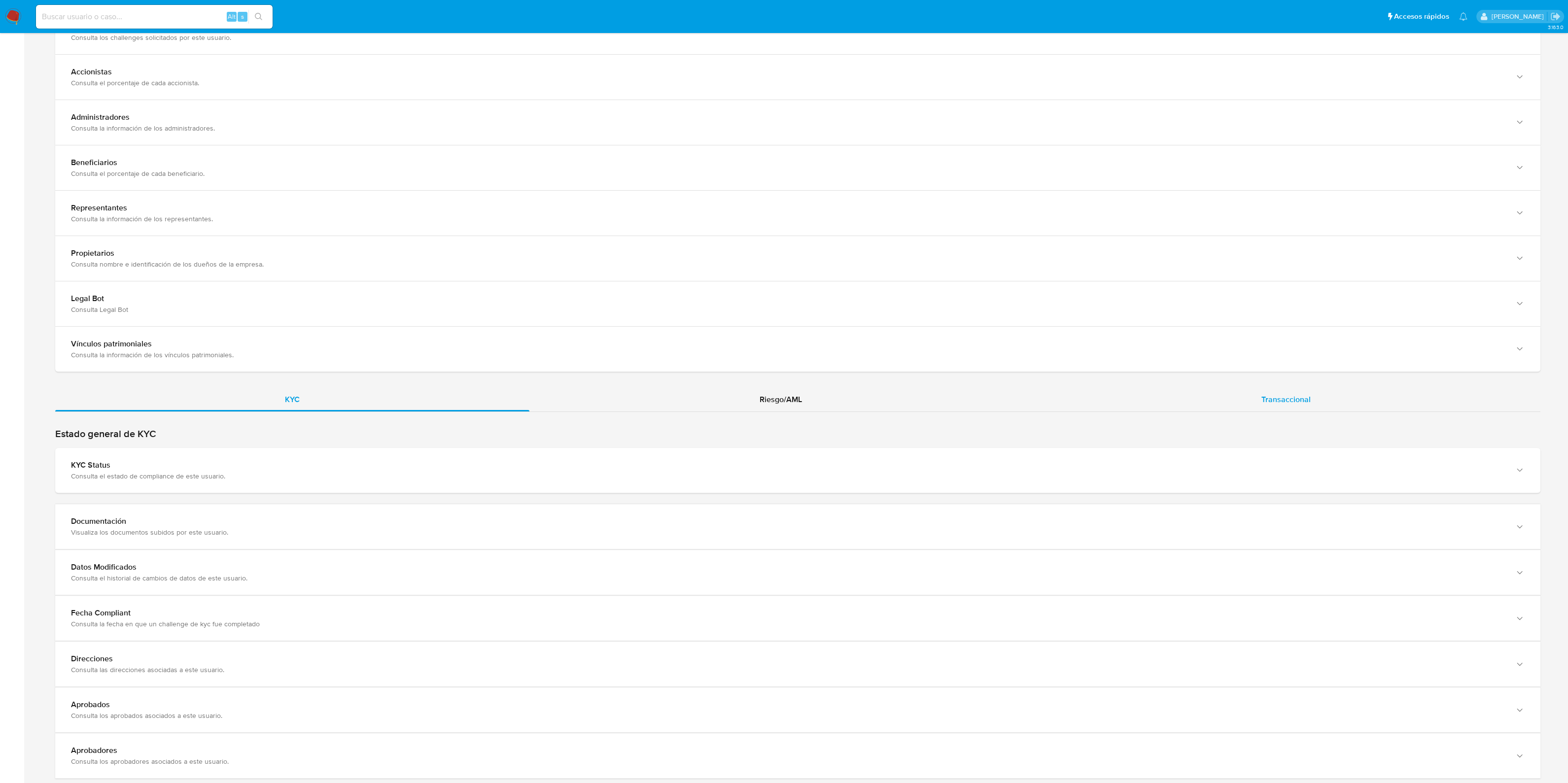
drag, startPoint x: 1245, startPoint y: 384, endPoint x: 1245, endPoint y: 391, distance: 7.0
click at [1246, 385] on div "KYC Riesgo/AML Transaccional" at bounding box center [797, 108] width 1485 height 1341
click at [1247, 399] on div "Transaccional" at bounding box center [1286, 400] width 509 height 24
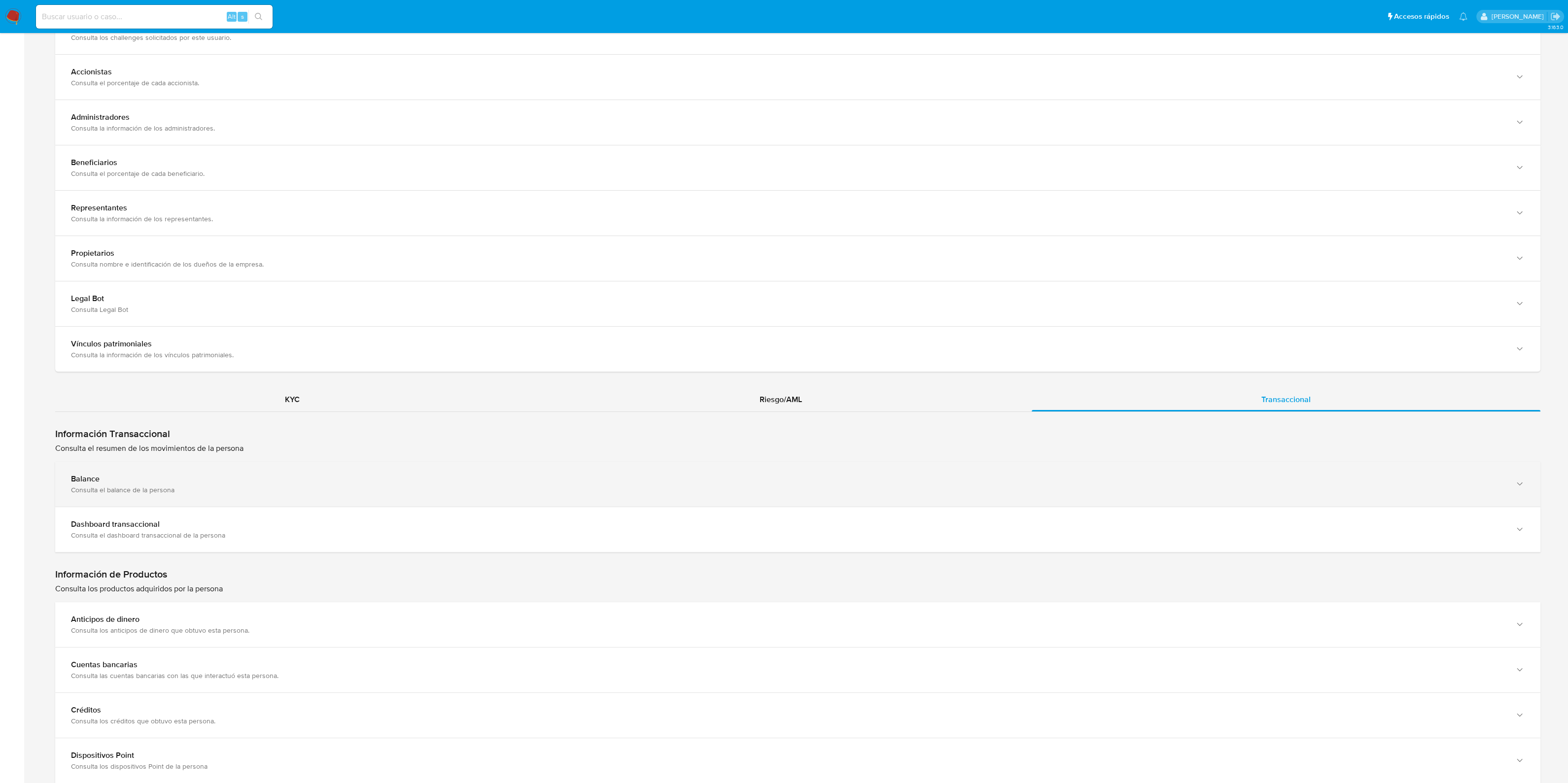
click at [695, 500] on div "Balance Consulta el balance de la persona" at bounding box center [797, 484] width 1485 height 45
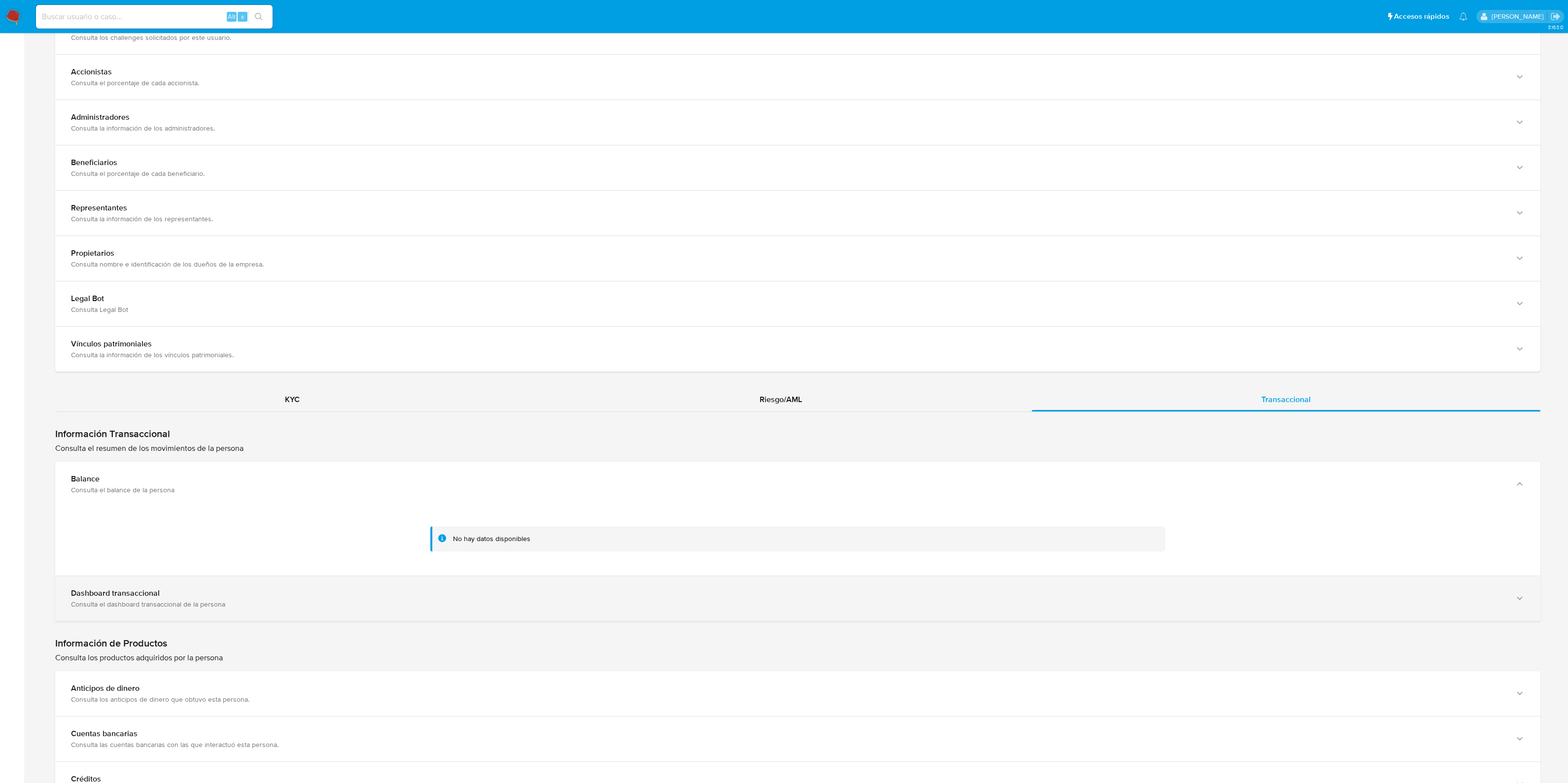
click at [792, 593] on div "Dashboard transaccional" at bounding box center [788, 593] width 1434 height 10
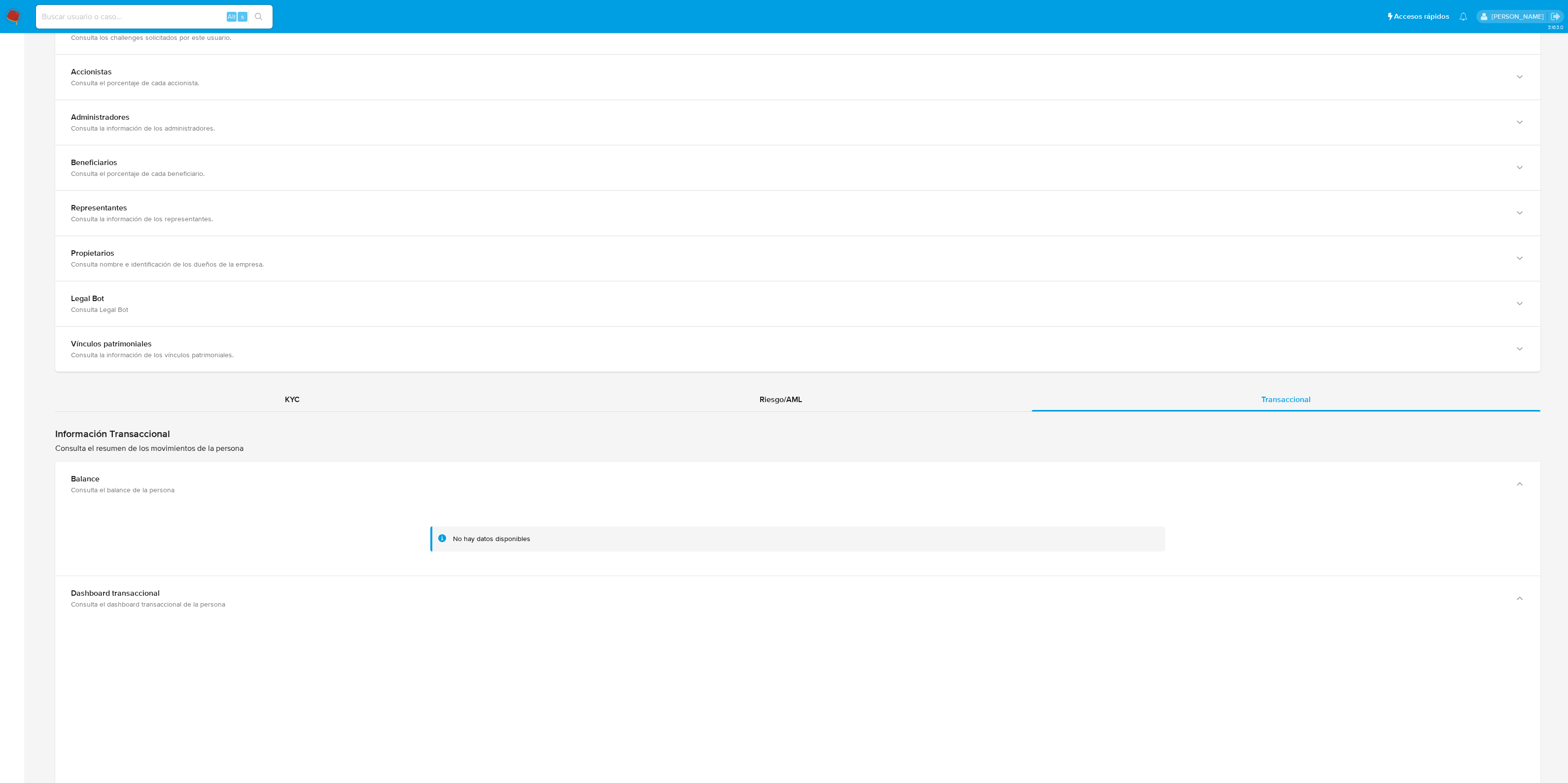
click at [157, 16] on input at bounding box center [154, 17] width 236 height 13
paste input "2019352240"
type input "2019352240"
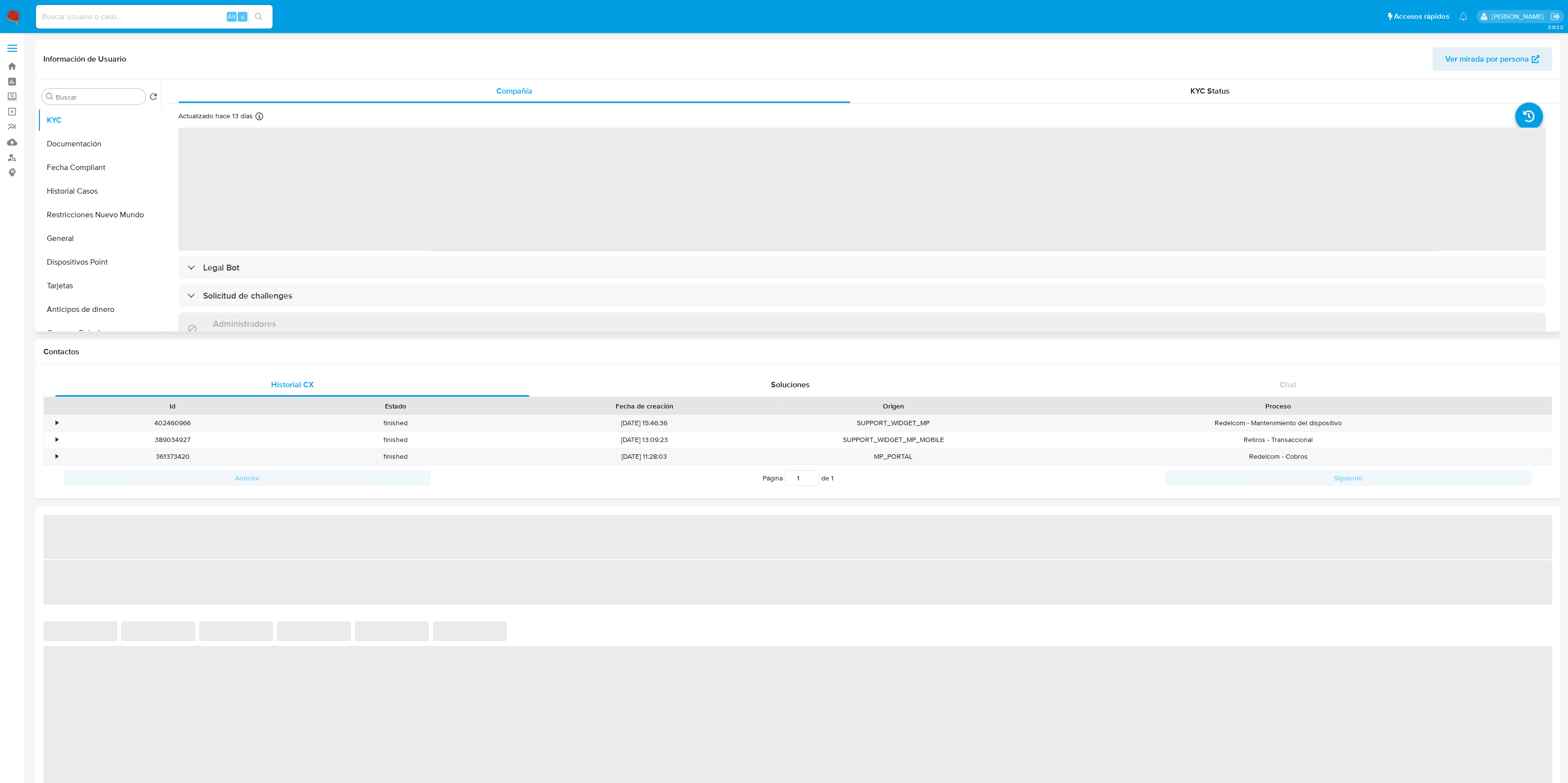
select select "10"
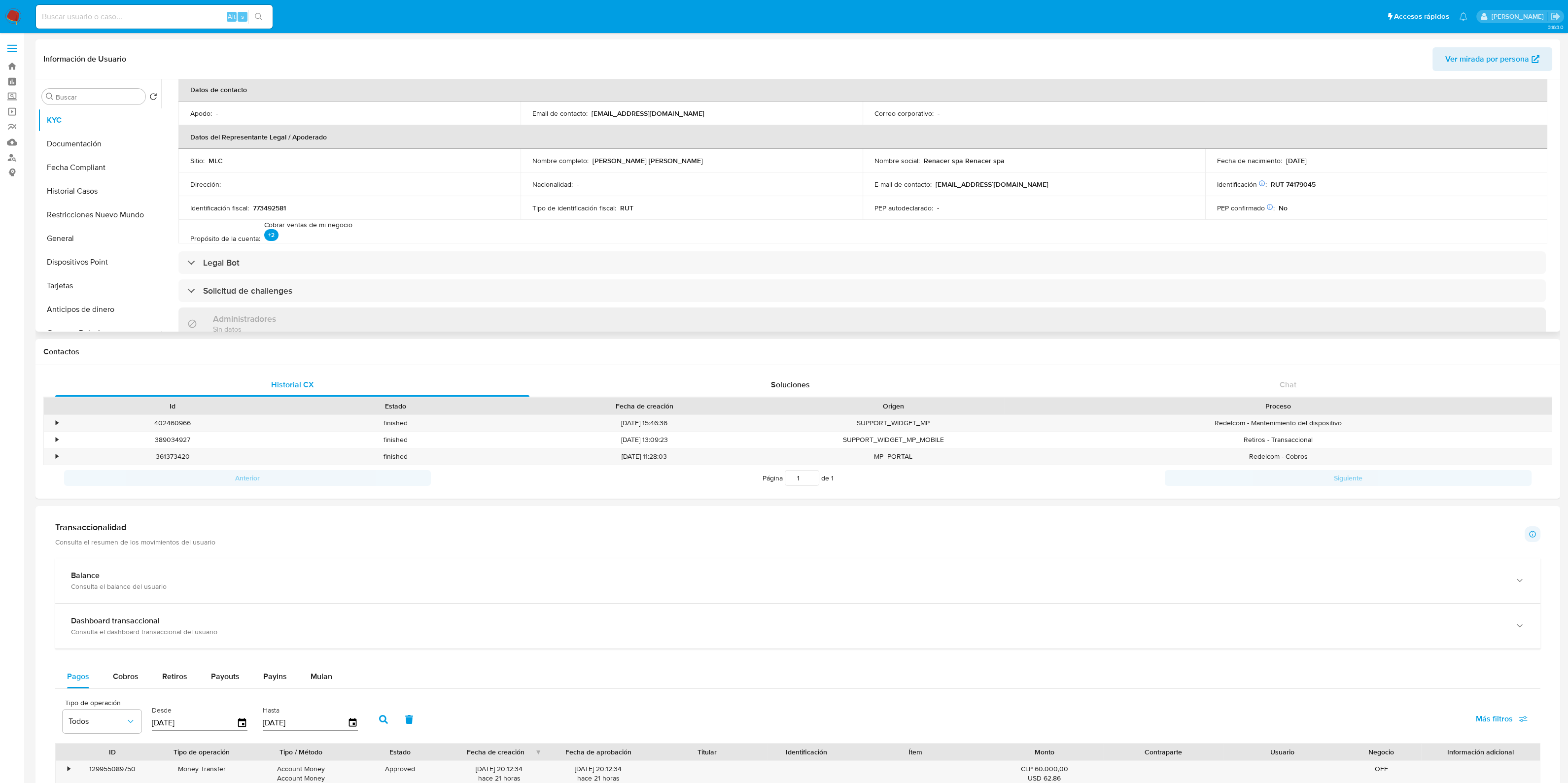
scroll to position [246, 0]
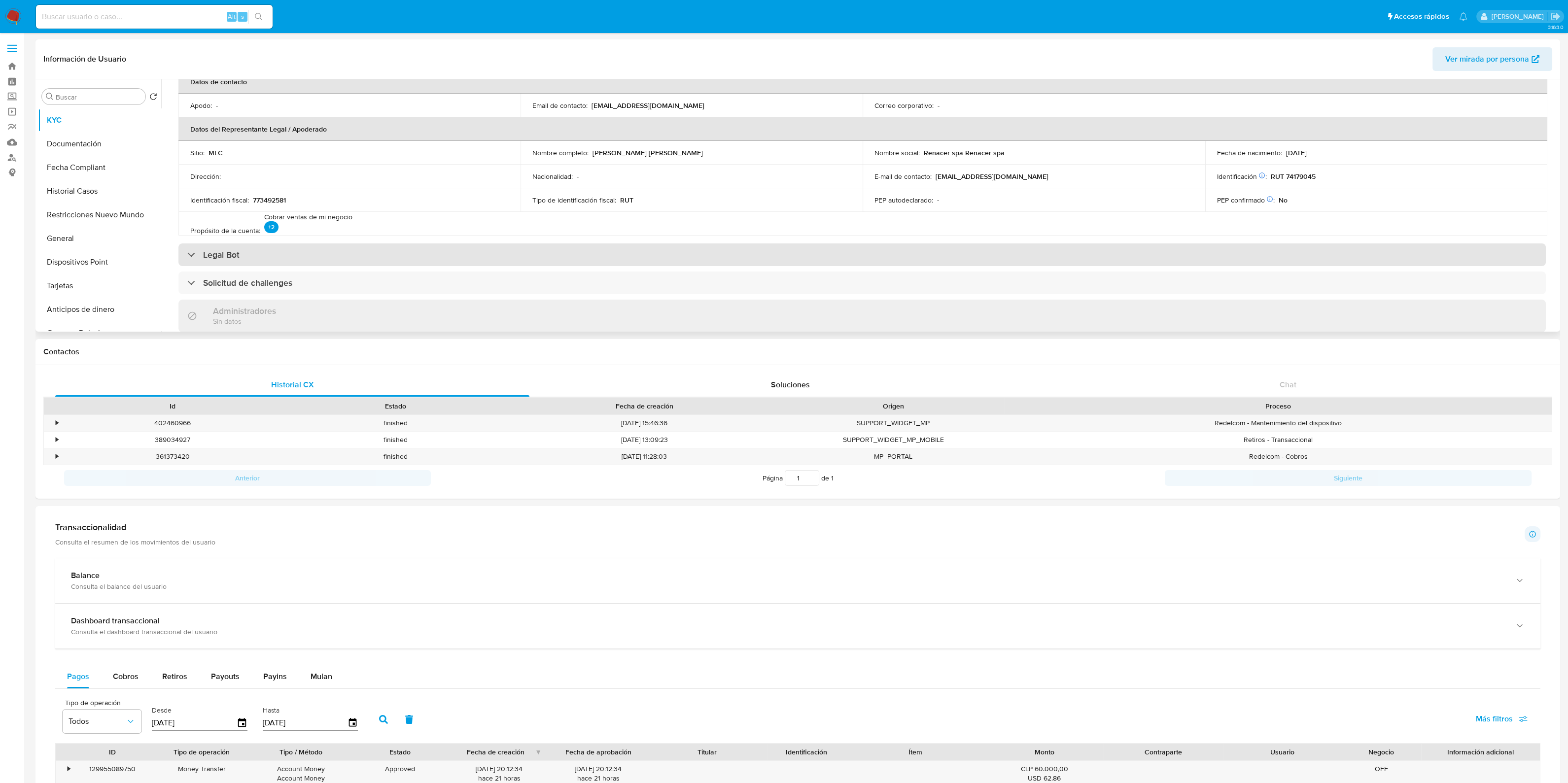
click at [527, 247] on div "Legal Bot" at bounding box center [861, 255] width 1367 height 23
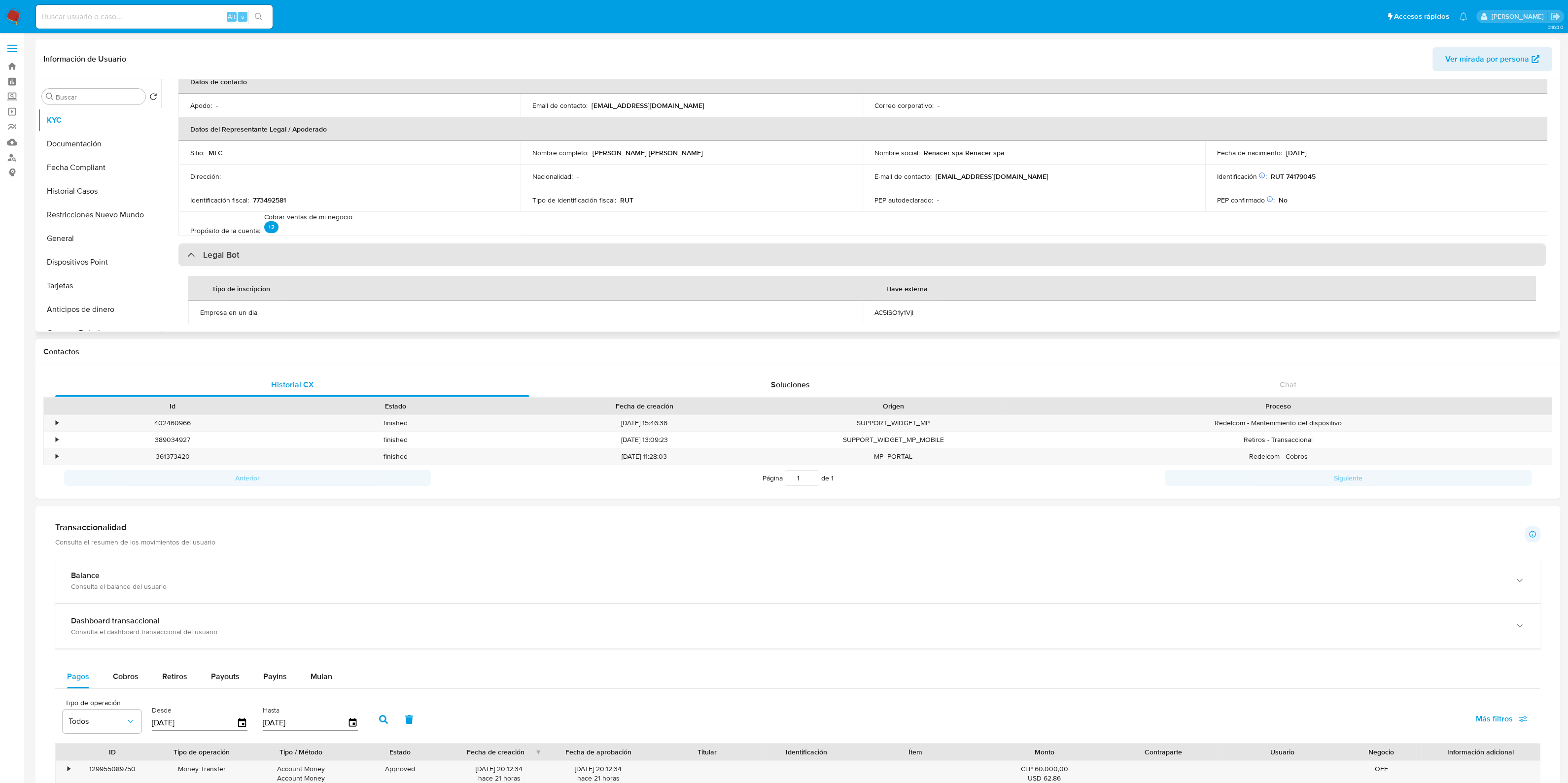
click at [527, 247] on div "Legal Bot" at bounding box center [861, 255] width 1367 height 23
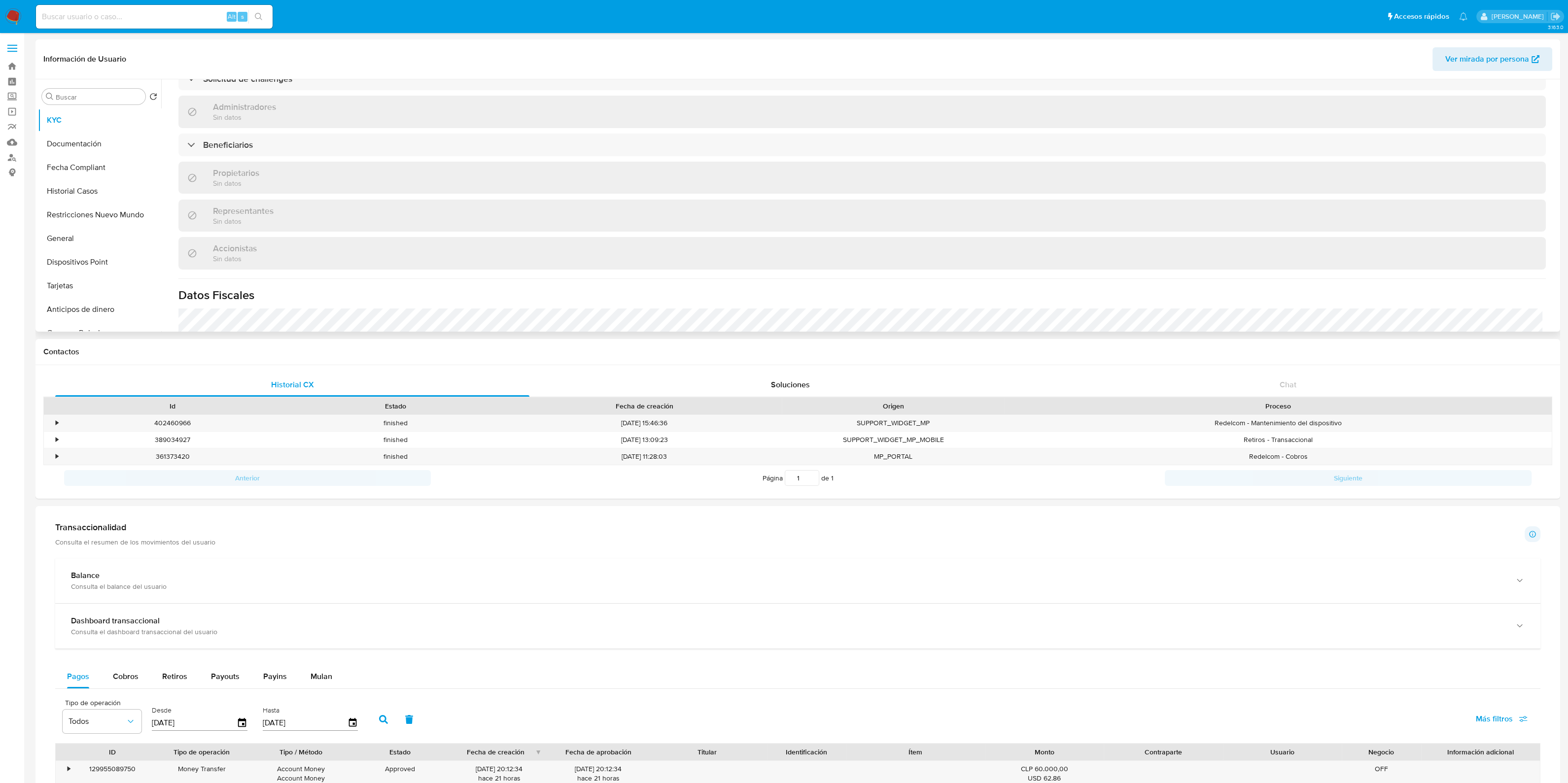
scroll to position [431, 0]
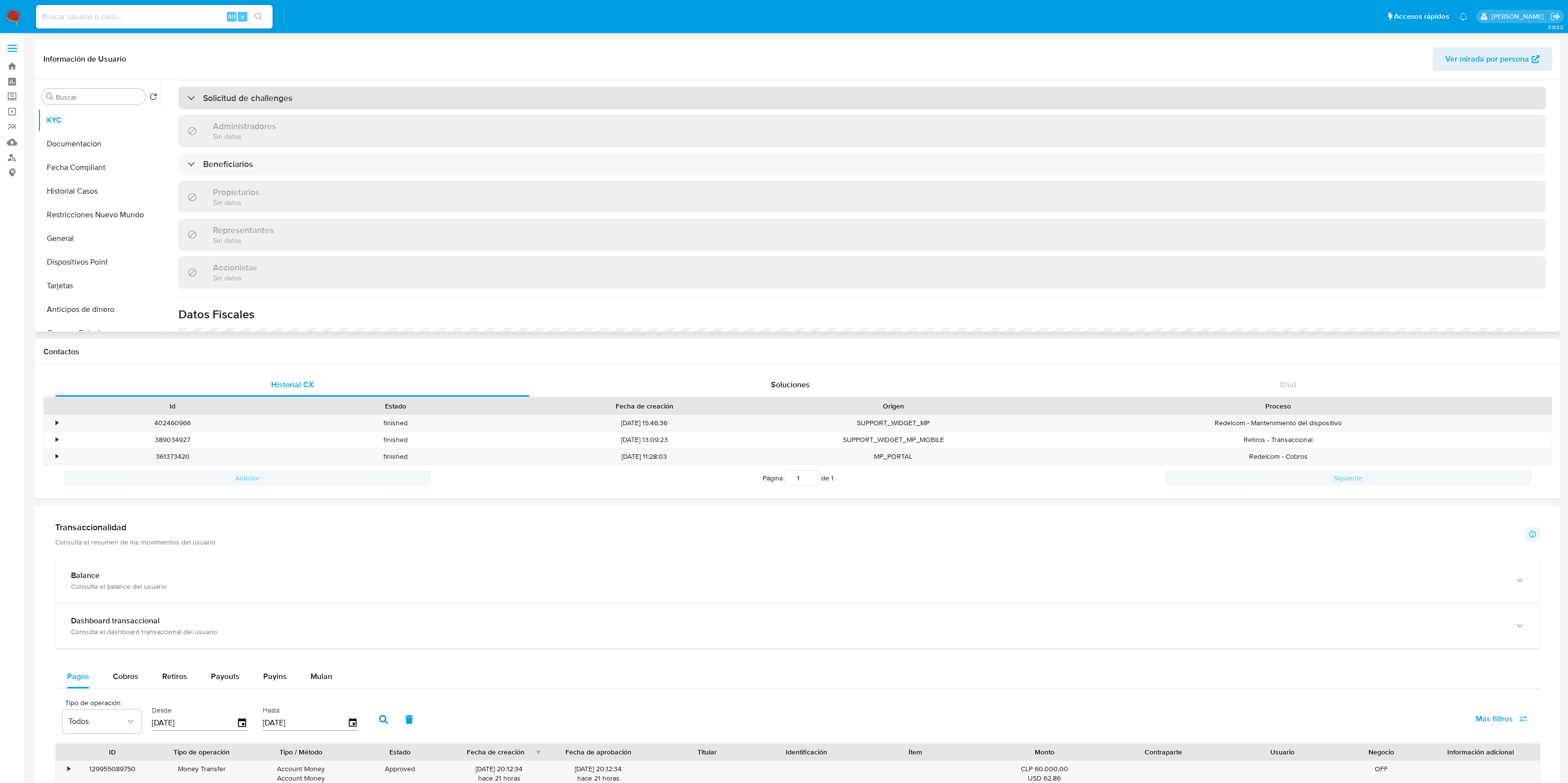
click at [406, 105] on div "Solicitud de challenges" at bounding box center [861, 98] width 1367 height 23
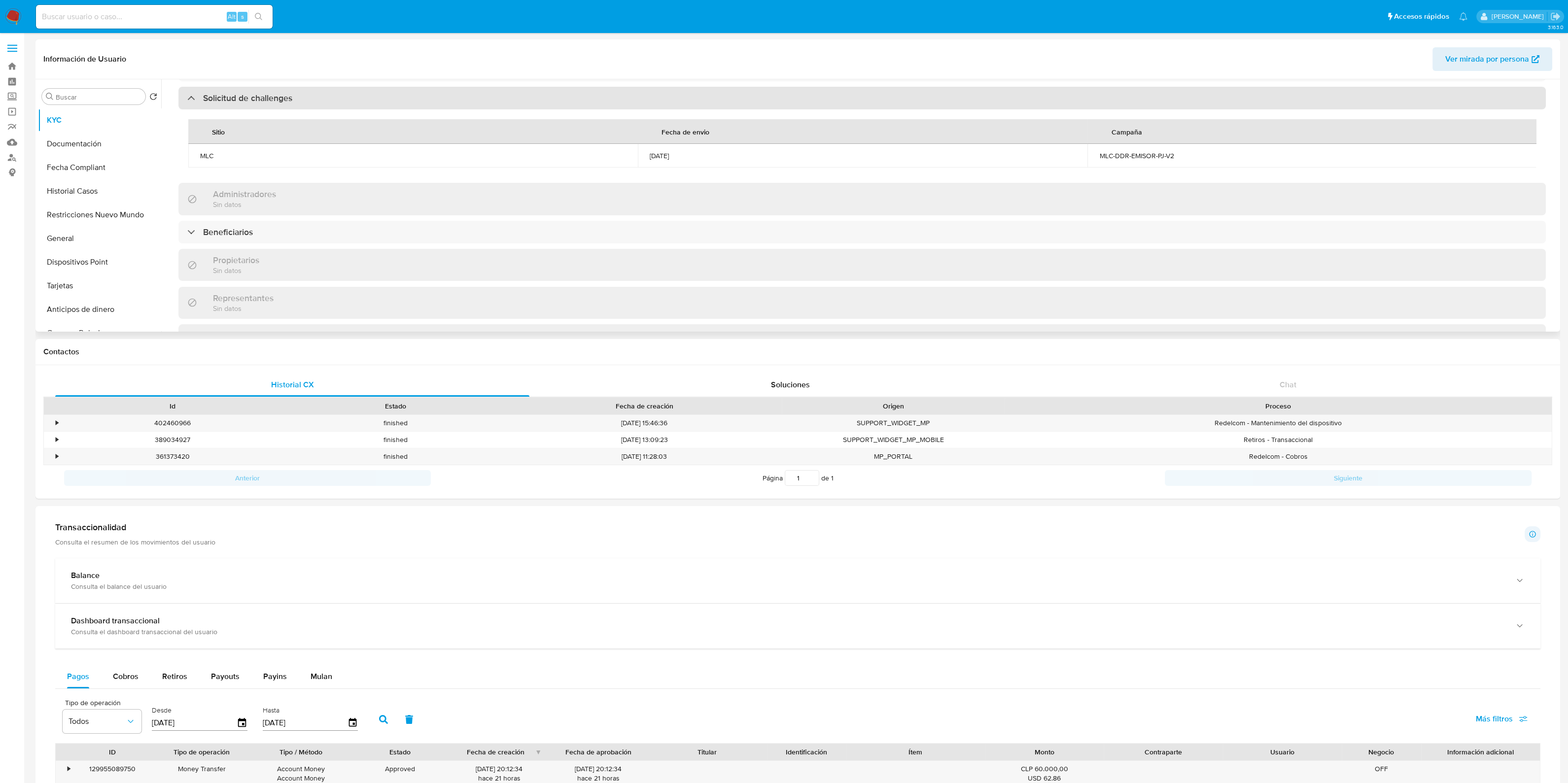
click at [406, 105] on div "Solicitud de challenges" at bounding box center [861, 98] width 1367 height 23
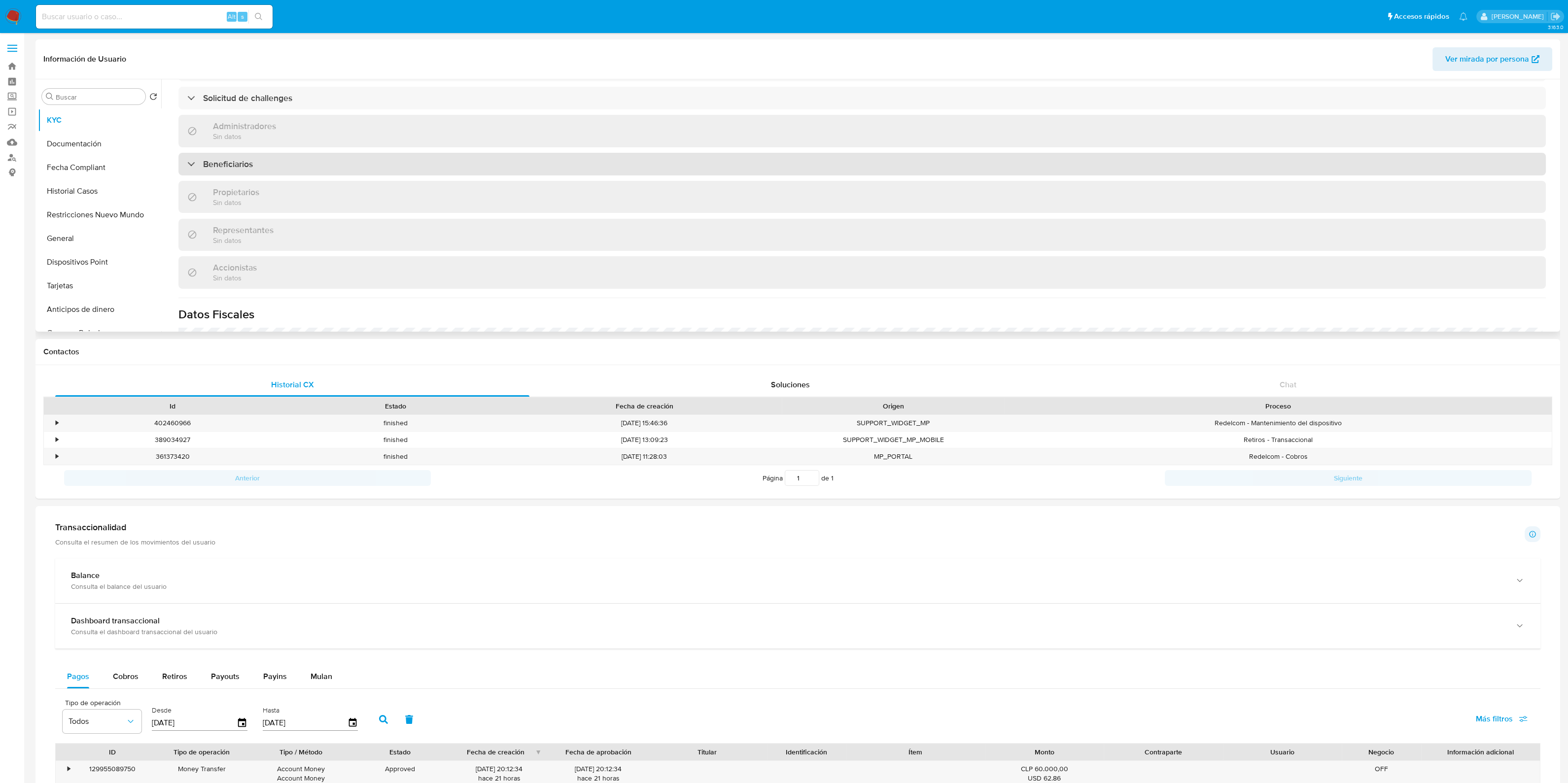
click at [391, 155] on div "Beneficiarios" at bounding box center [861, 164] width 1367 height 23
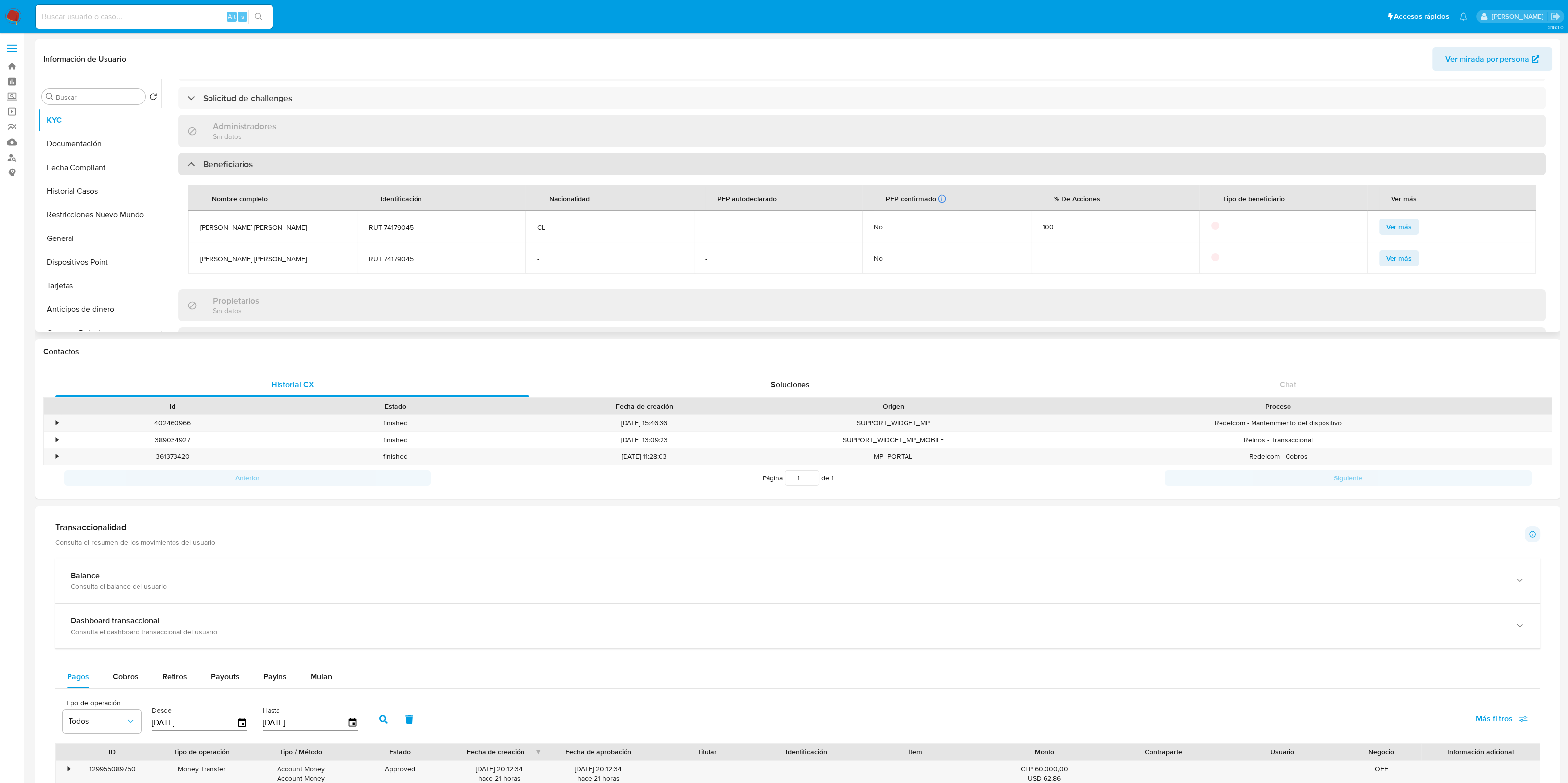
click at [391, 155] on div "Beneficiarios" at bounding box center [861, 164] width 1367 height 23
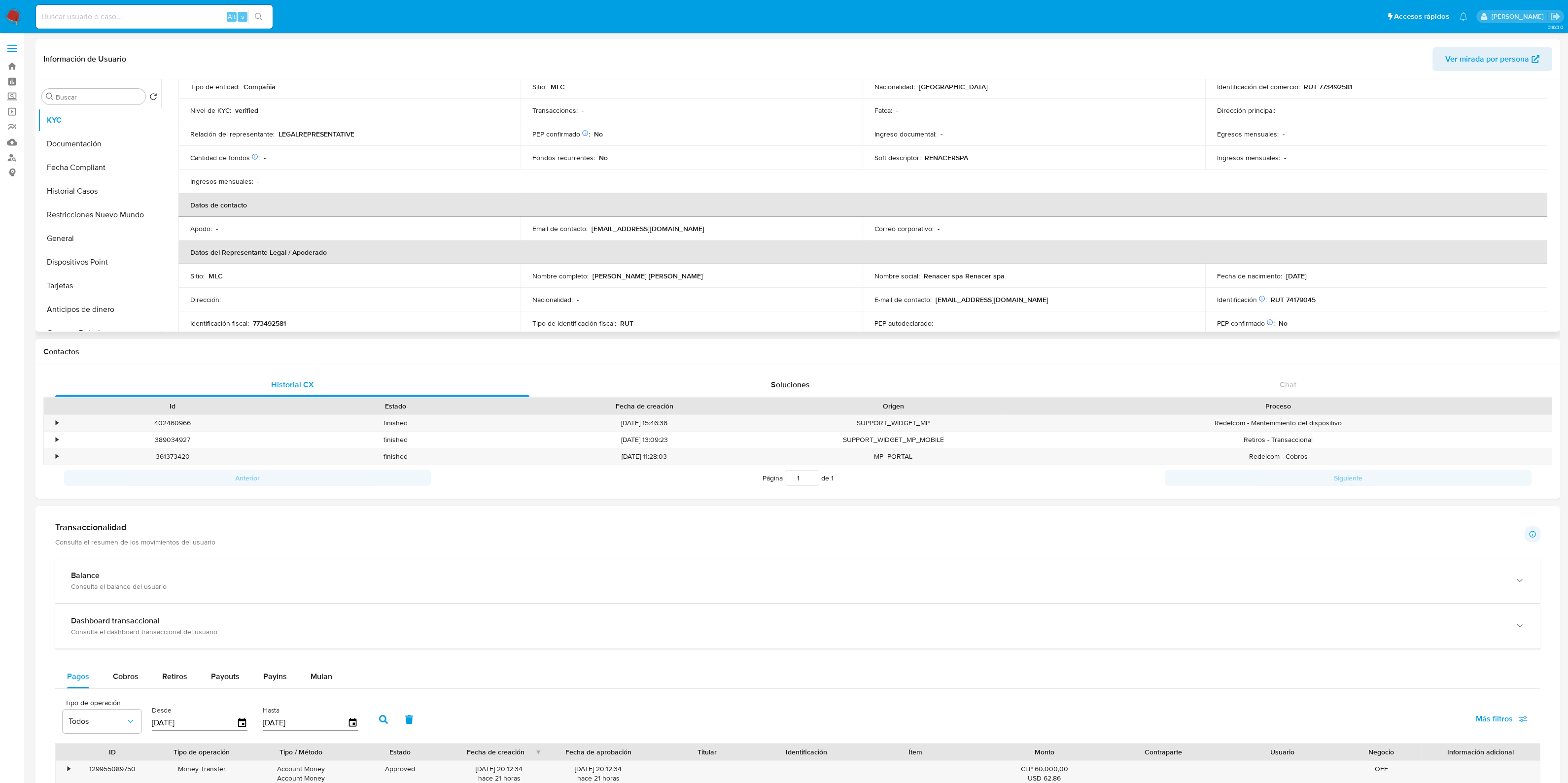
scroll to position [0, 0]
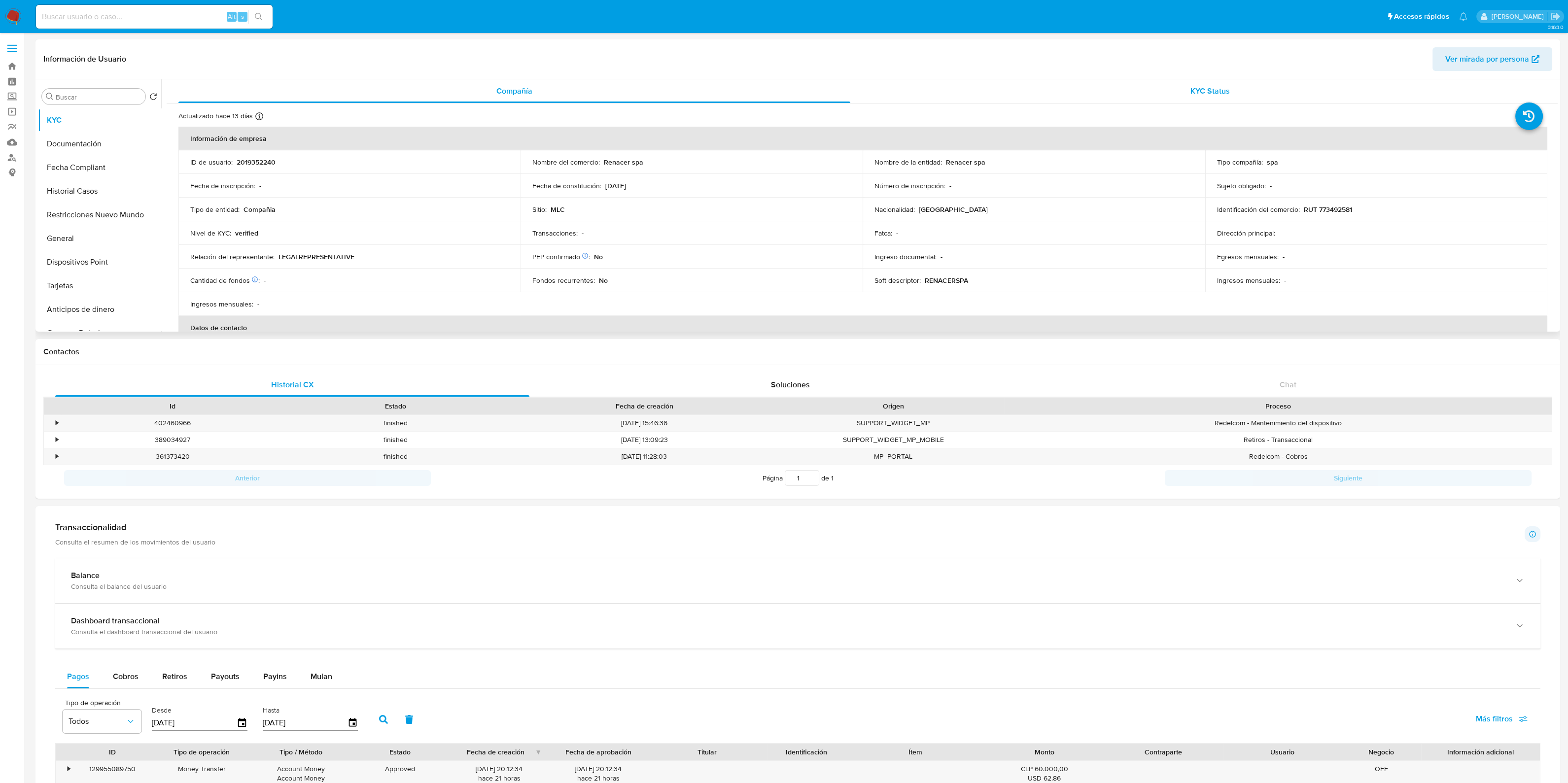
click at [1135, 84] on div "KYC Status" at bounding box center [1209, 91] width 672 height 24
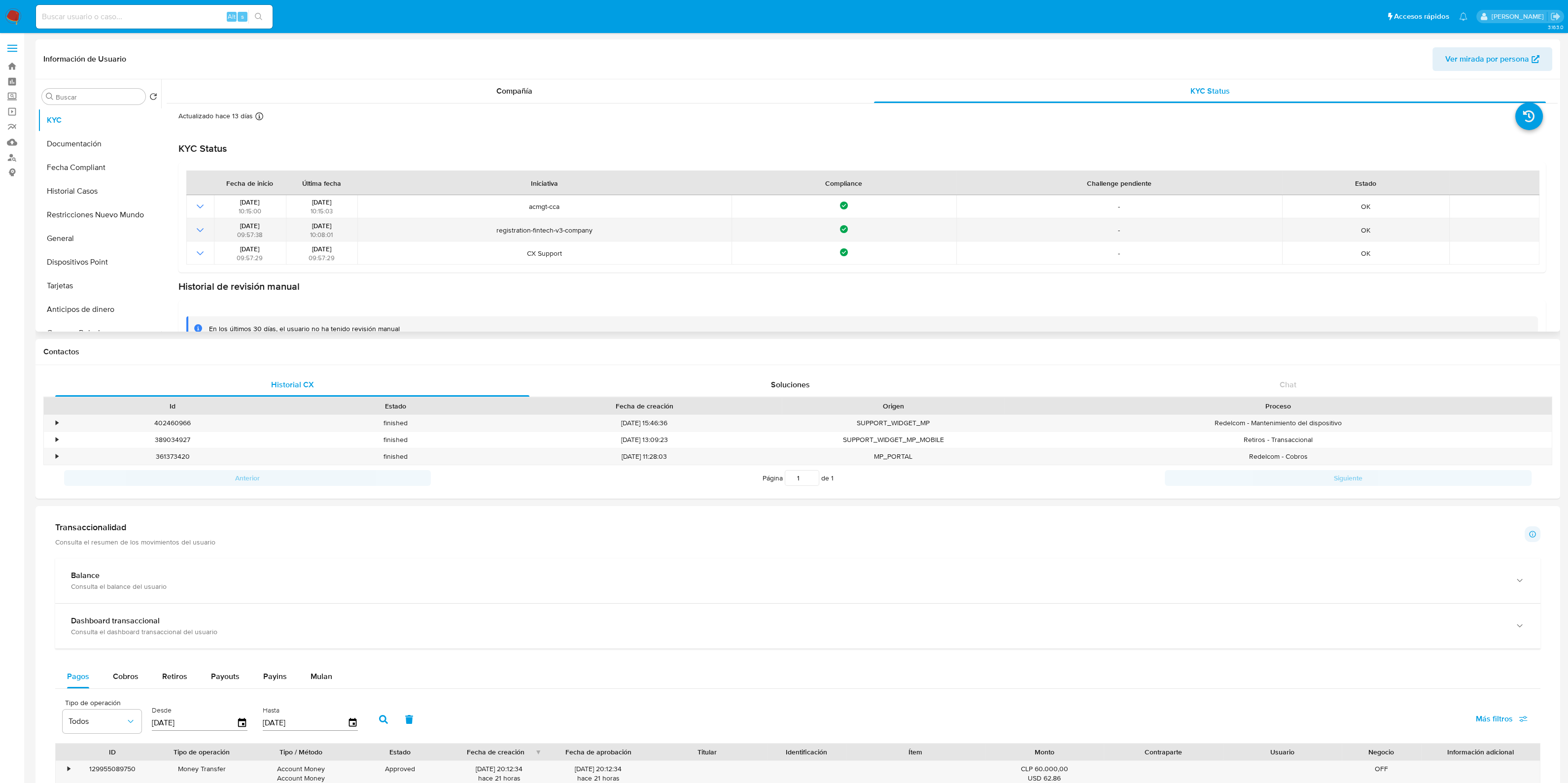
click at [206, 225] on td at bounding box center [200, 230] width 28 height 23
click at [95, 193] on button "Historial Casos" at bounding box center [96, 191] width 115 height 24
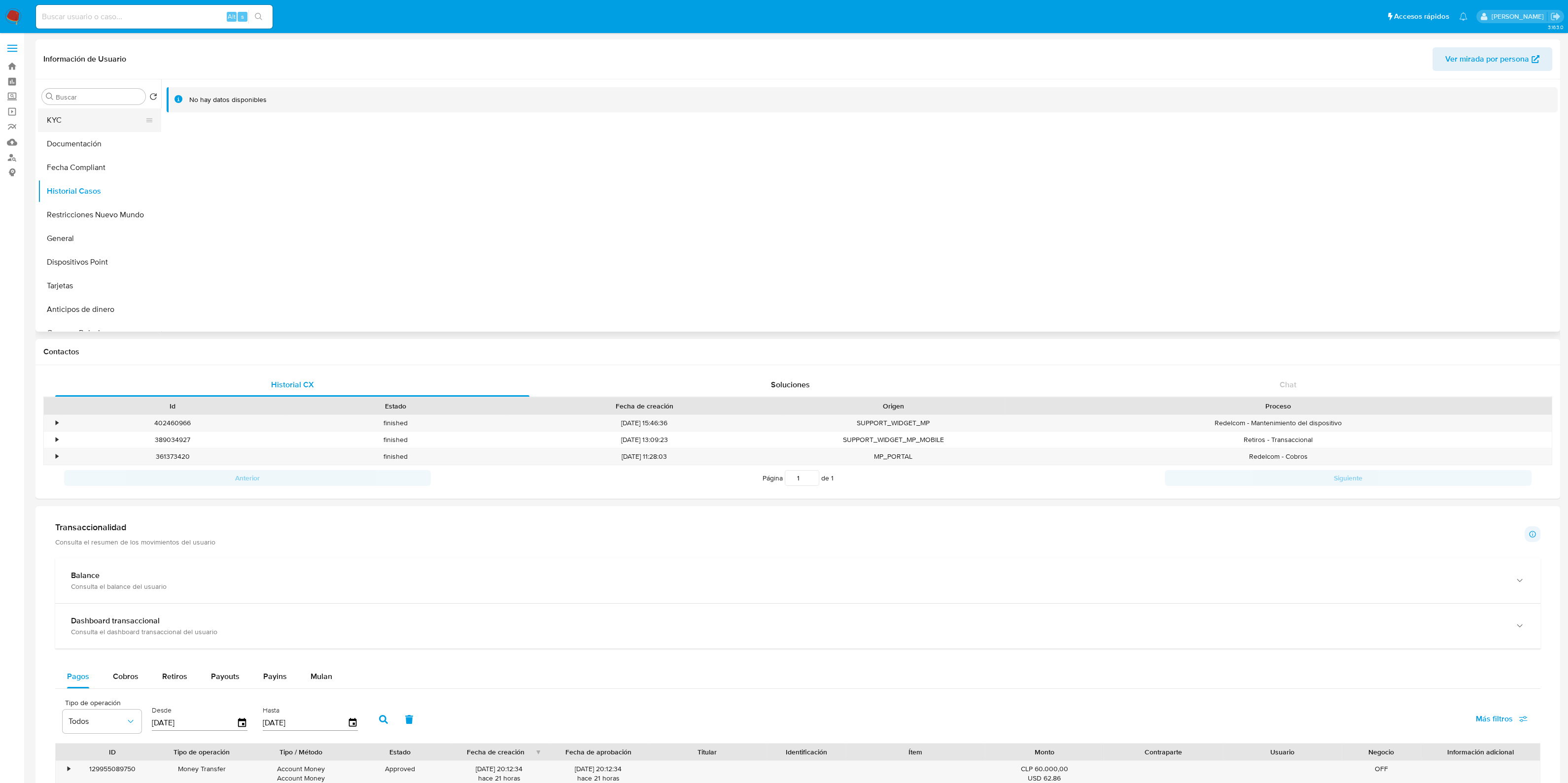
click at [108, 127] on button "KYC" at bounding box center [96, 120] width 115 height 24
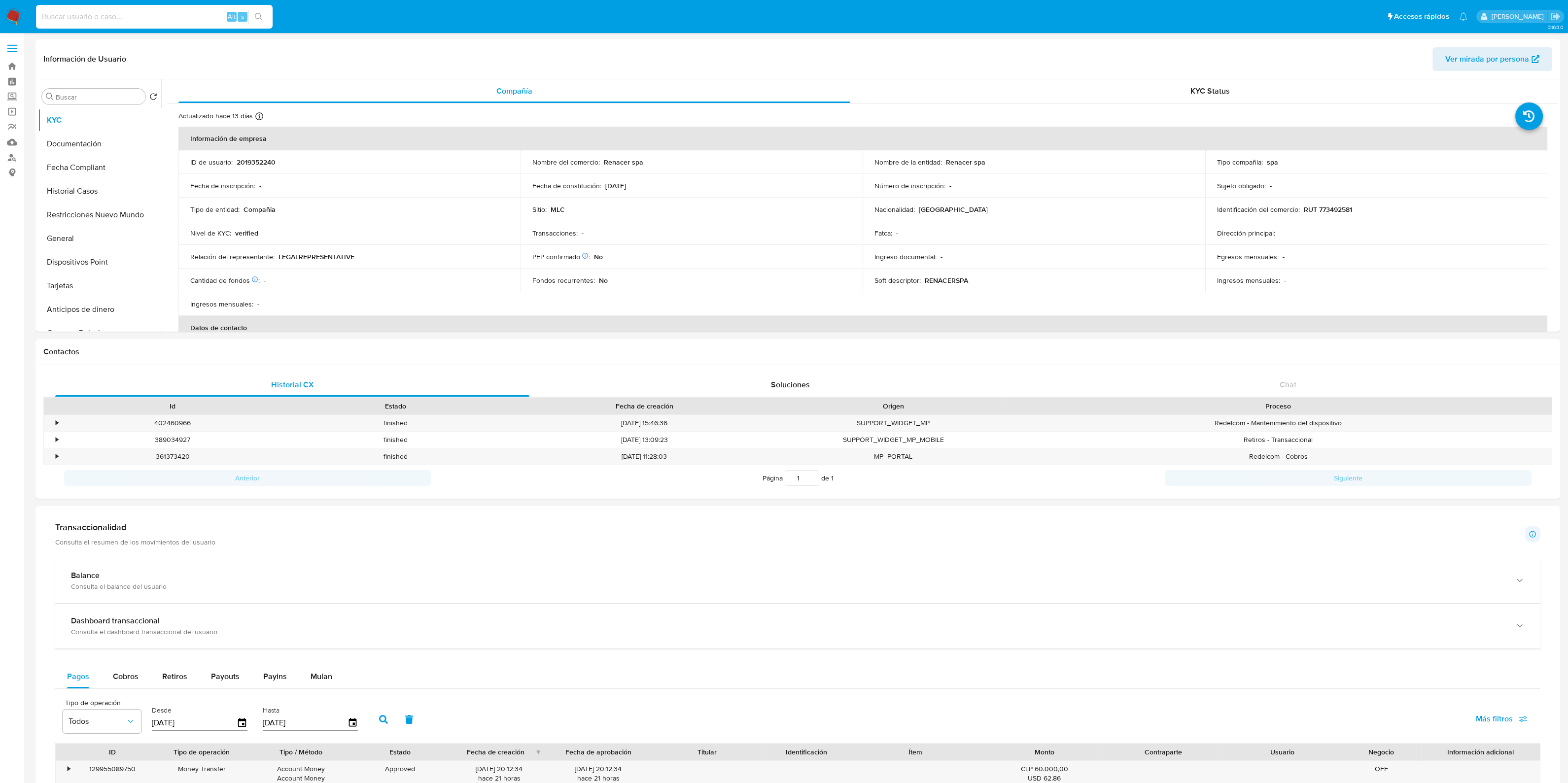
click at [143, 17] on input at bounding box center [154, 17] width 236 height 13
paste input "1909790076"
type input "1909790076"
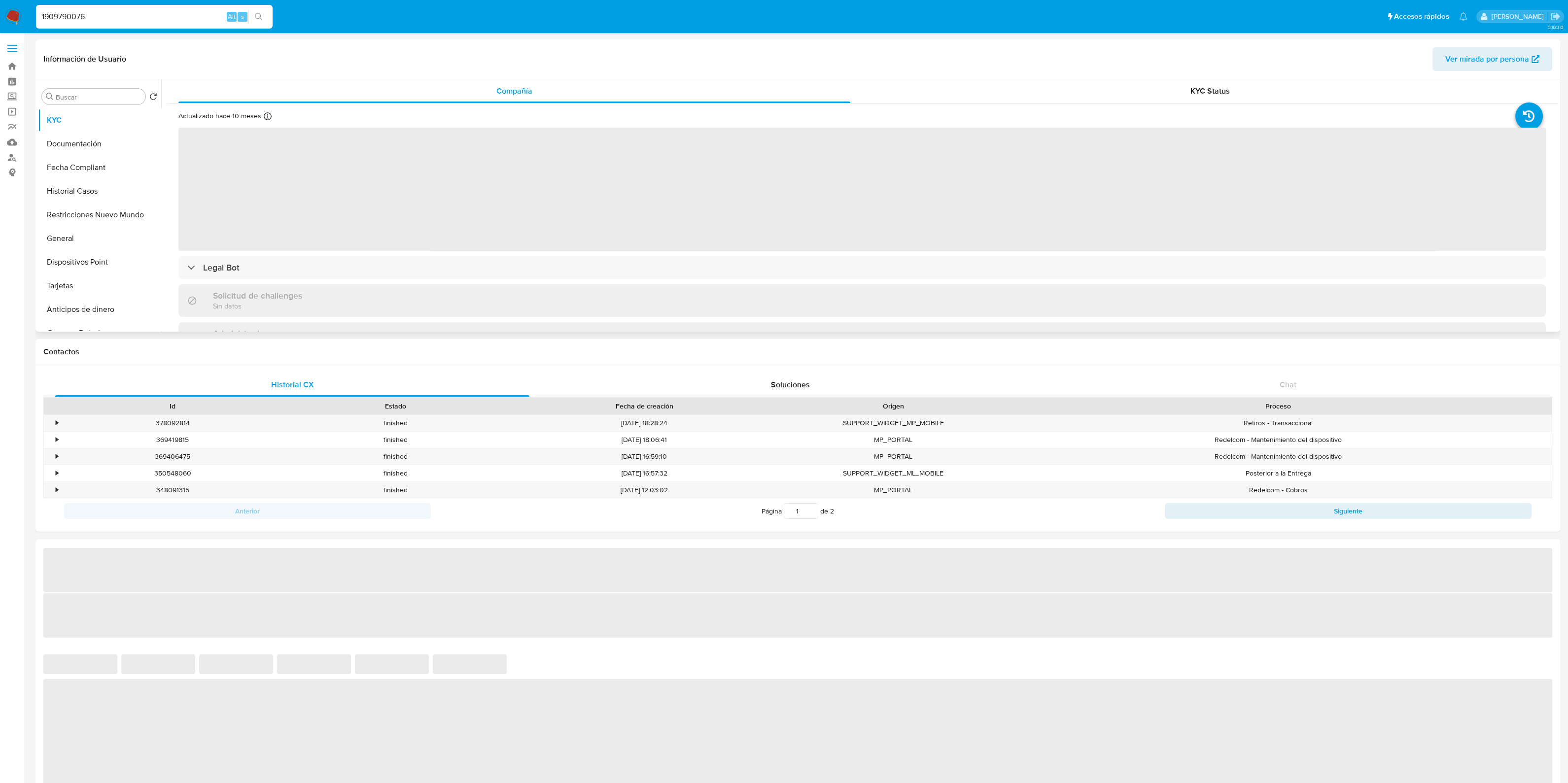
select select "10"
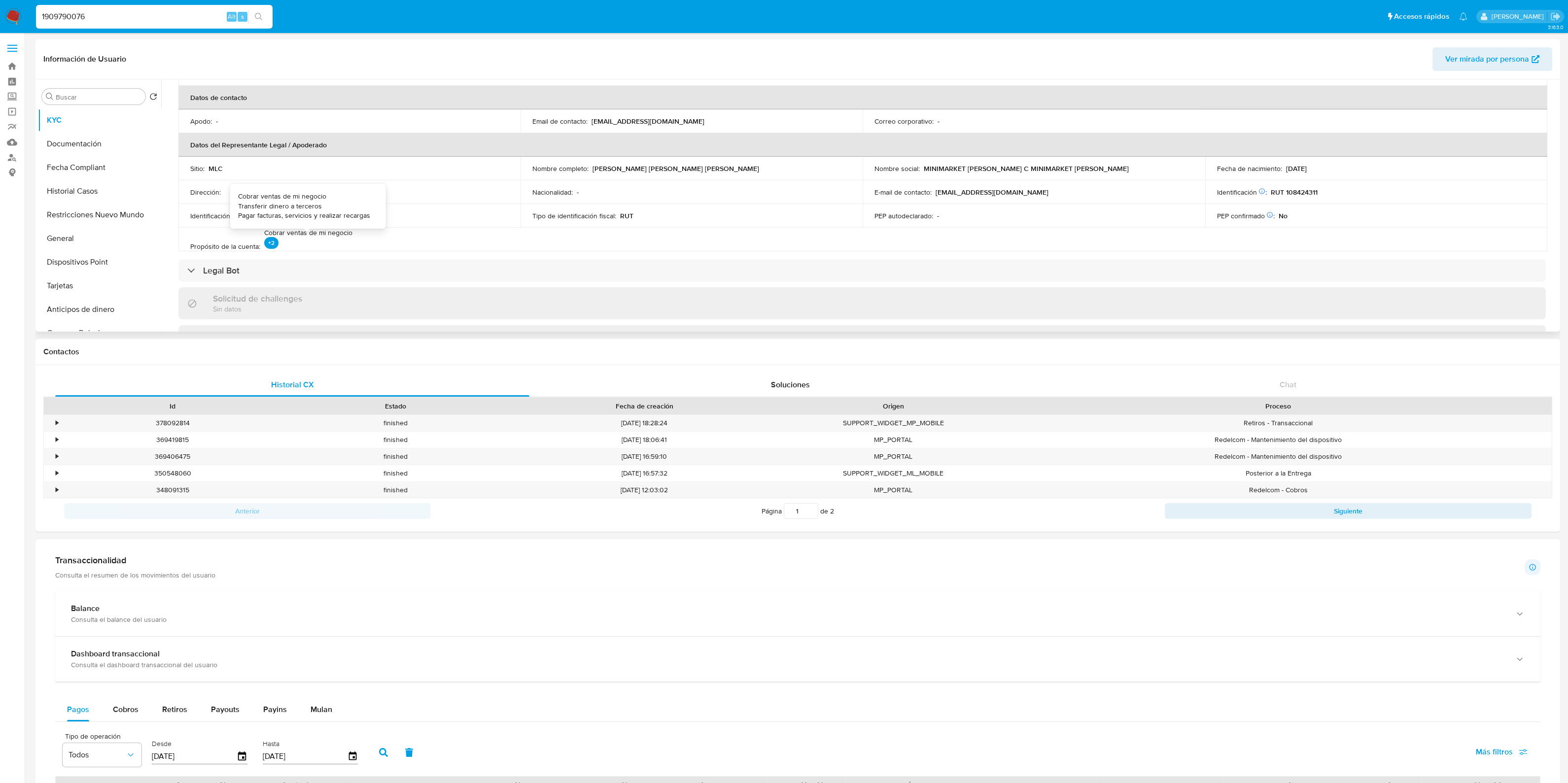
scroll to position [246, 0]
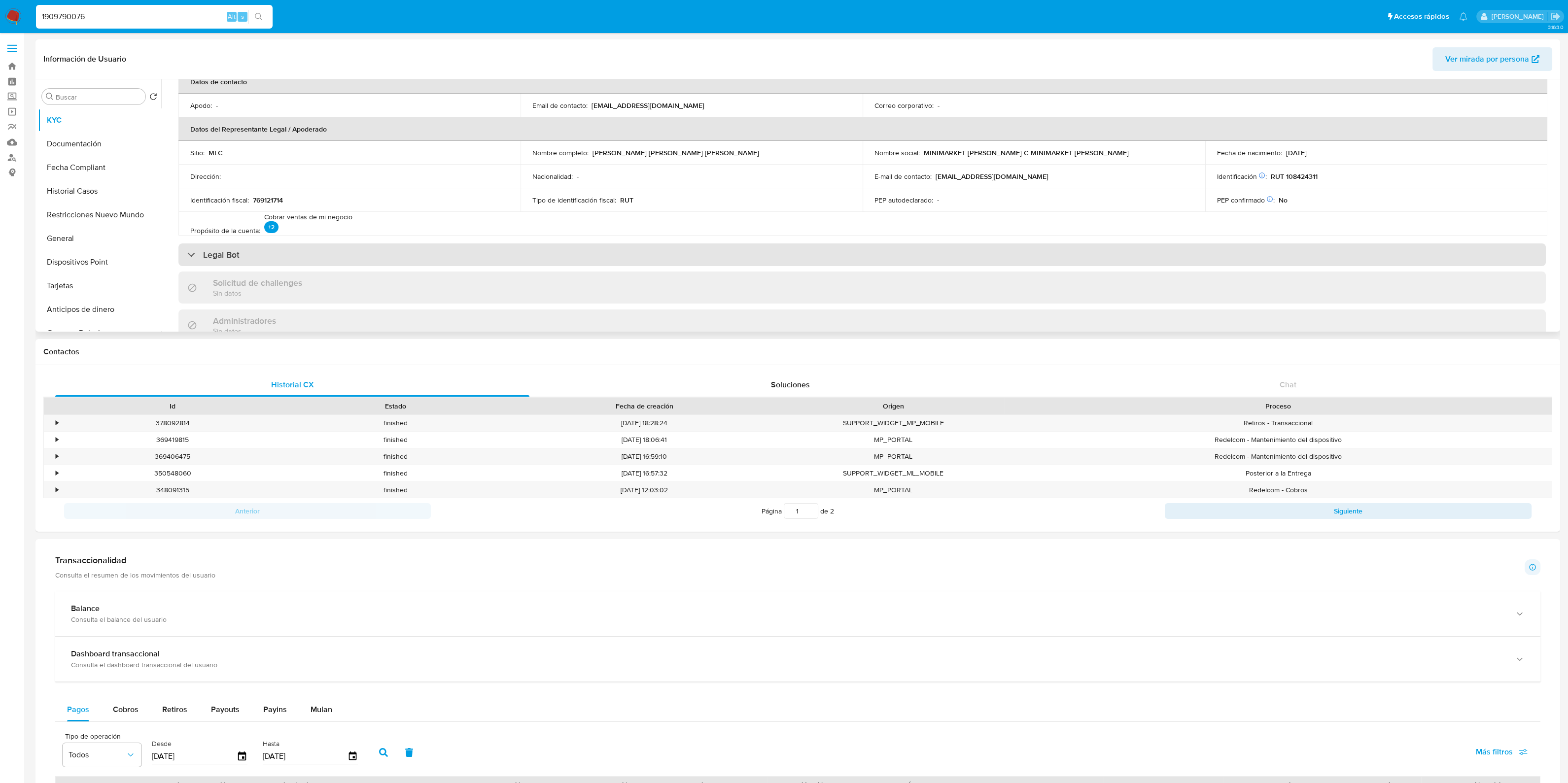
click at [309, 261] on div "Legal Bot" at bounding box center [861, 255] width 1367 height 23
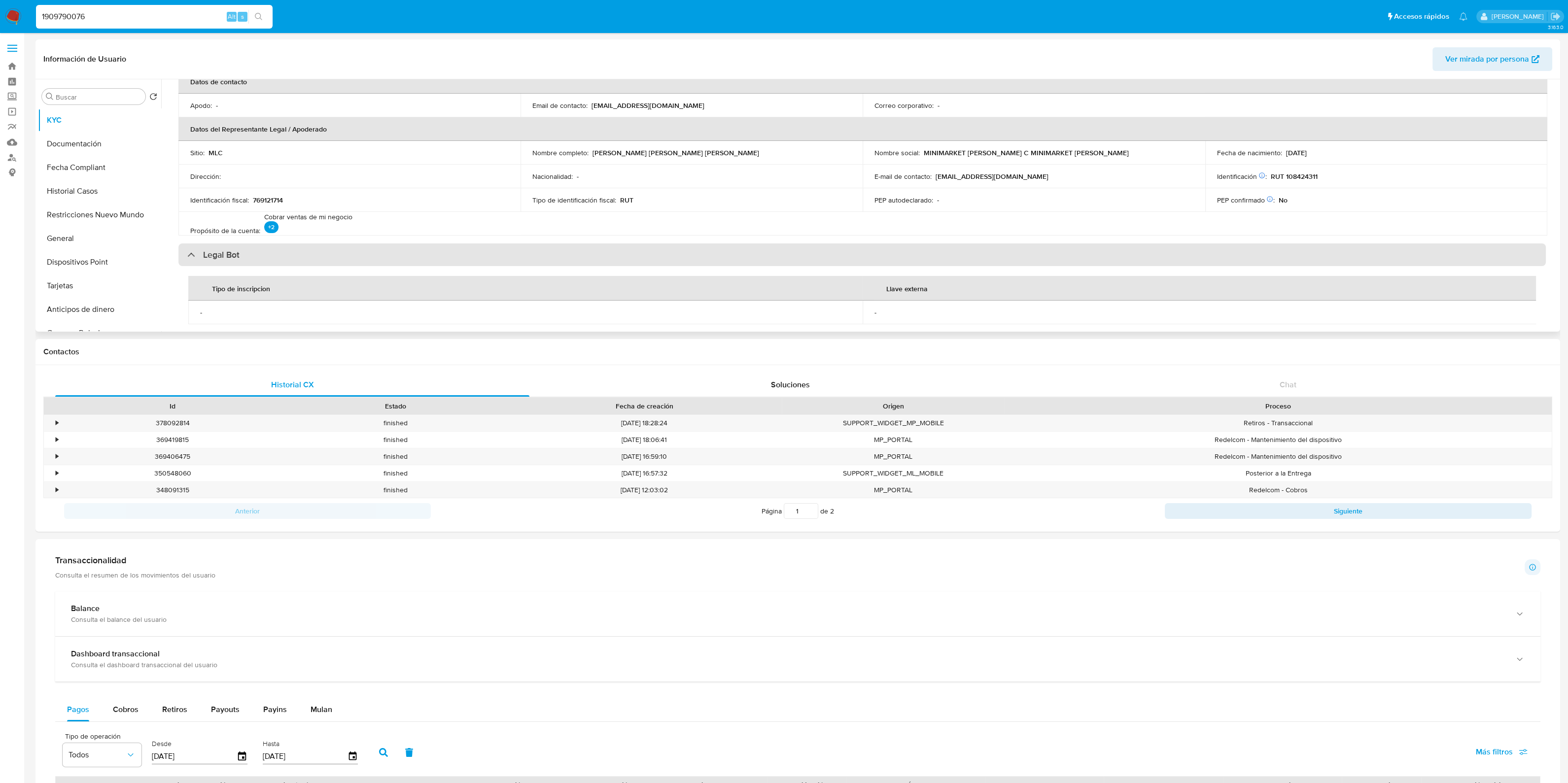
click at [308, 261] on div "Legal Bot" at bounding box center [861, 255] width 1367 height 23
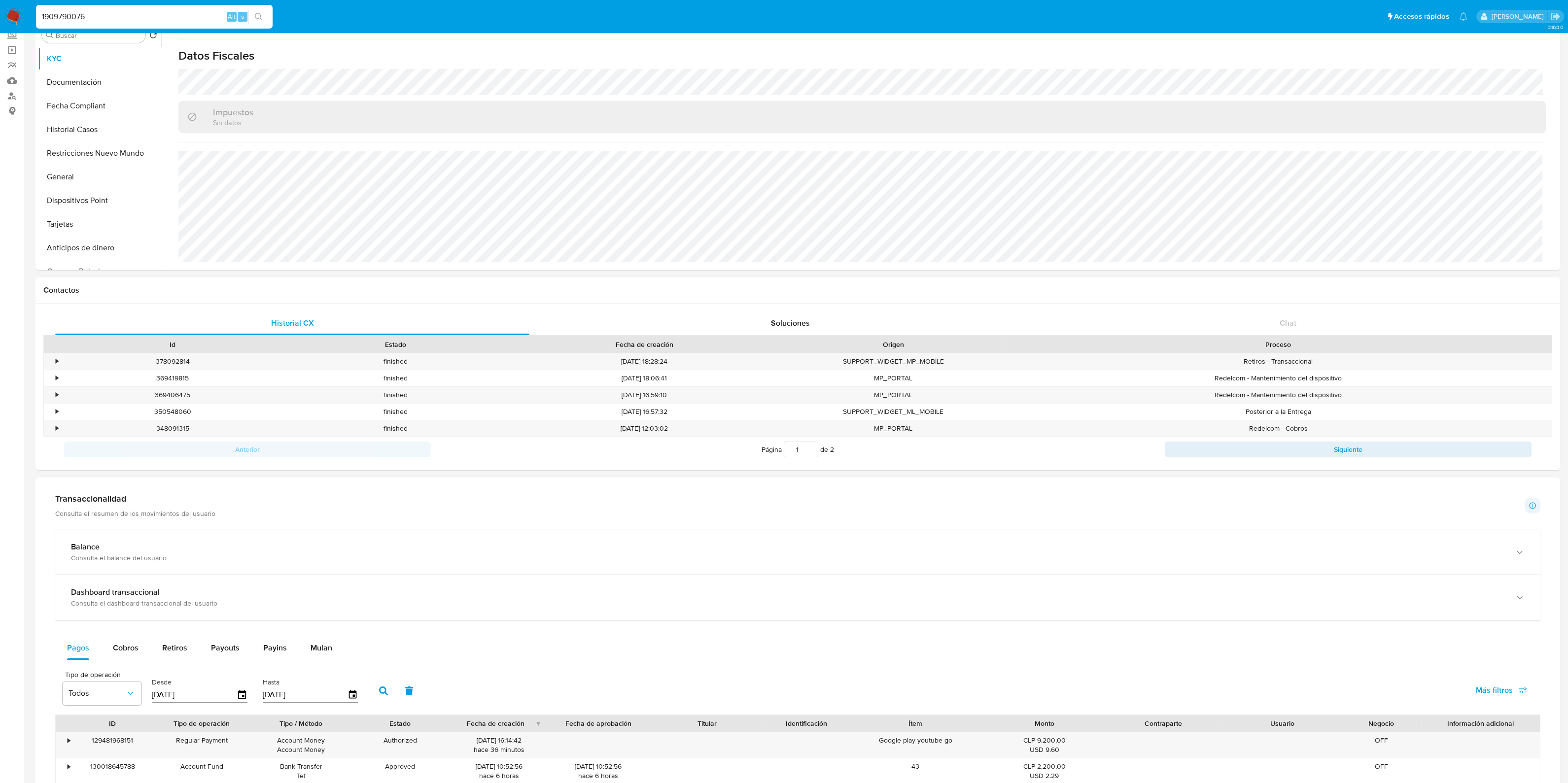
scroll to position [0, 0]
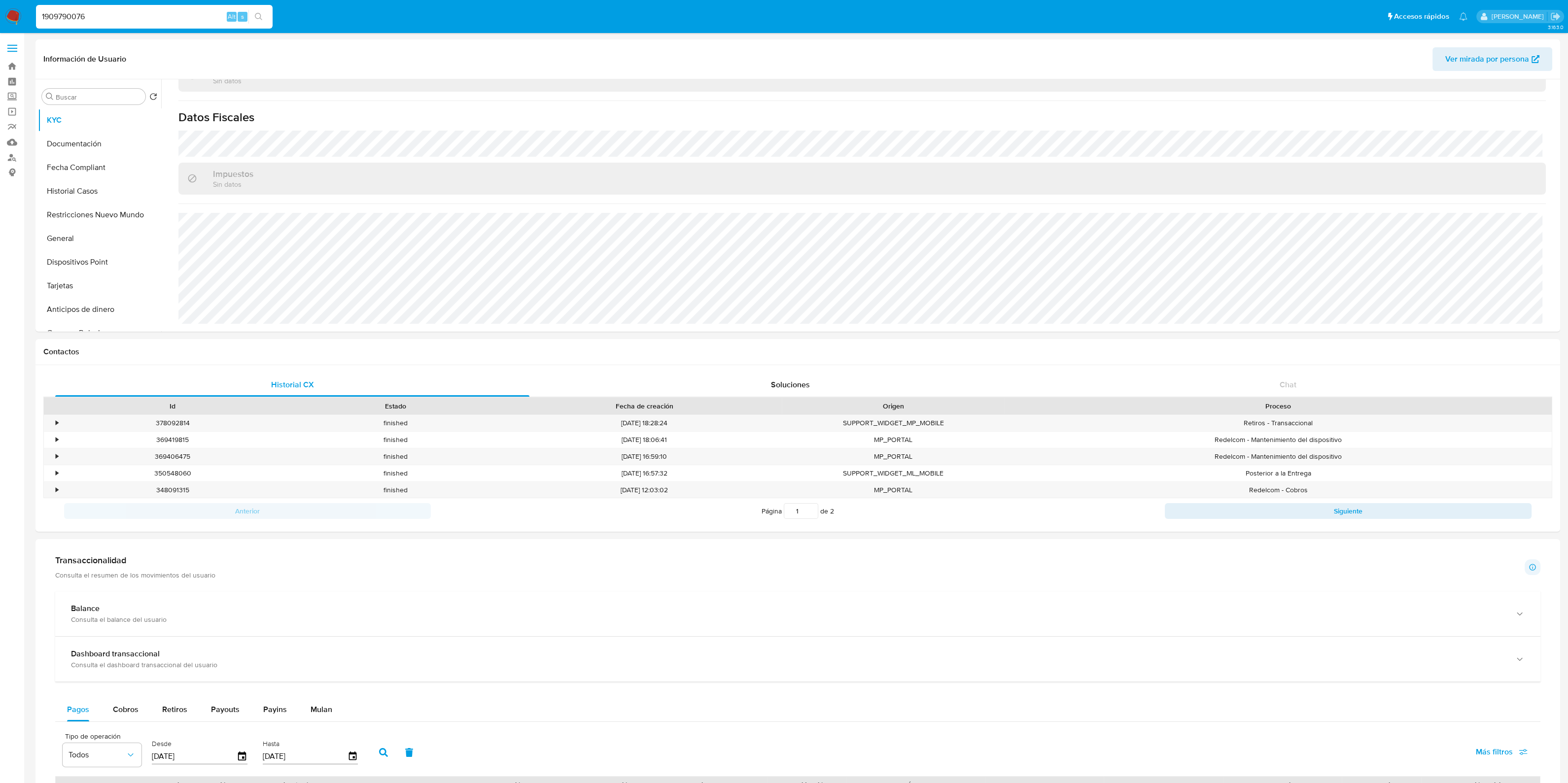
click at [136, 23] on input "1909790076" at bounding box center [154, 17] width 236 height 13
click at [134, 21] on input "1909790076" at bounding box center [154, 17] width 236 height 13
click at [133, 21] on input "1909790076" at bounding box center [154, 17] width 236 height 13
click at [80, 12] on input "1909790076" at bounding box center [154, 17] width 236 height 13
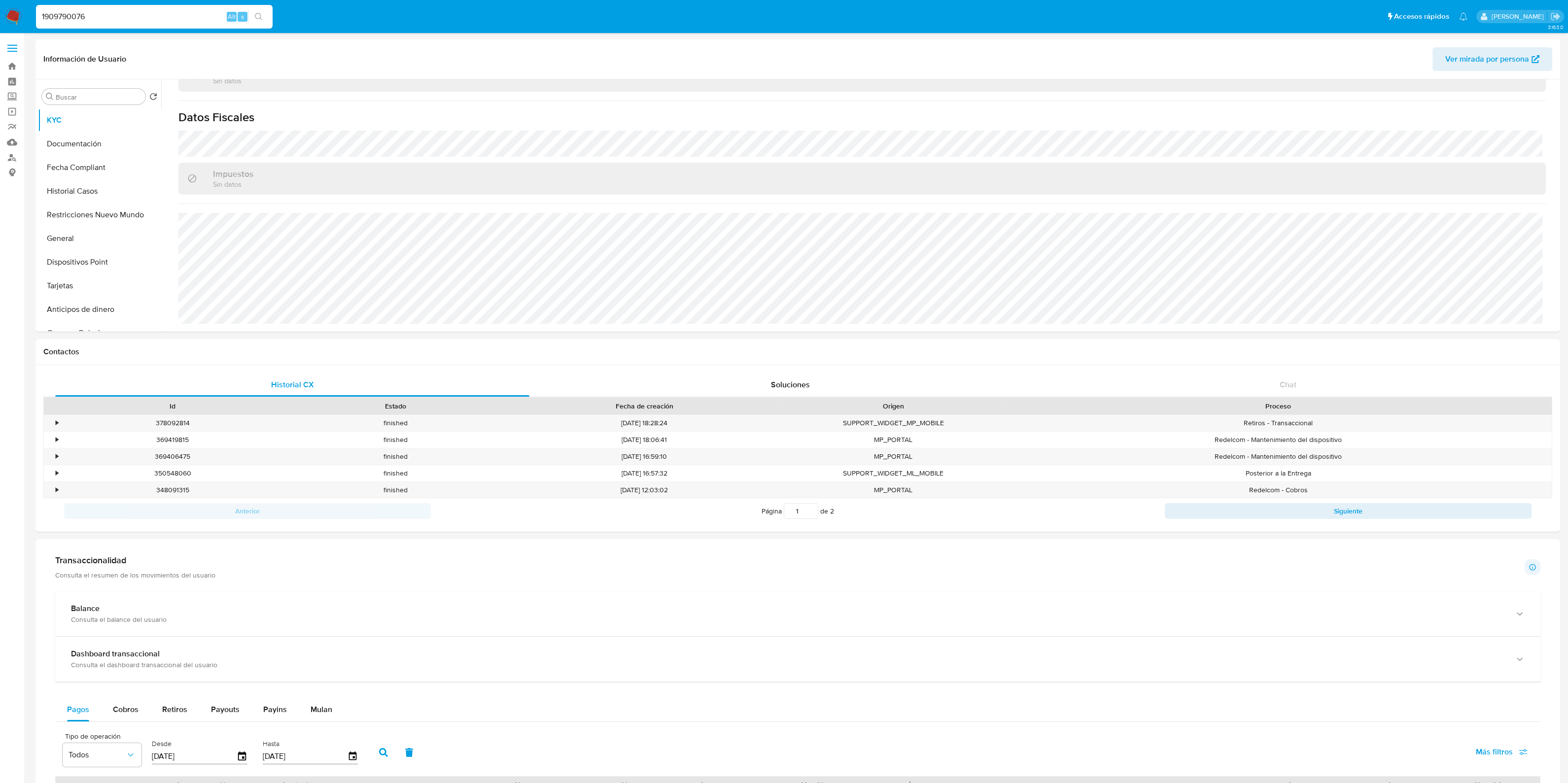
paste input "2164568609"
type input "2164568609"
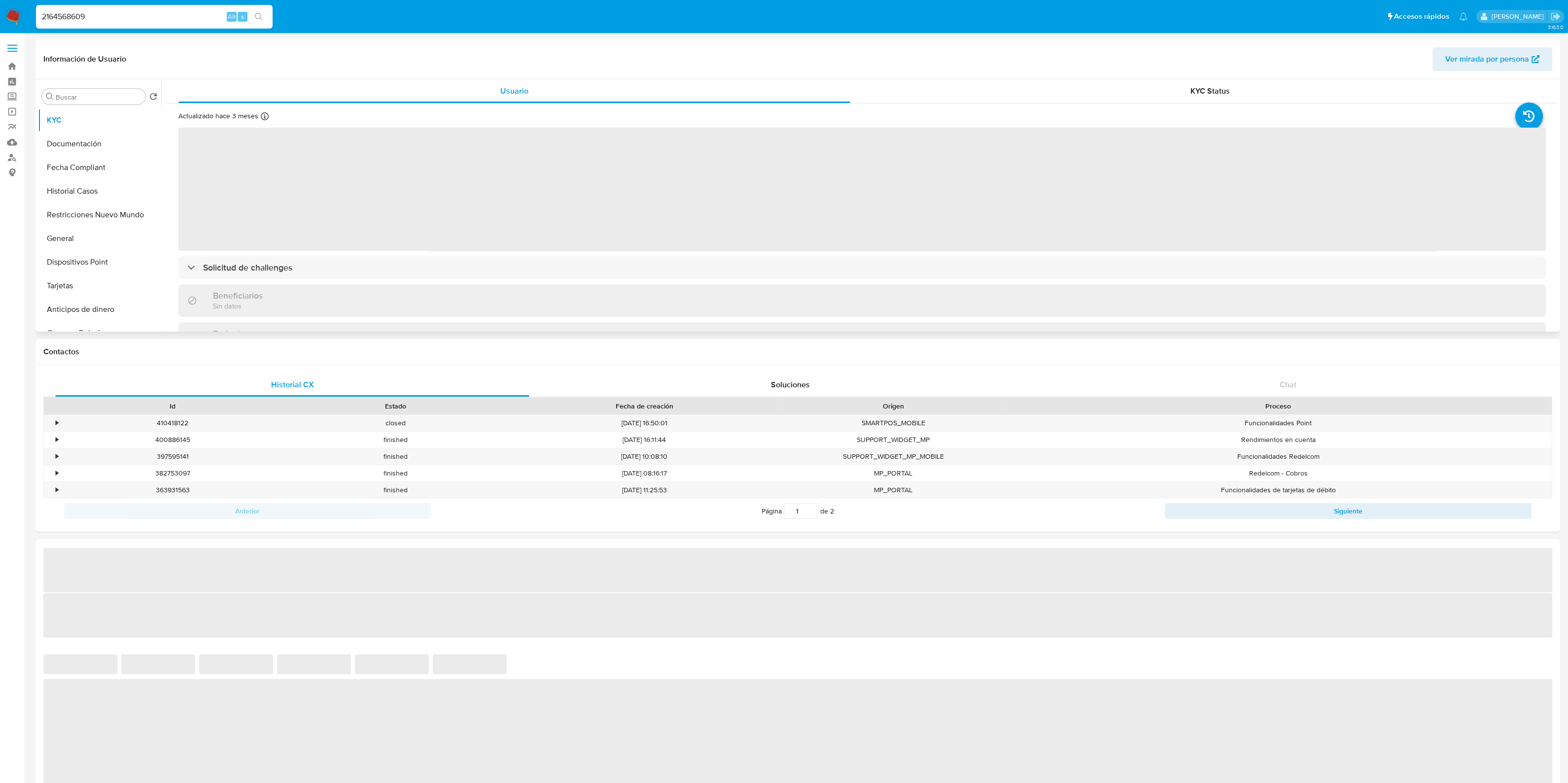
select select "10"
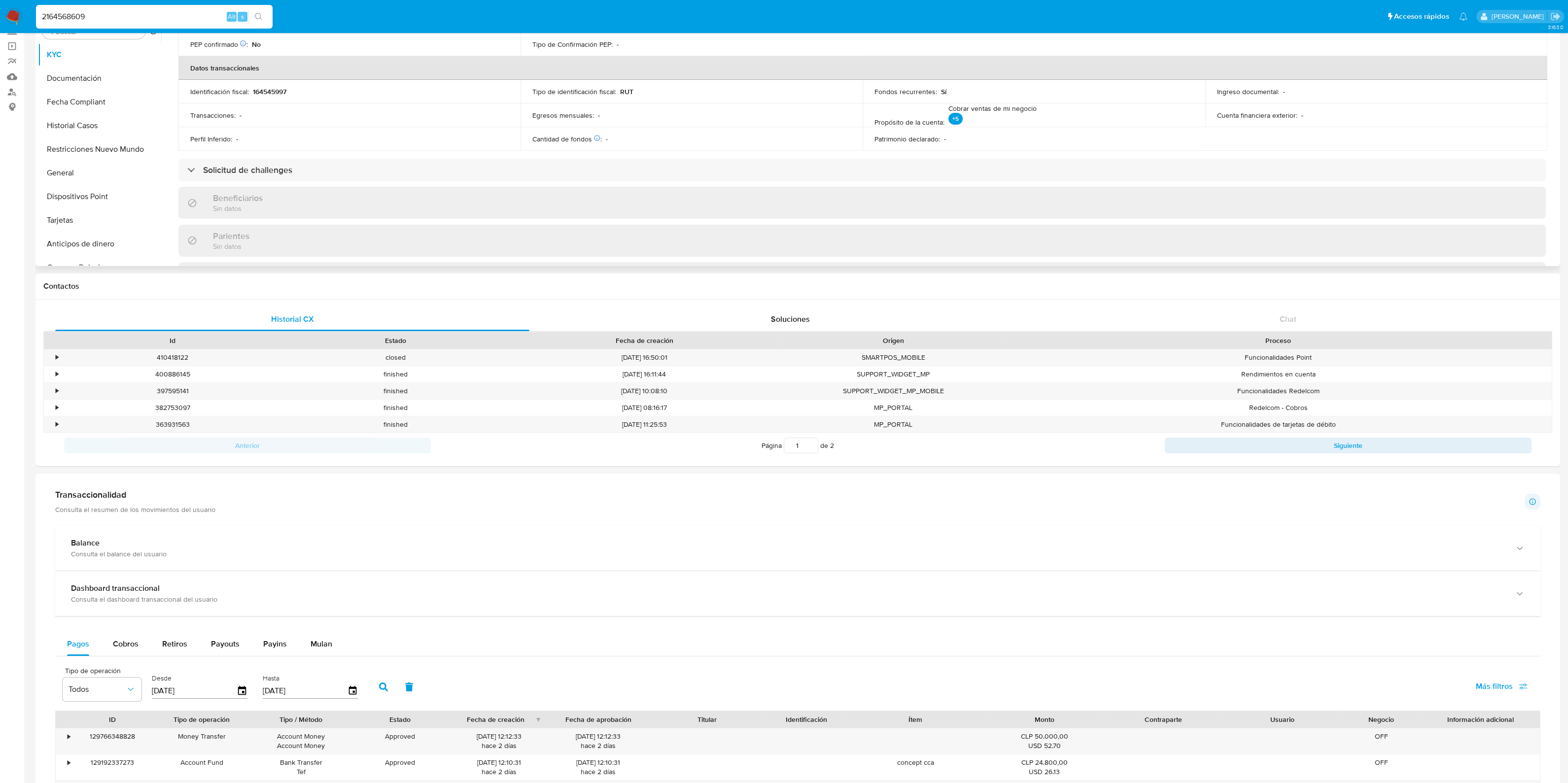
scroll to position [308, 0]
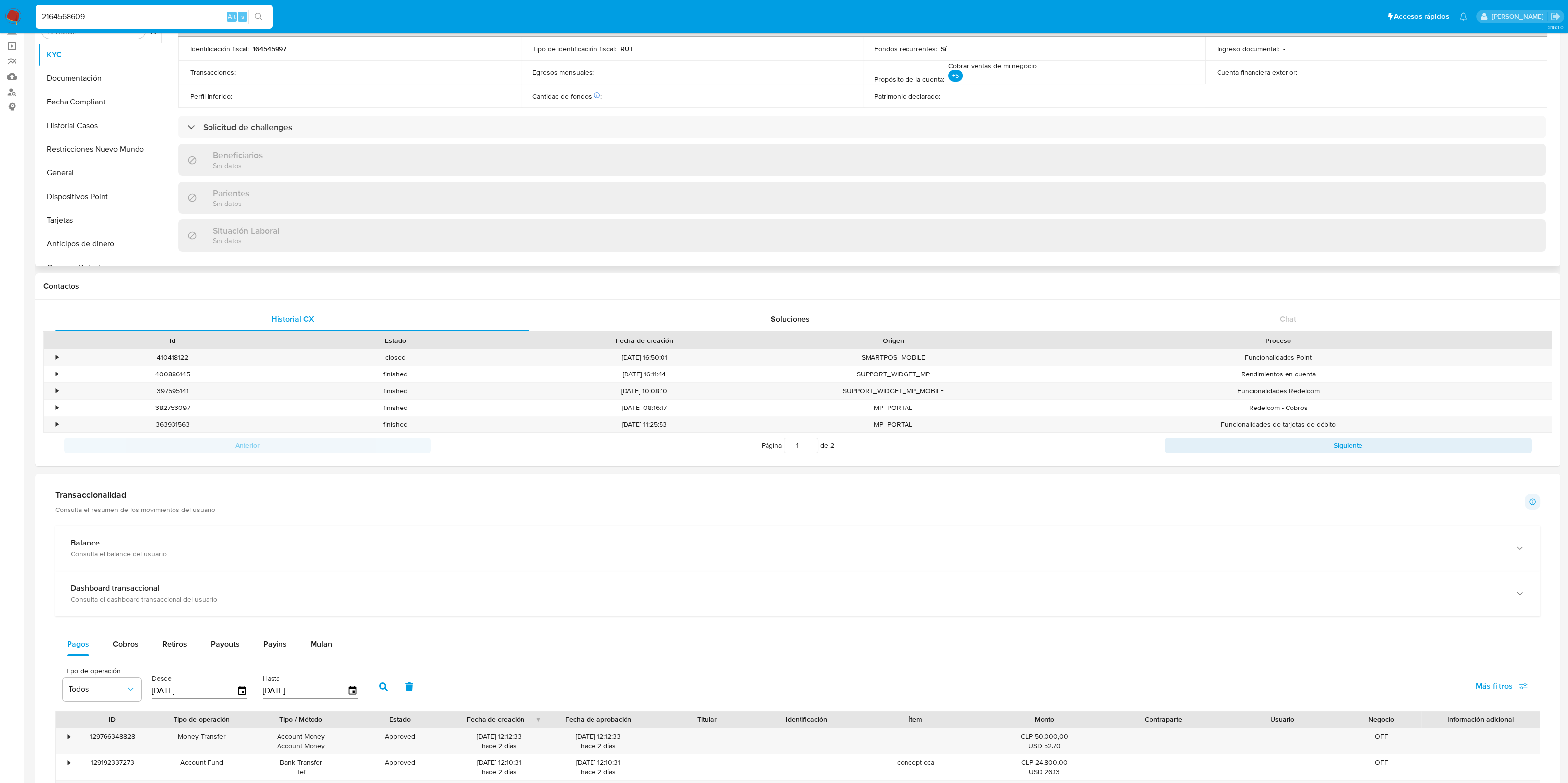
click at [345, 138] on div "Actualizado hace 3 meses Creado: 18/12/2024 11:59:38 Actualizado: 29/07/2025 09…" at bounding box center [862, 111] width 1391 height 762
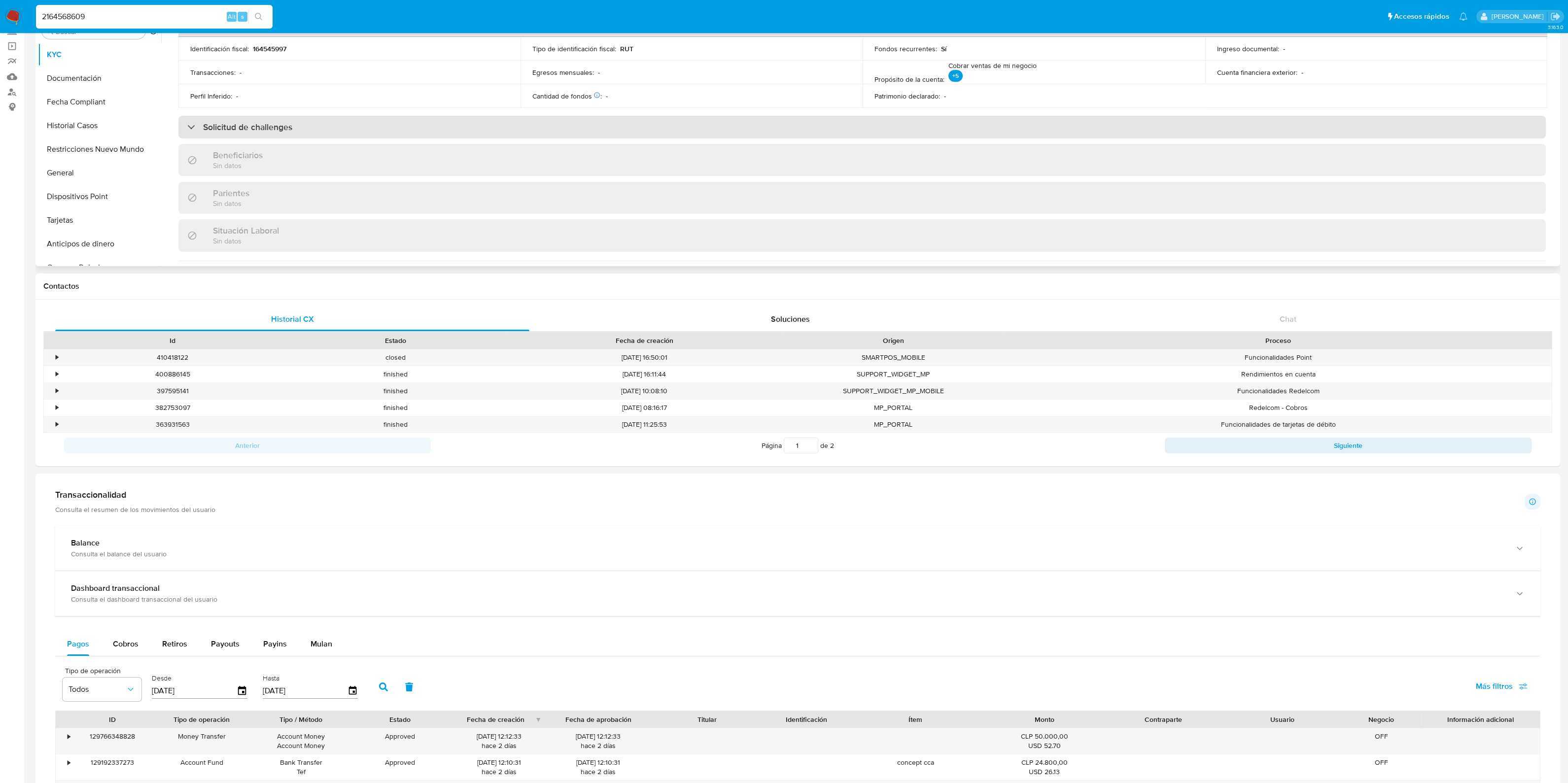
click at [331, 125] on div "Solicitud de challenges" at bounding box center [861, 127] width 1367 height 23
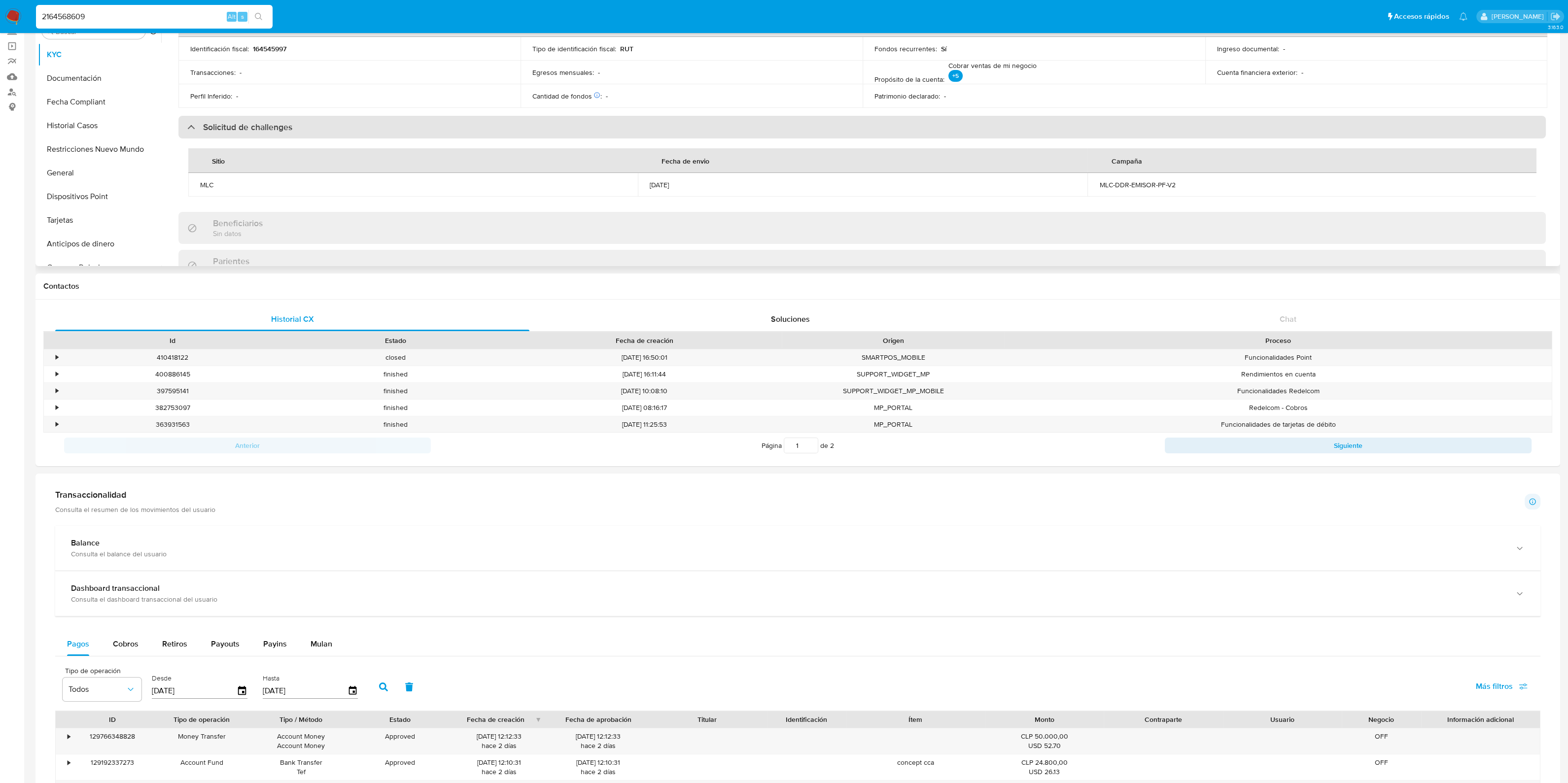
click at [331, 124] on div "Solicitud de challenges" at bounding box center [861, 127] width 1367 height 23
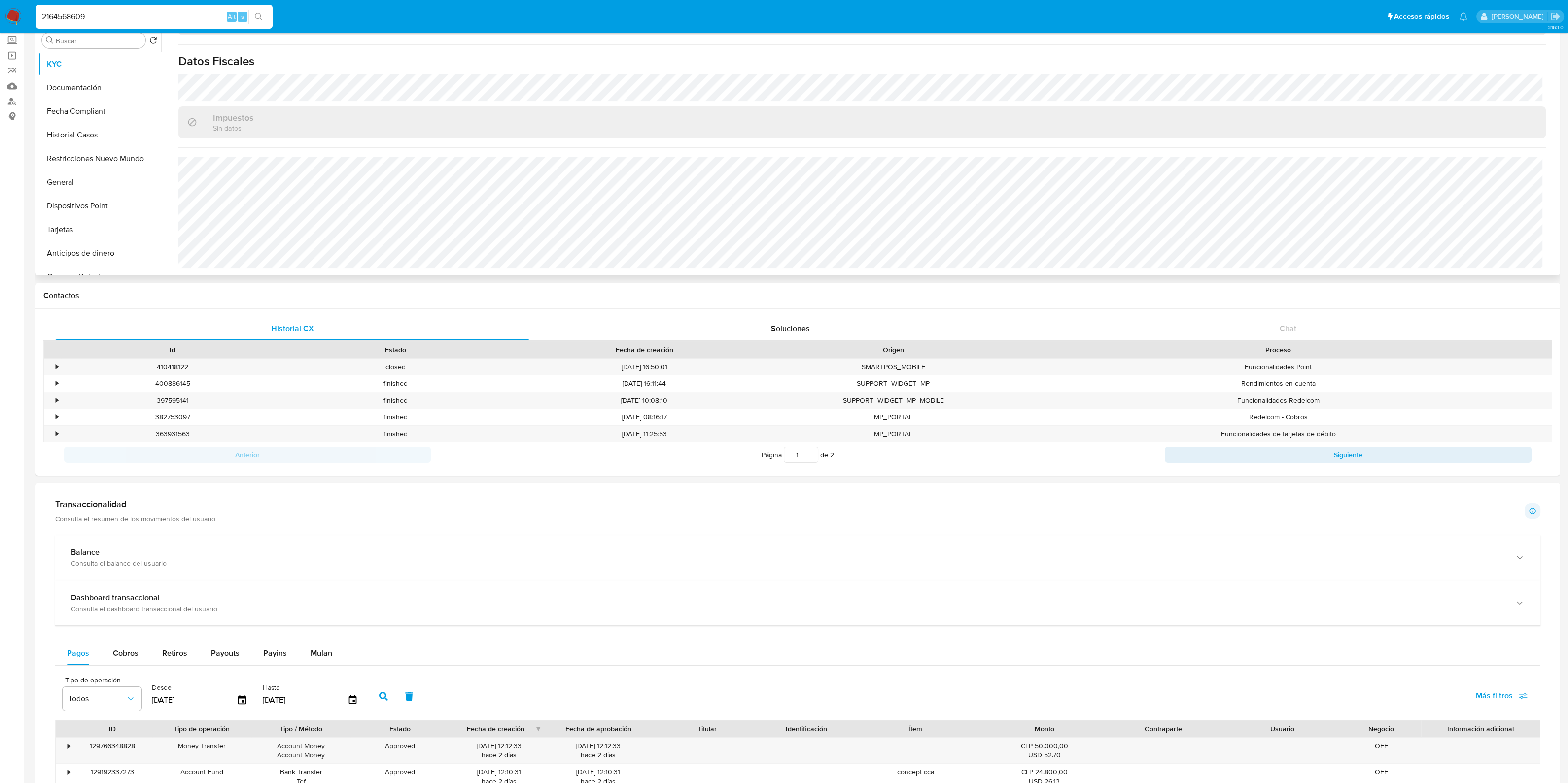
scroll to position [0, 0]
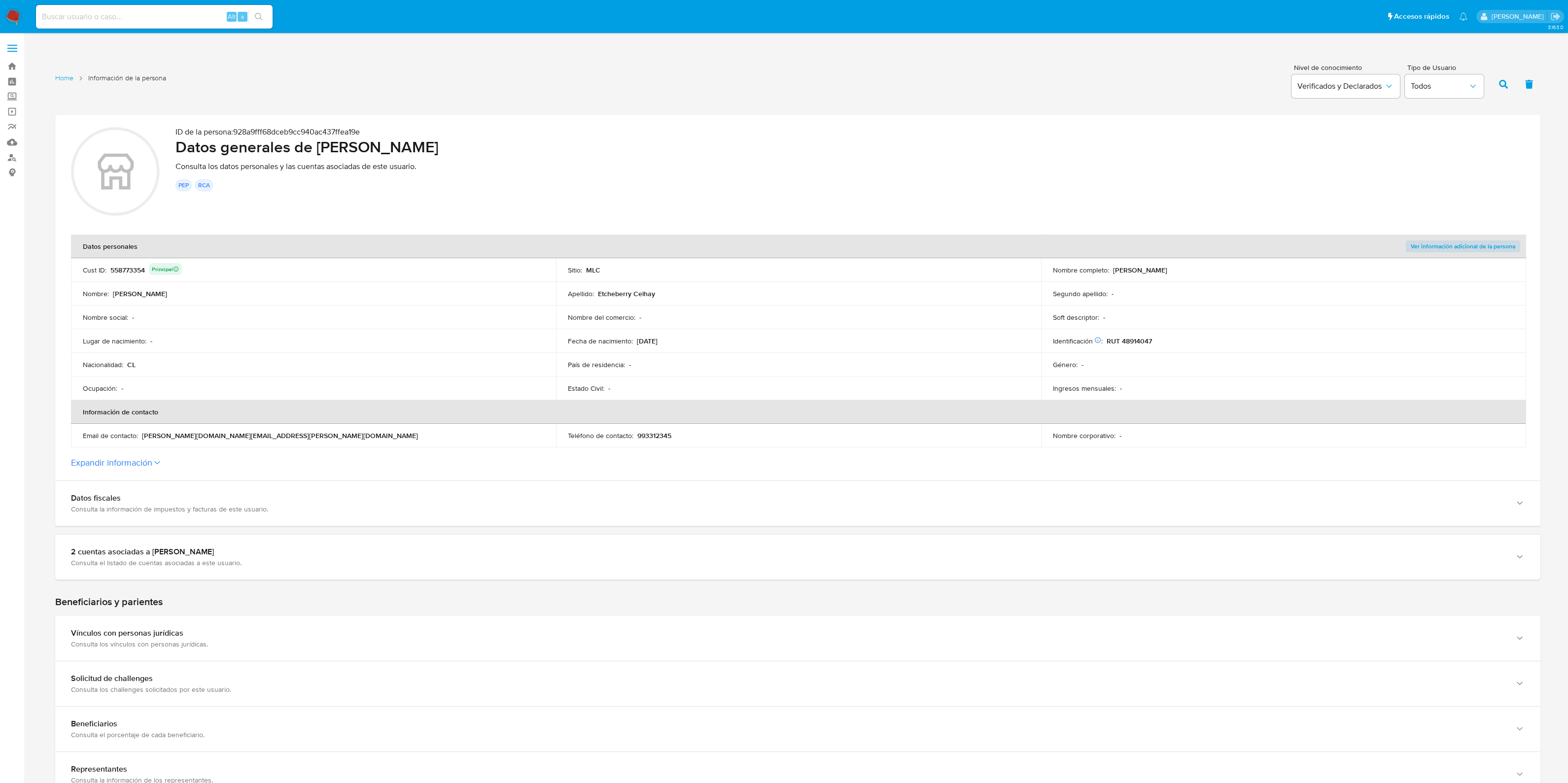
click at [309, 135] on p "ID de la persona : 928a9fff68dceb9cc940ac437ffea19e" at bounding box center [850, 132] width 1349 height 10
click at [309, 134] on p "ID de la persona : 928a9fff68dceb9cc940ac437ffea19e" at bounding box center [850, 132] width 1349 height 10
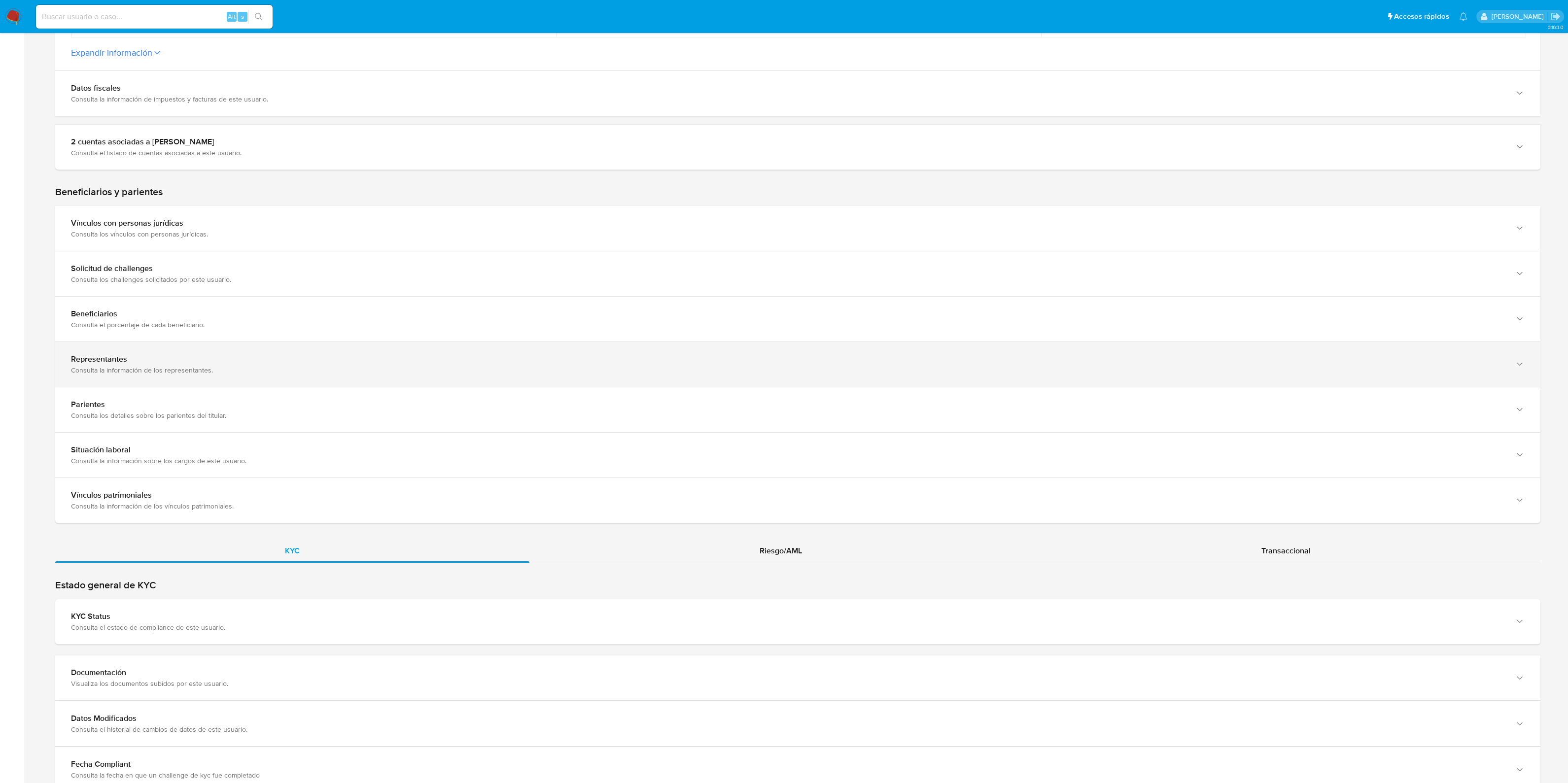
scroll to position [555, 0]
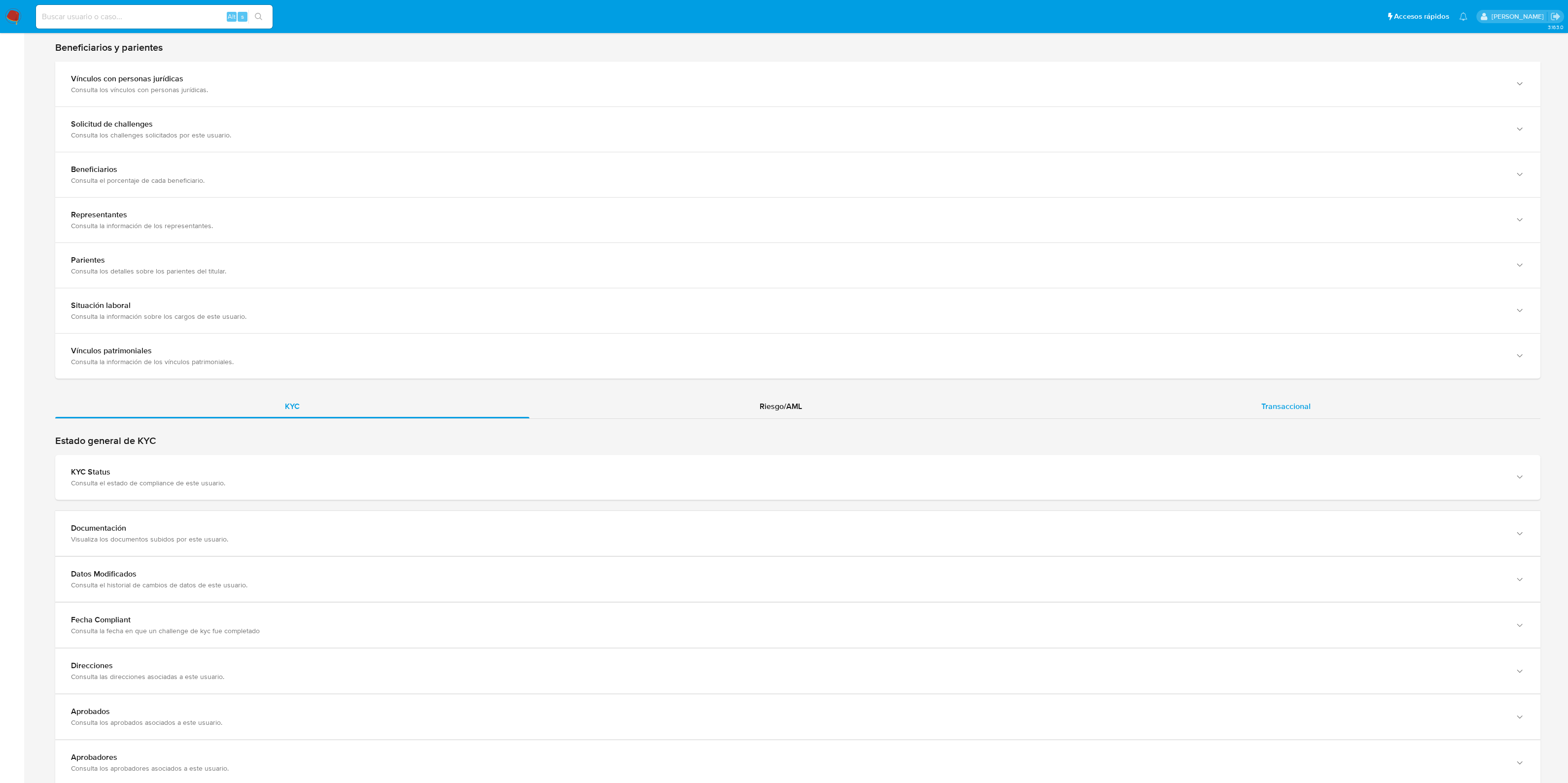
click at [1306, 413] on div "Transaccional" at bounding box center [1286, 406] width 509 height 24
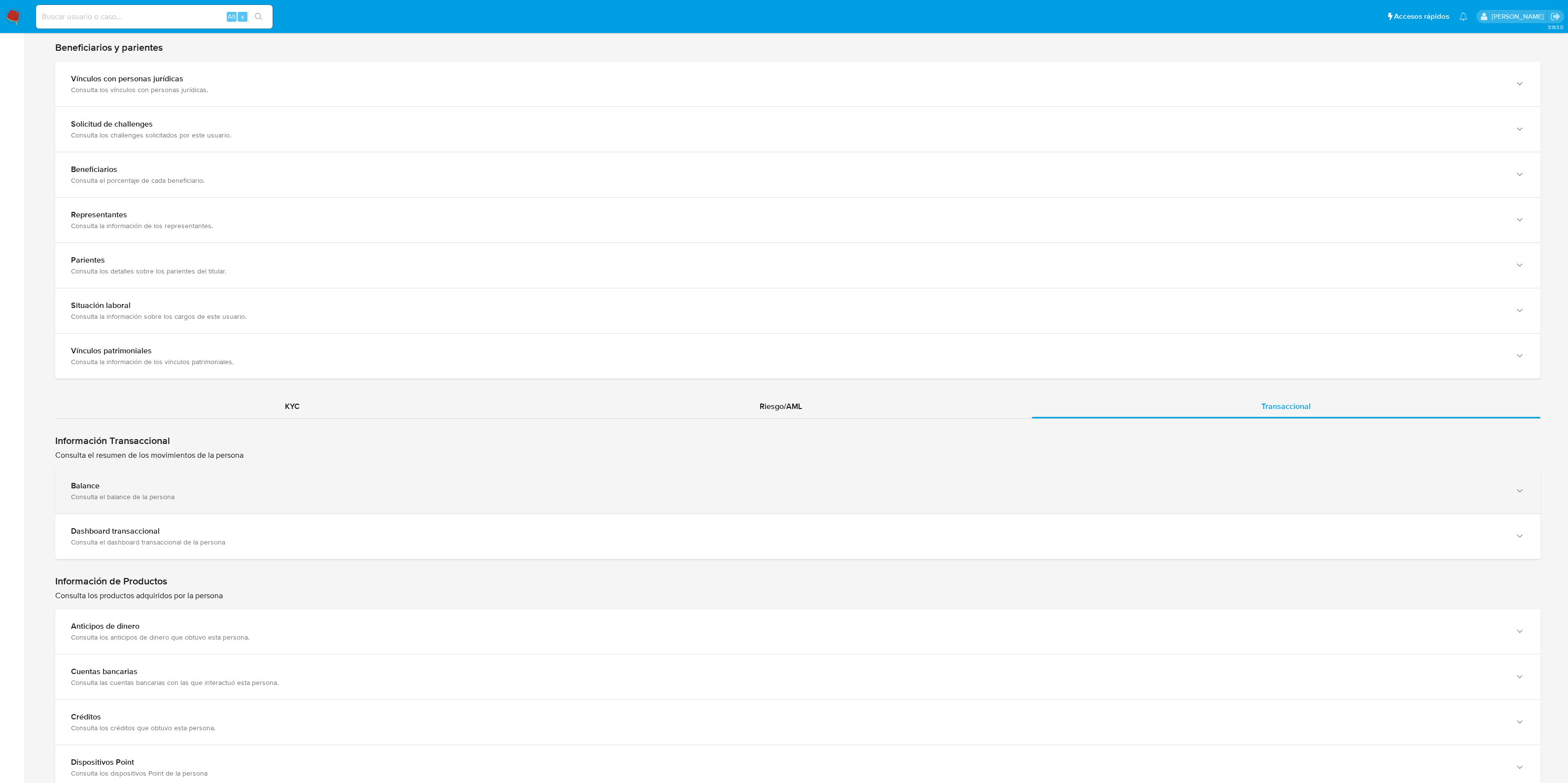
click at [926, 474] on div "Balance Consulta el balance de la persona" at bounding box center [797, 491] width 1485 height 45
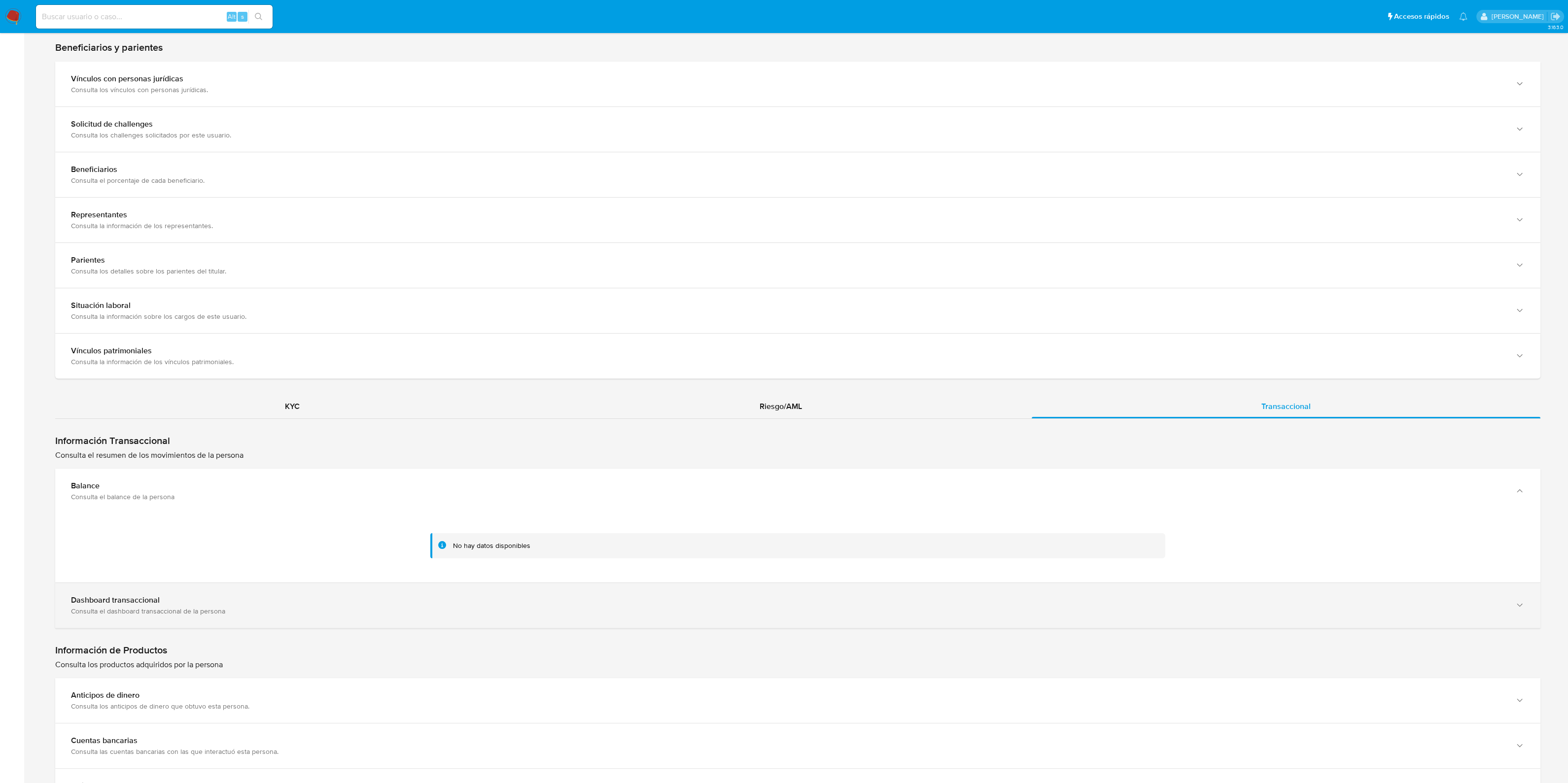
click at [975, 615] on div "Dashboard transaccional Consulta el dashboard transaccional de la persona" at bounding box center [797, 605] width 1485 height 45
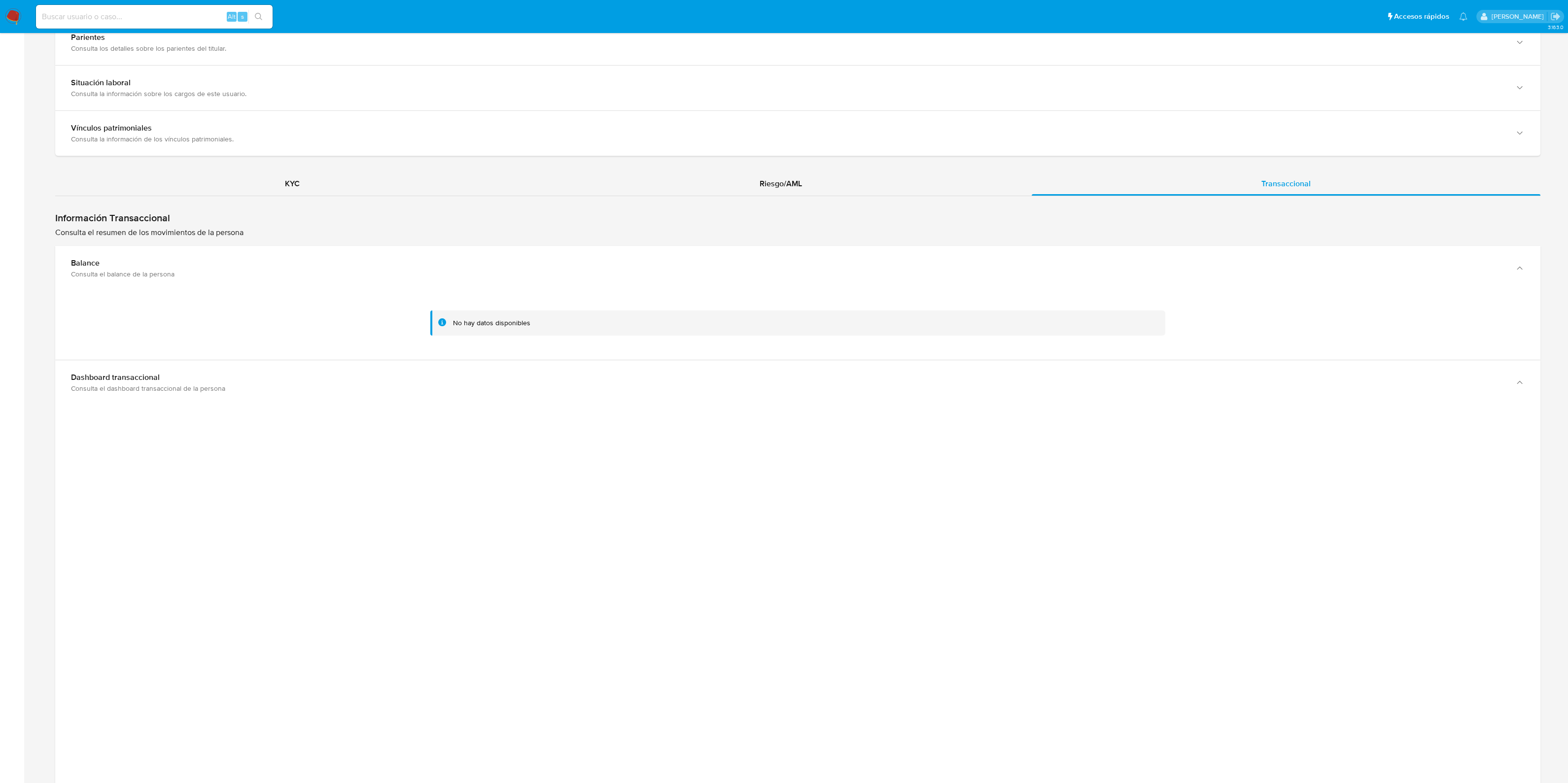
scroll to position [716, 0]
